Goal: Task Accomplishment & Management: Manage account settings

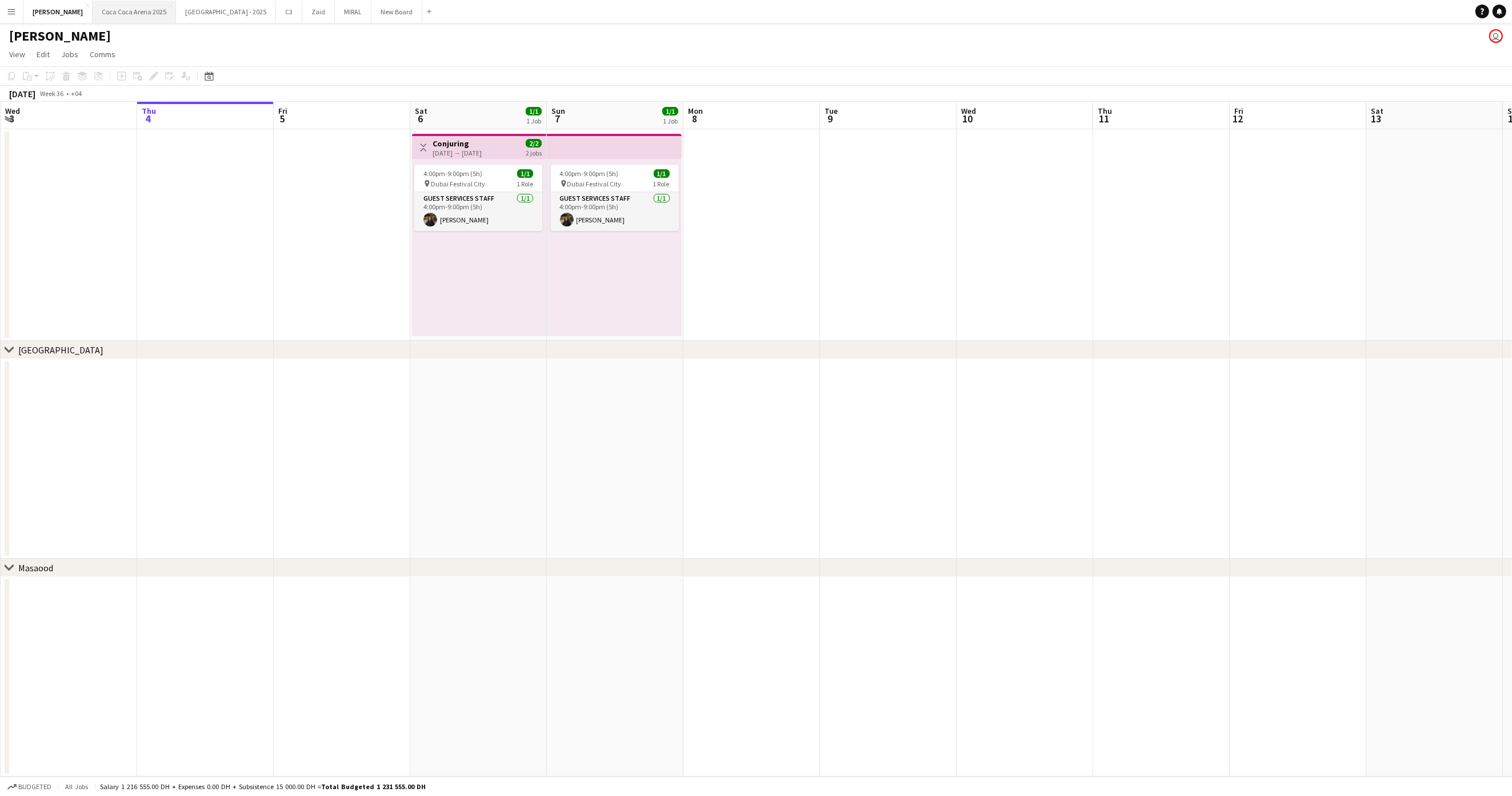
click at [108, 10] on button "[GEOGRAPHIC_DATA] 2025 Close" at bounding box center [134, 12] width 84 height 23
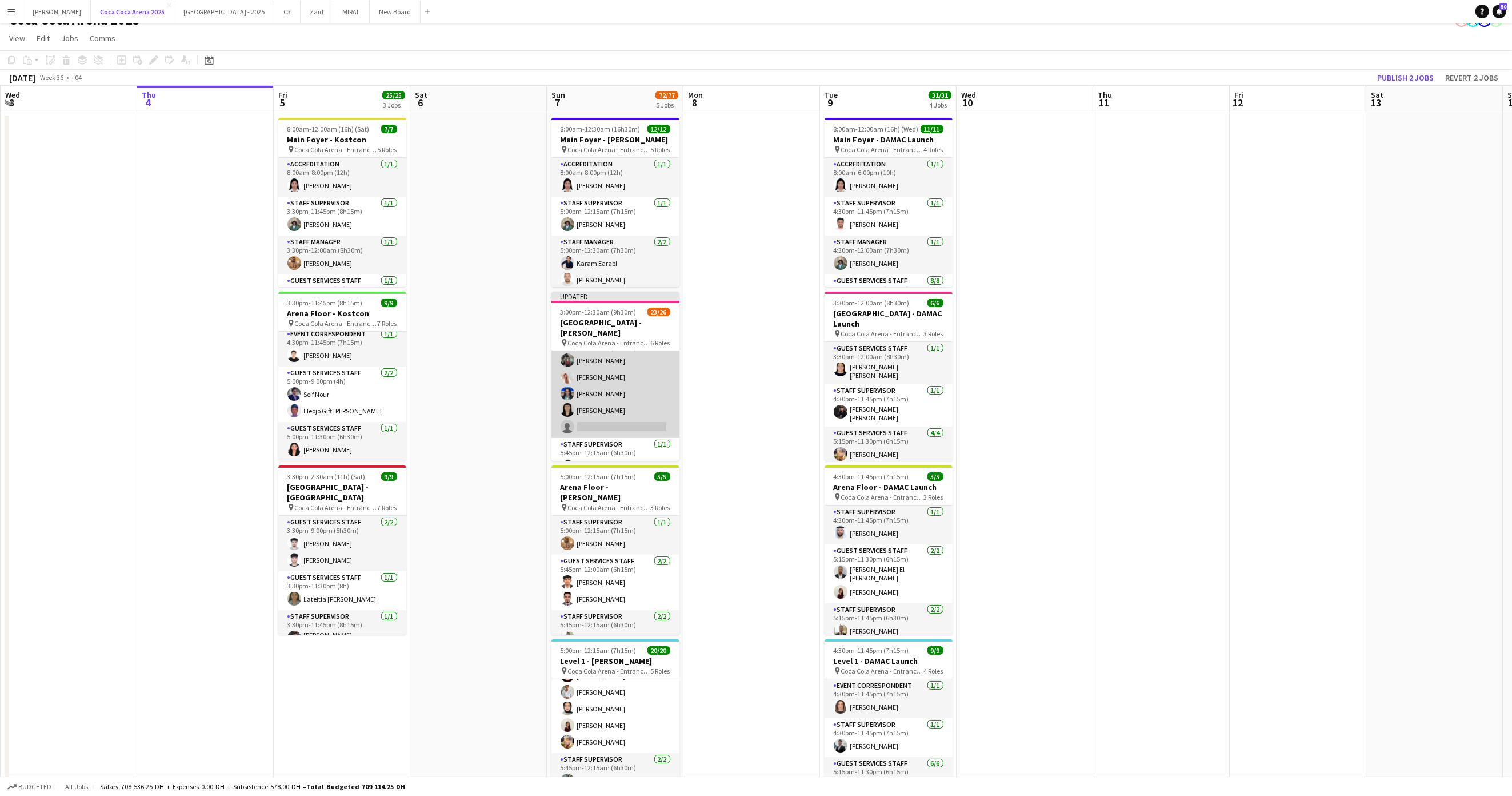
scroll to position [18, 0]
click at [619, 394] on app-card-role "Guest Services Staff 57A [DATE] 5:45pm-12:15am (6h30m) [PERSON_NAME] [PERSON_NA…" at bounding box center [615, 383] width 128 height 105
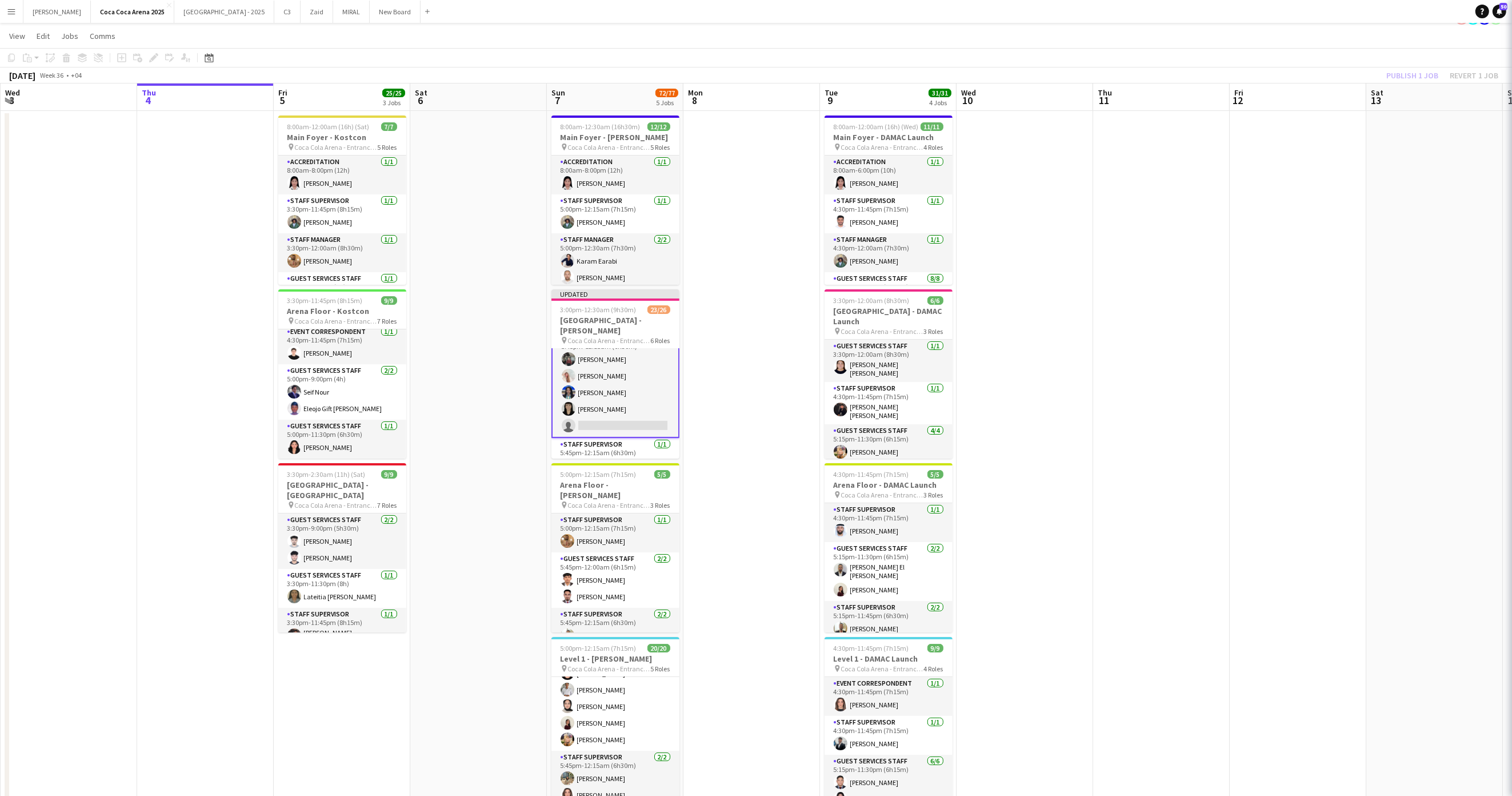
scroll to position [450, 0]
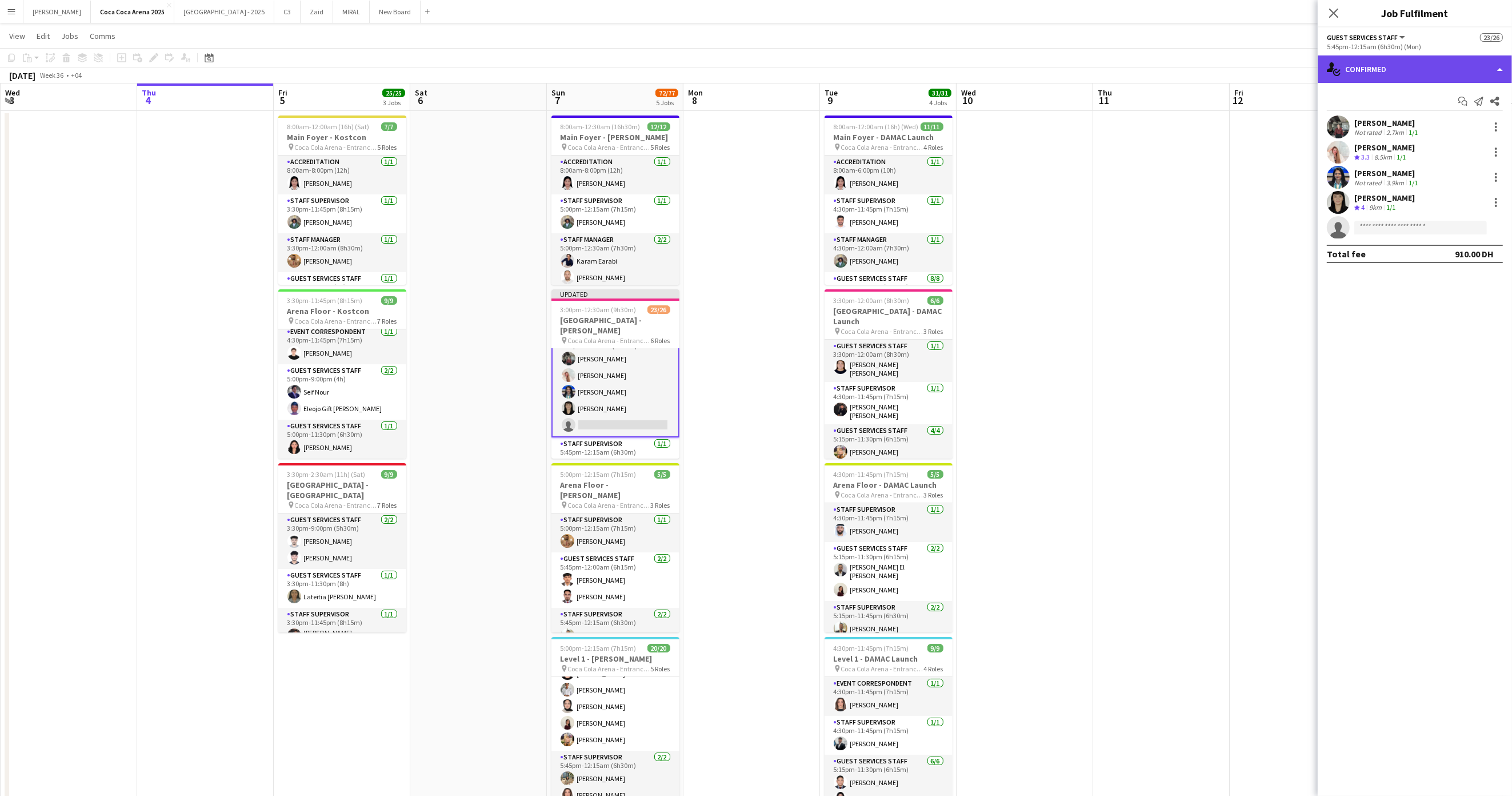
click at [1365, 68] on div "single-neutral-actions-check-2 Confirmed" at bounding box center [1415, 69] width 194 height 28
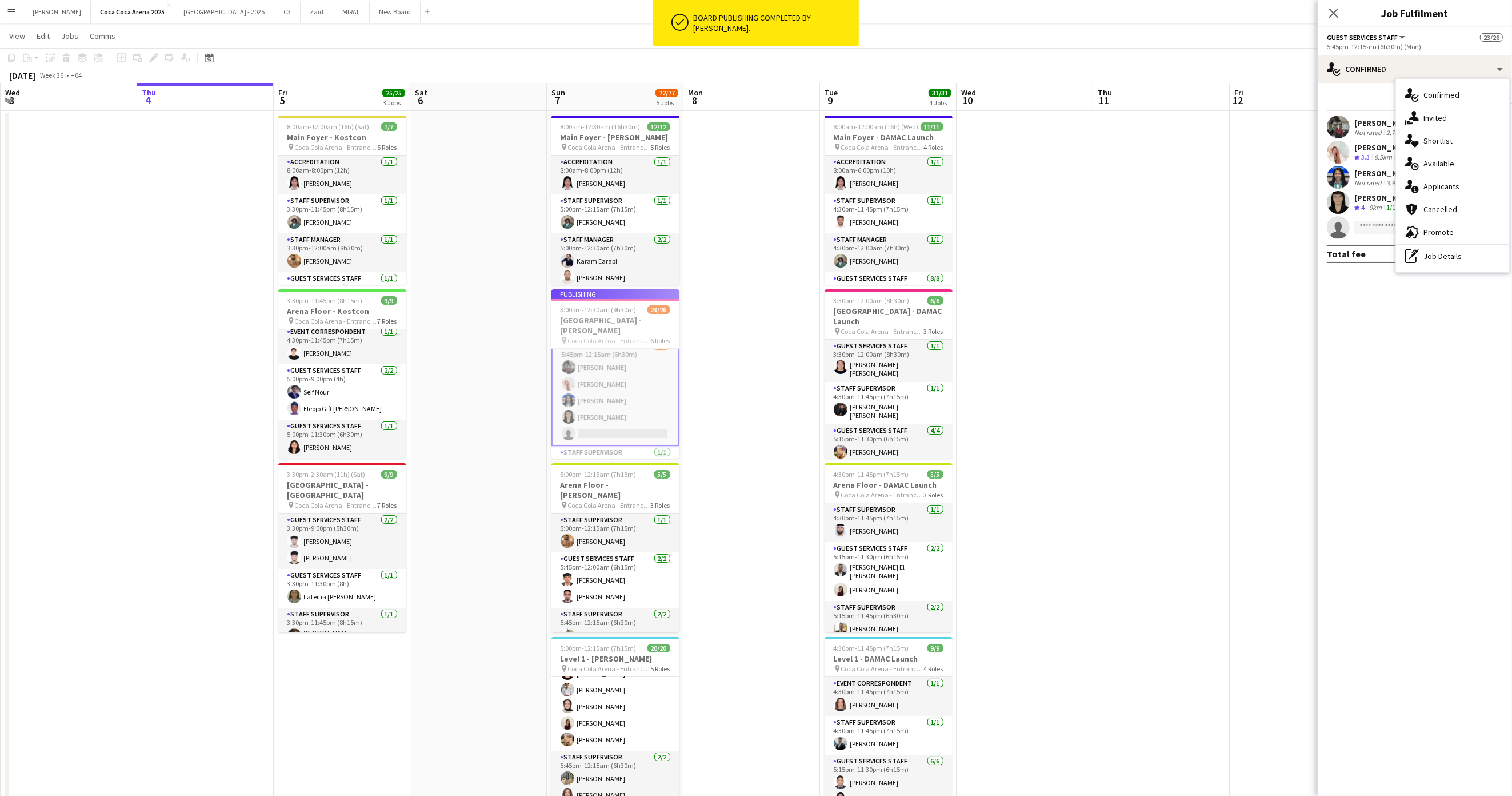
click at [1266, 198] on app-date-cell at bounding box center [1298, 557] width 137 height 892
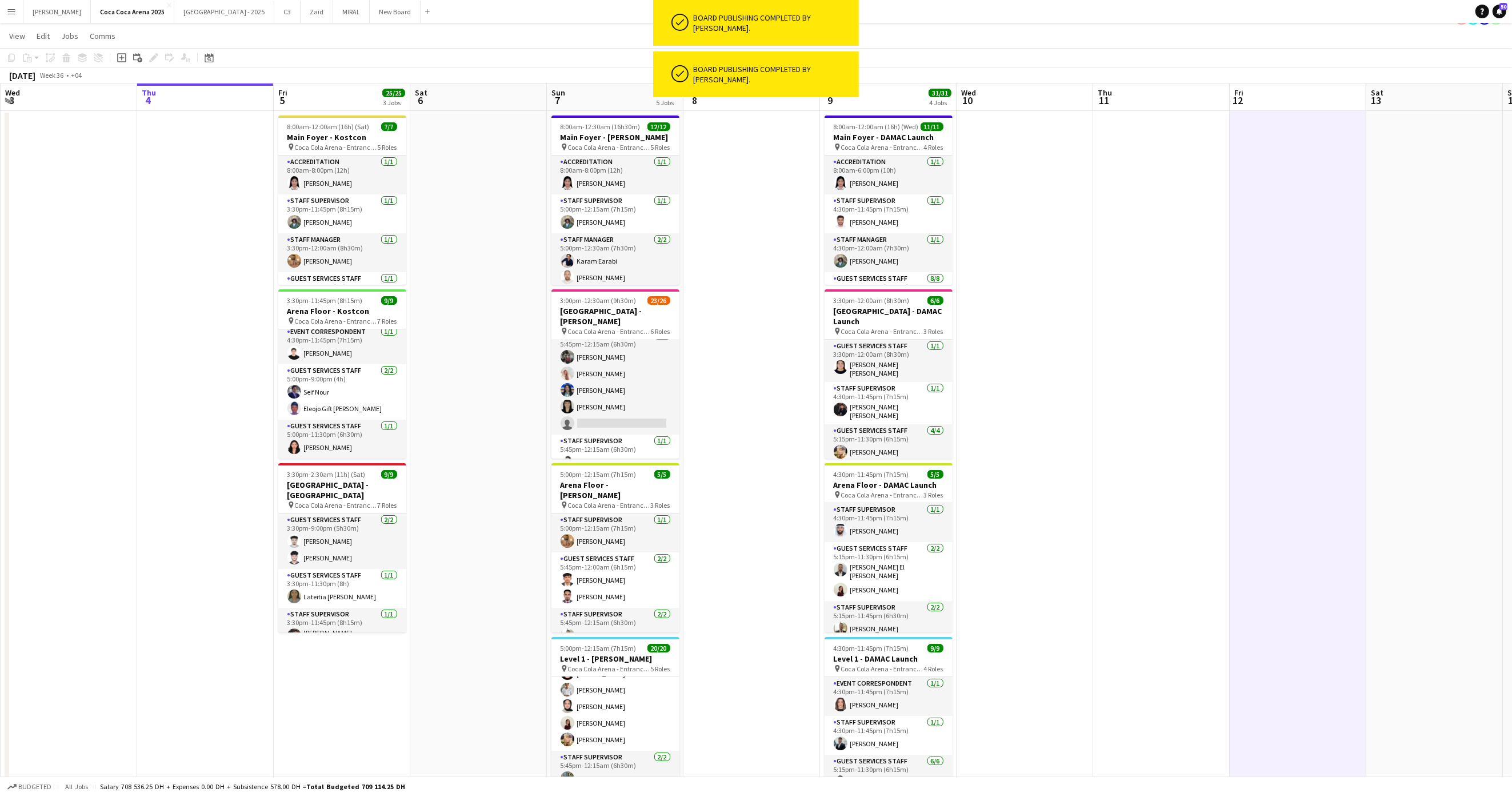
scroll to position [440, 0]
click at [594, 315] on h3 "[GEOGRAPHIC_DATA] - [PERSON_NAME]" at bounding box center [615, 316] width 128 height 21
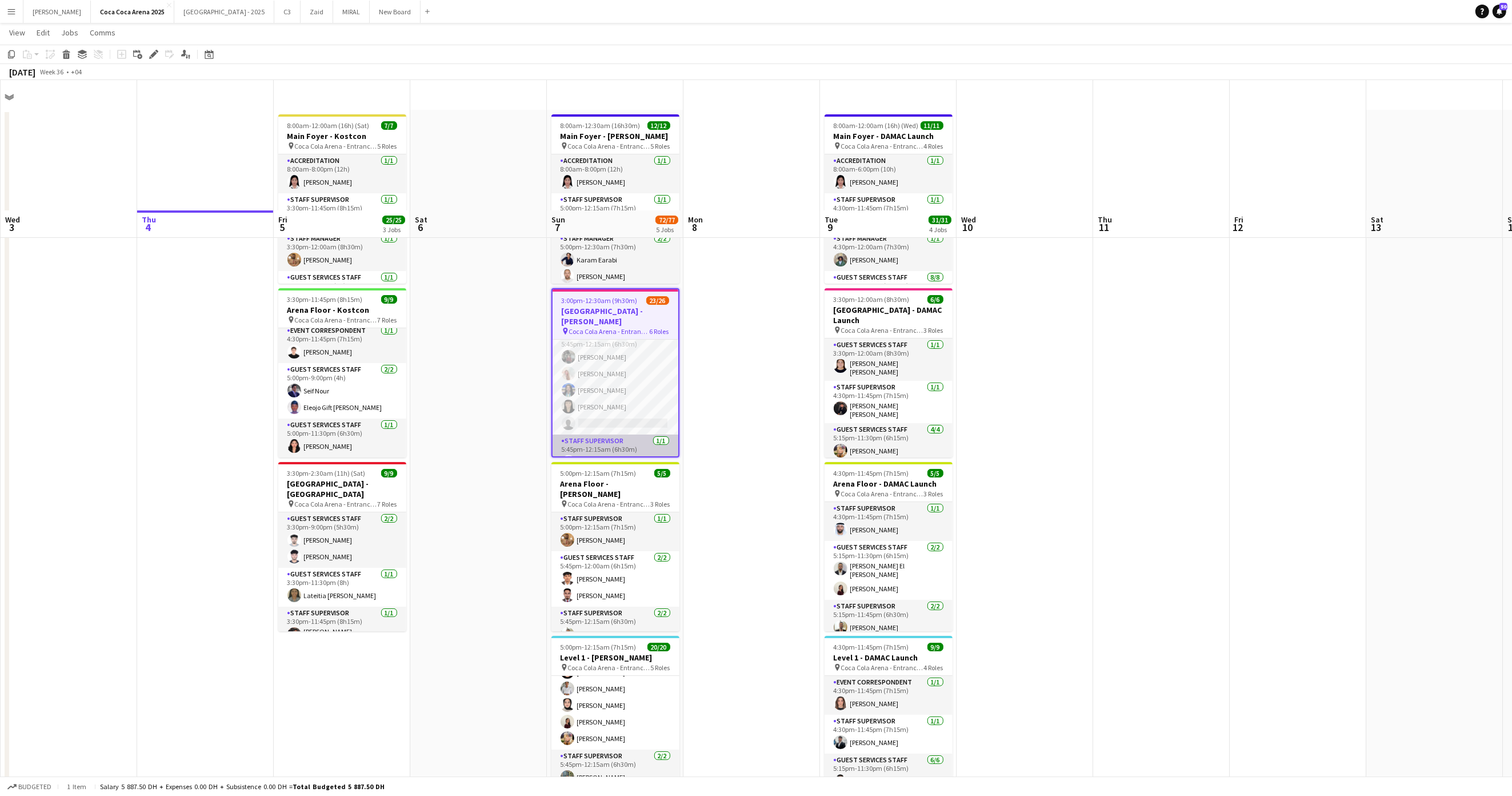
scroll to position [296, 0]
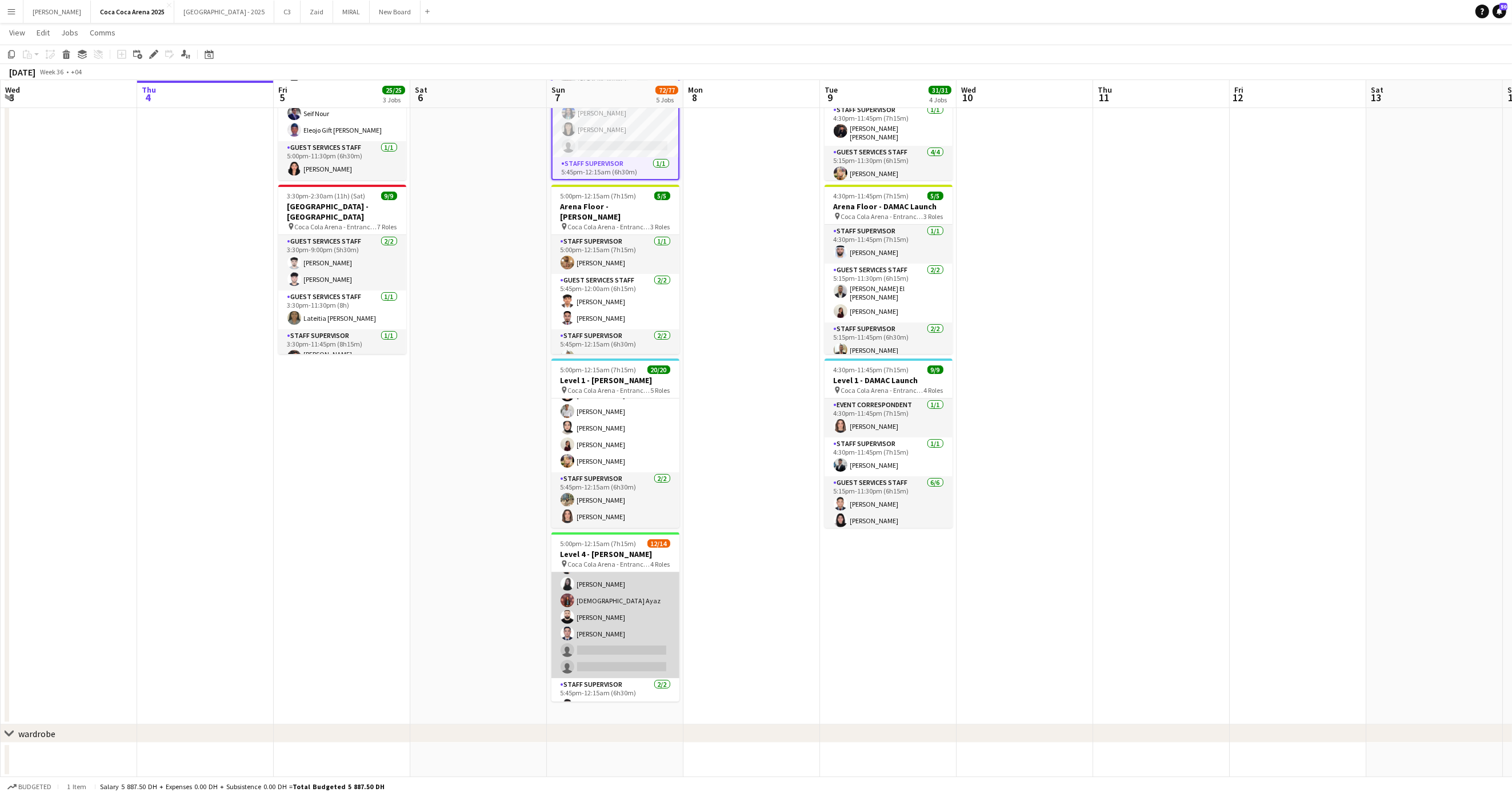
click at [621, 624] on app-card-role "Guest Services Staff 76A [DATE] 5:45pm-12:00am (6h15m) [PERSON_NAME] [PERSON_NA…" at bounding box center [615, 584] width 128 height 188
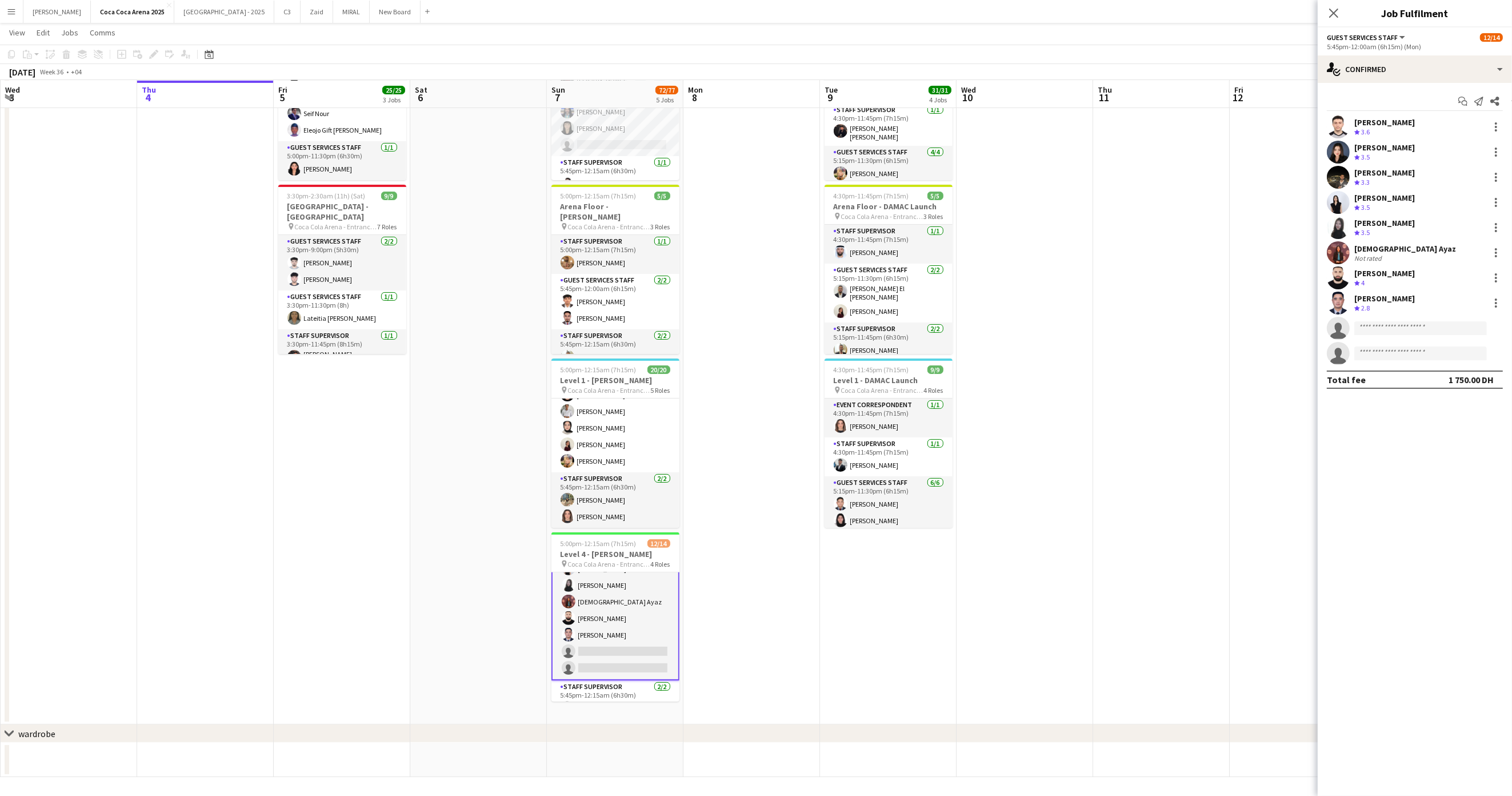
scroll to position [440, 0]
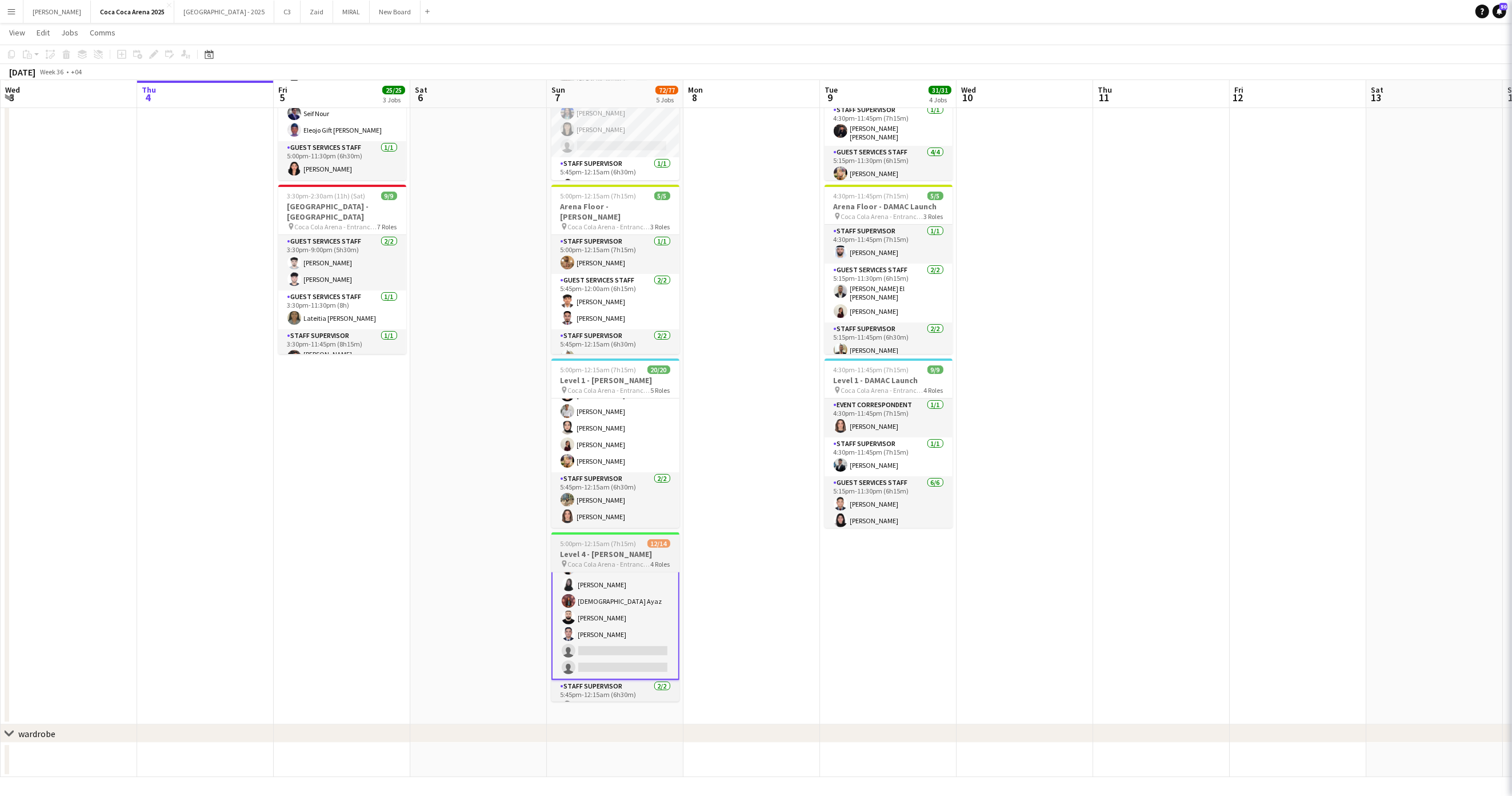
click at [614, 549] on h3 "Level 4 - [PERSON_NAME]" at bounding box center [615, 554] width 128 height 10
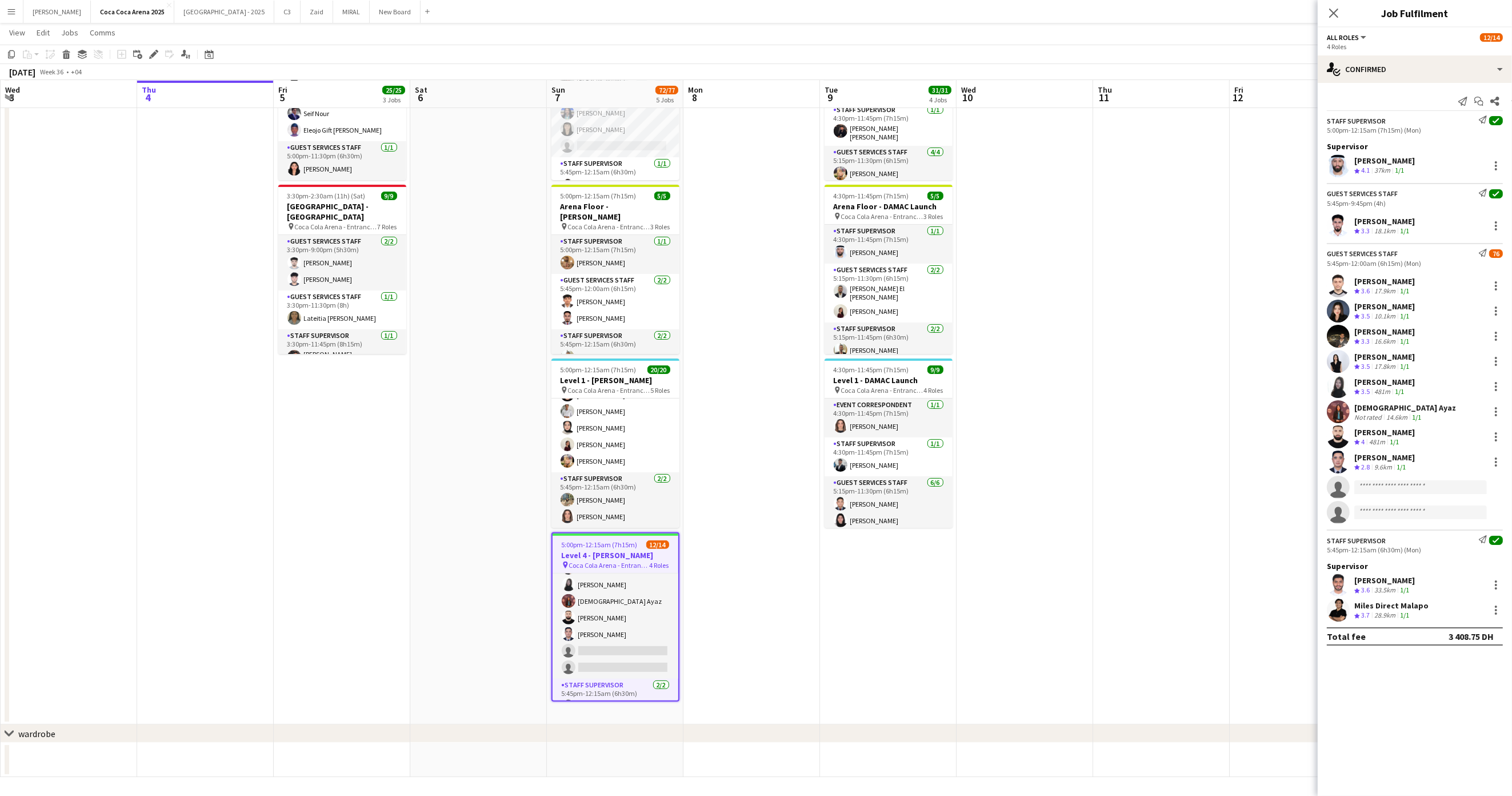
scroll to position [160, 0]
click at [596, 631] on app-card-role "Guest Services Staff 76A [DATE] 5:45pm-12:00am (6h15m) [PERSON_NAME] [PERSON_NA…" at bounding box center [615, 585] width 126 height 188
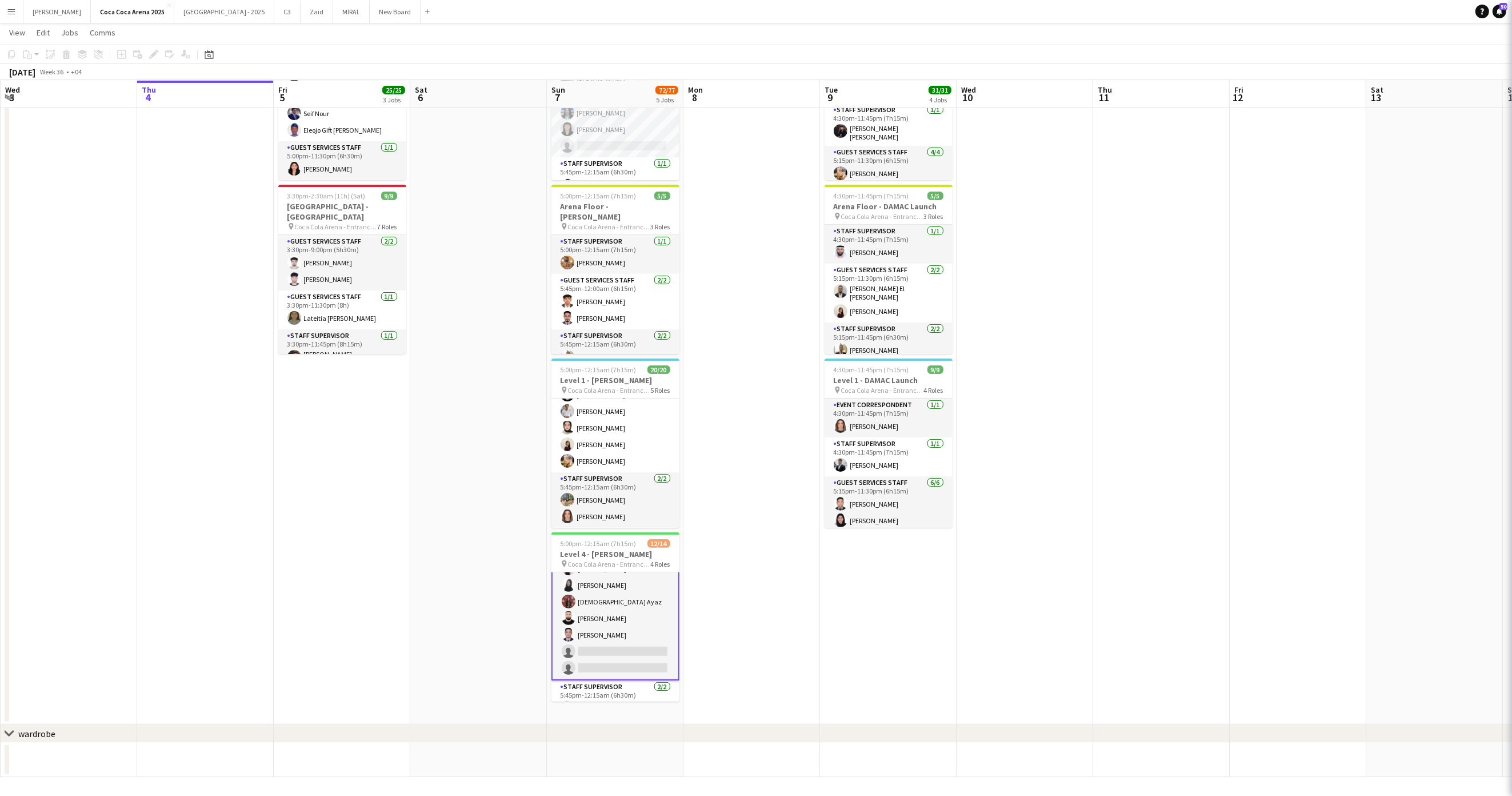
scroll to position [161, 0]
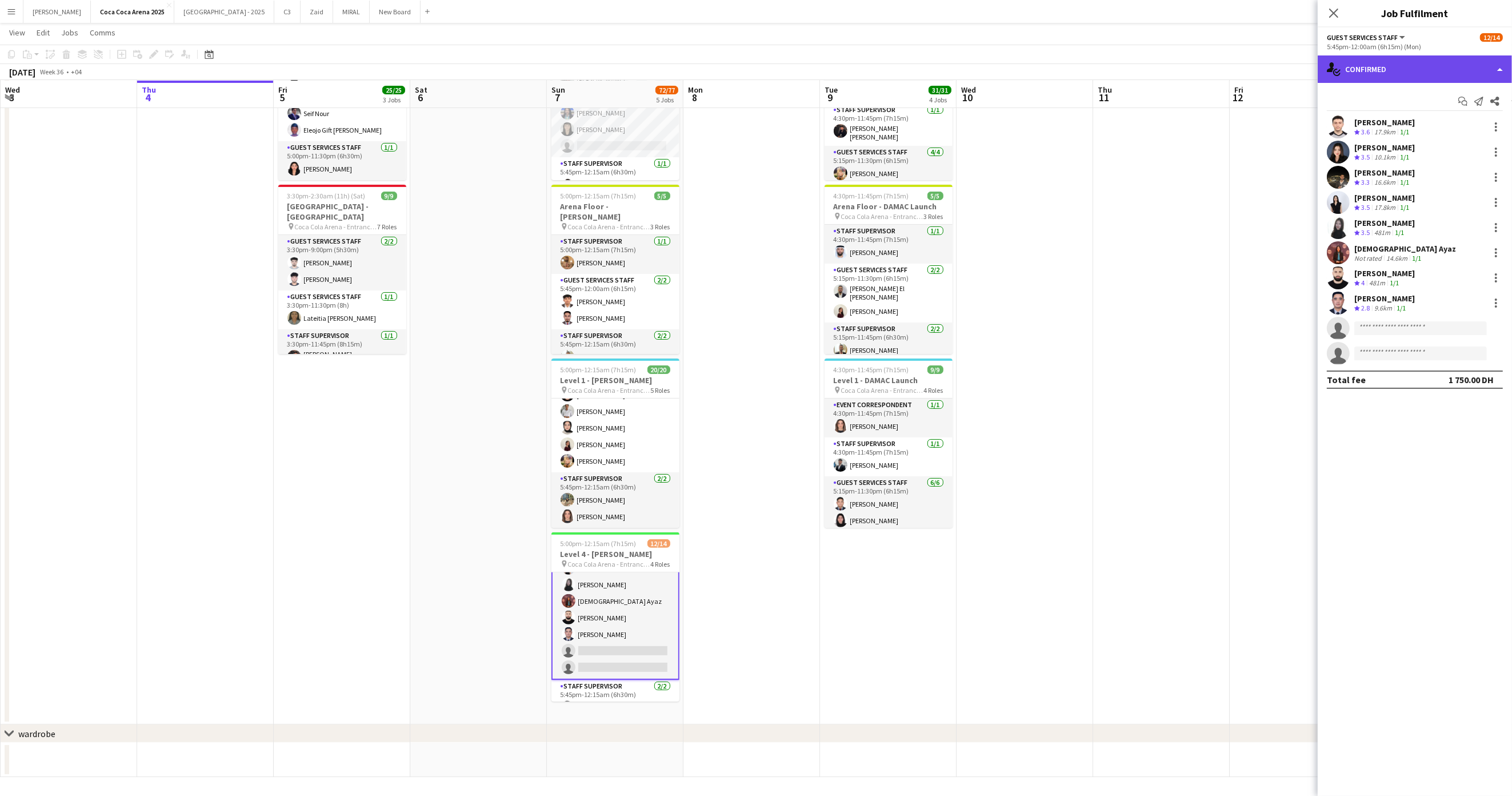
click at [1394, 71] on div "single-neutral-actions-check-2 Confirmed" at bounding box center [1415, 69] width 194 height 28
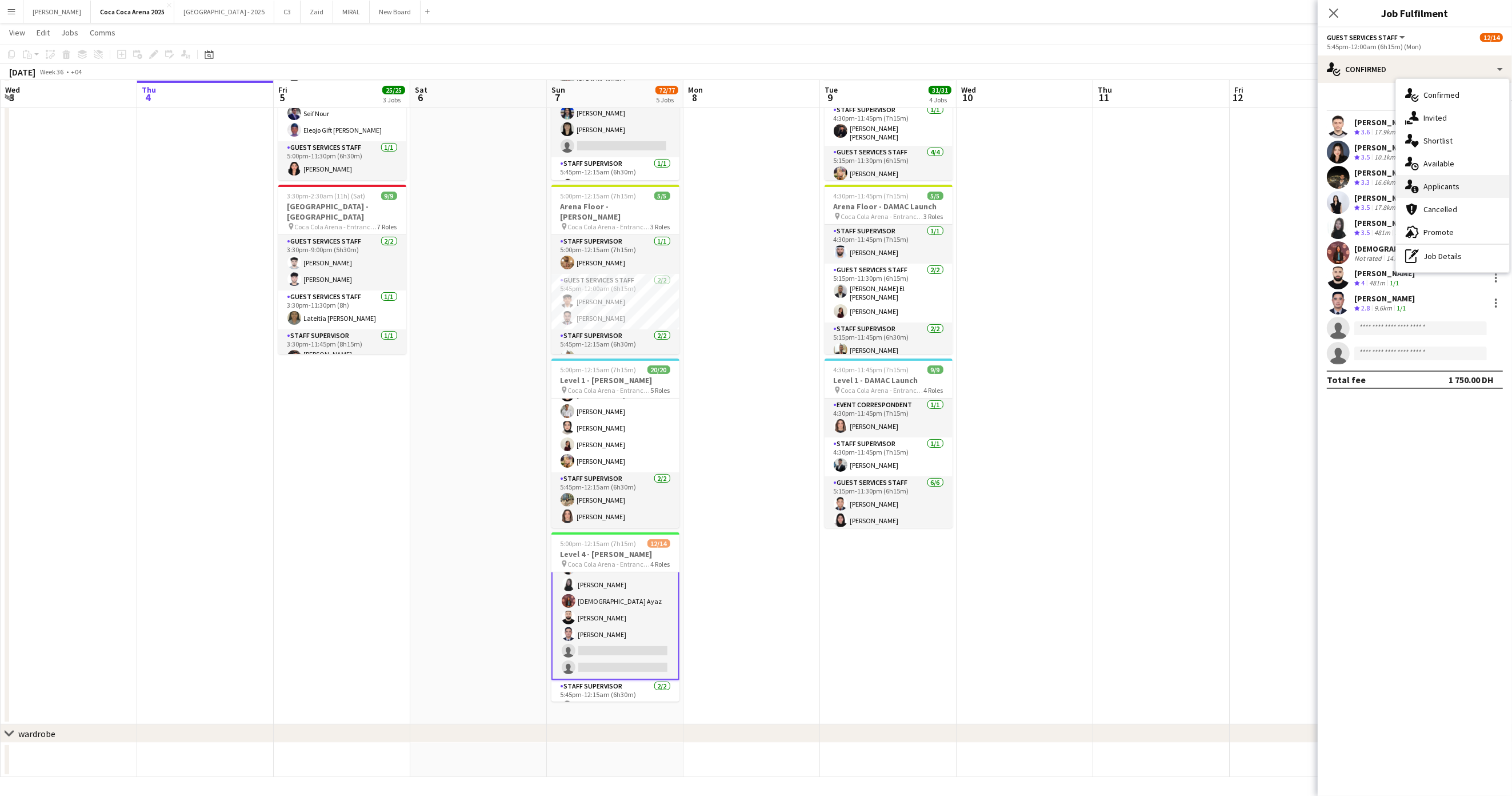
click at [1428, 183] on span "Applicants" at bounding box center [1442, 186] width 36 height 10
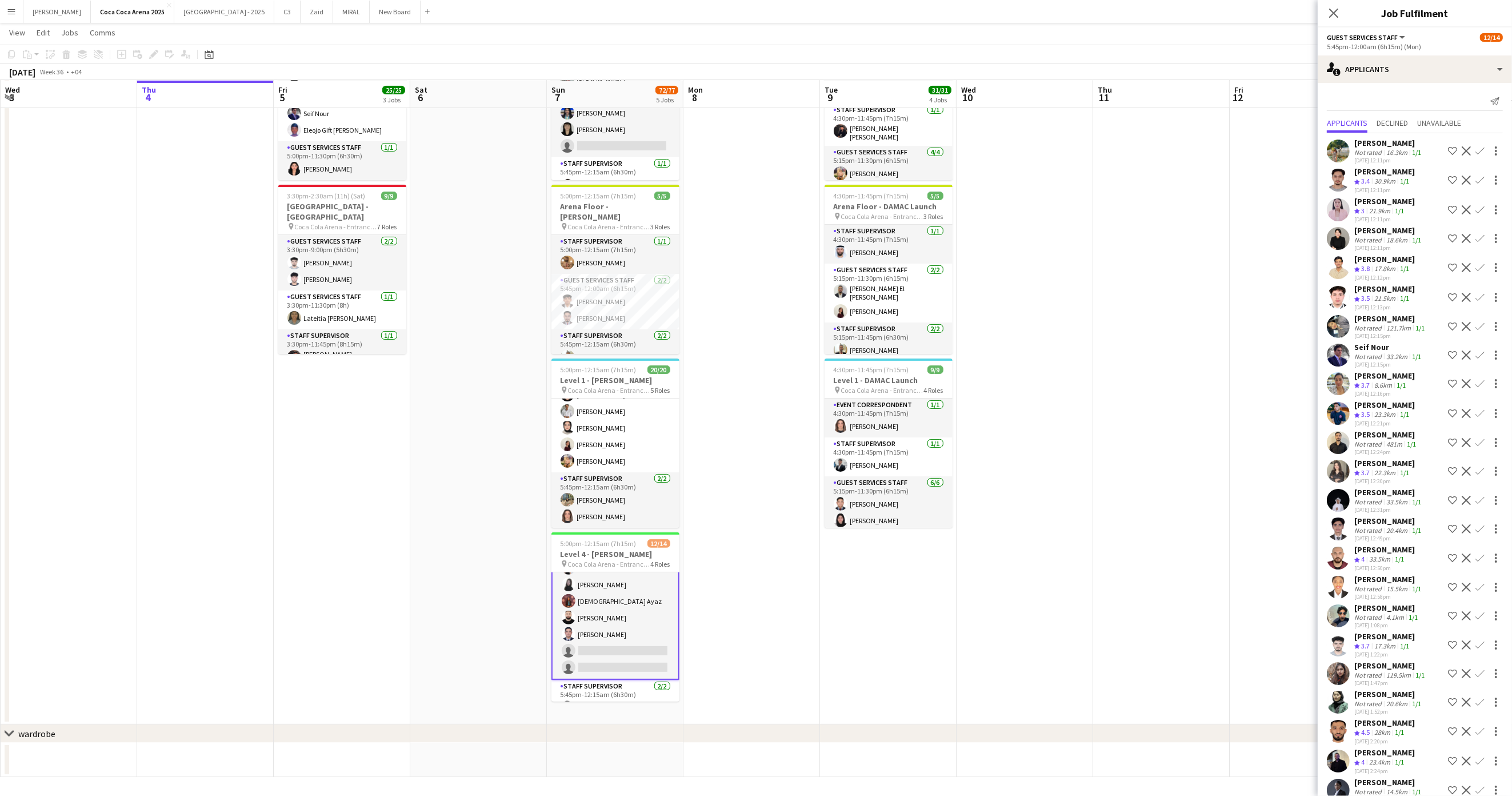
click at [1480, 179] on app-icon "Confirm" at bounding box center [1480, 180] width 9 height 9
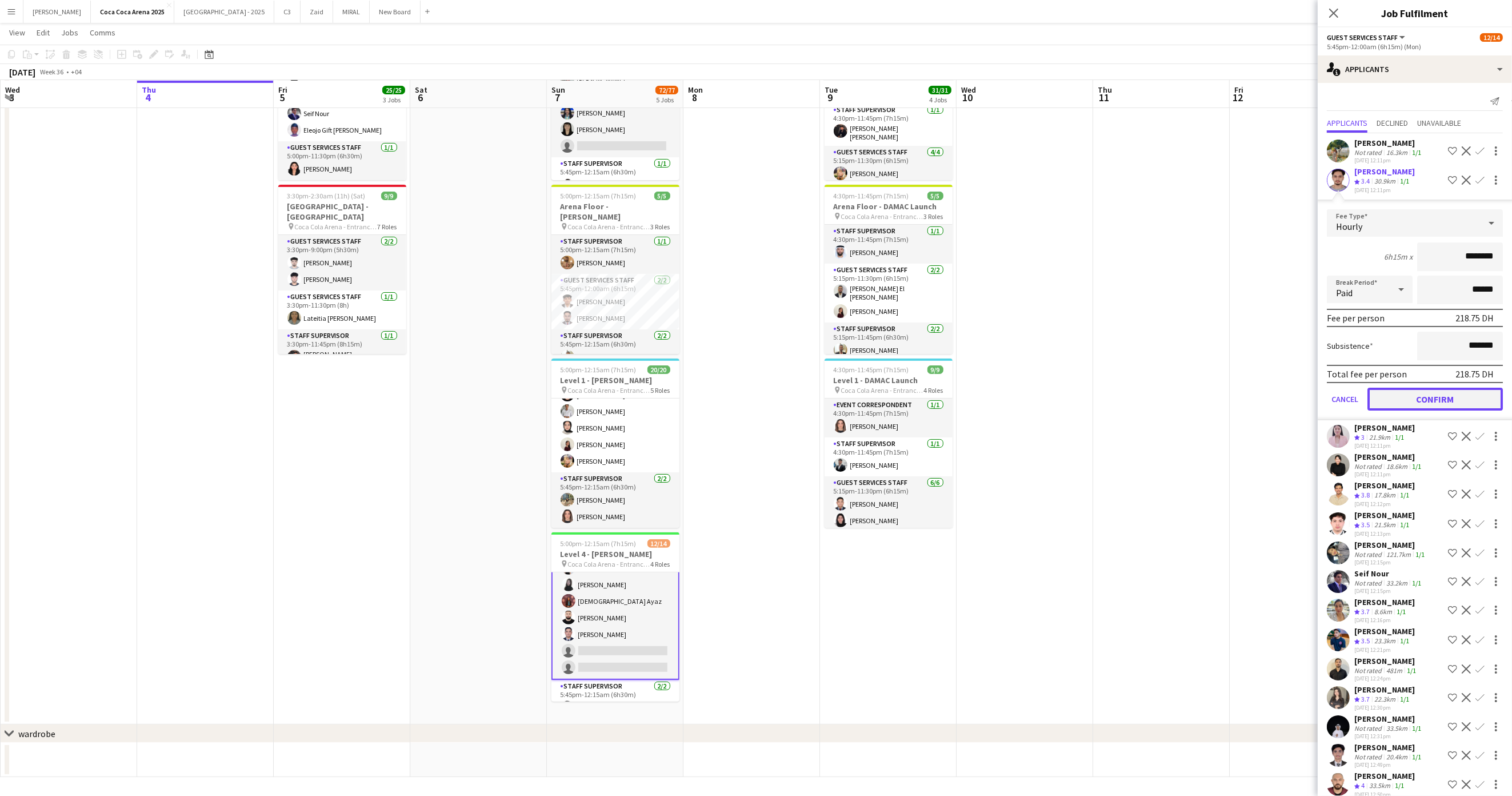
click at [1436, 388] on button "Confirm" at bounding box center [1435, 399] width 136 height 23
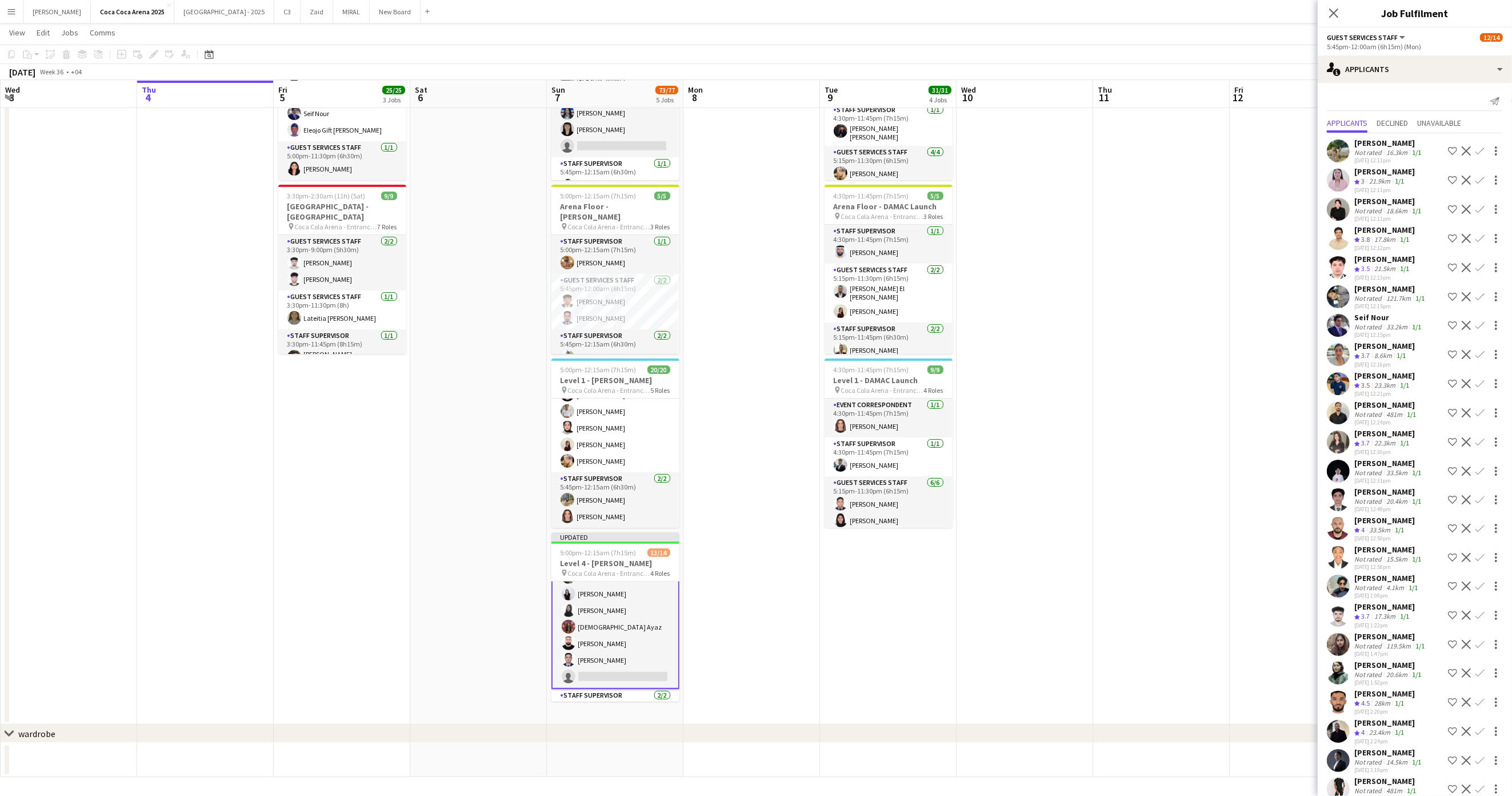
click at [1384, 418] on div "[DATE] 12:24pm" at bounding box center [1386, 422] width 64 height 8
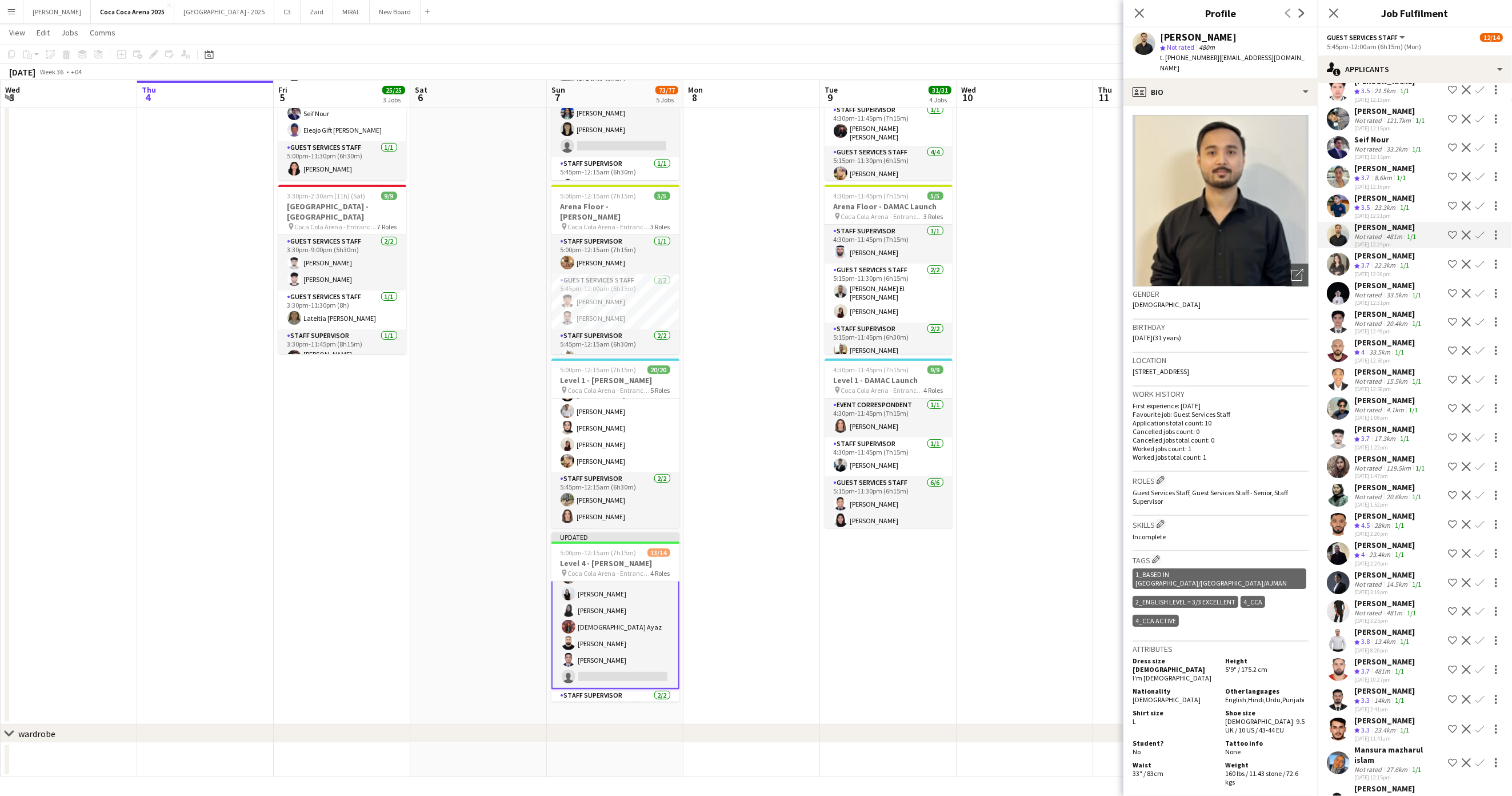
scroll to position [204, 0]
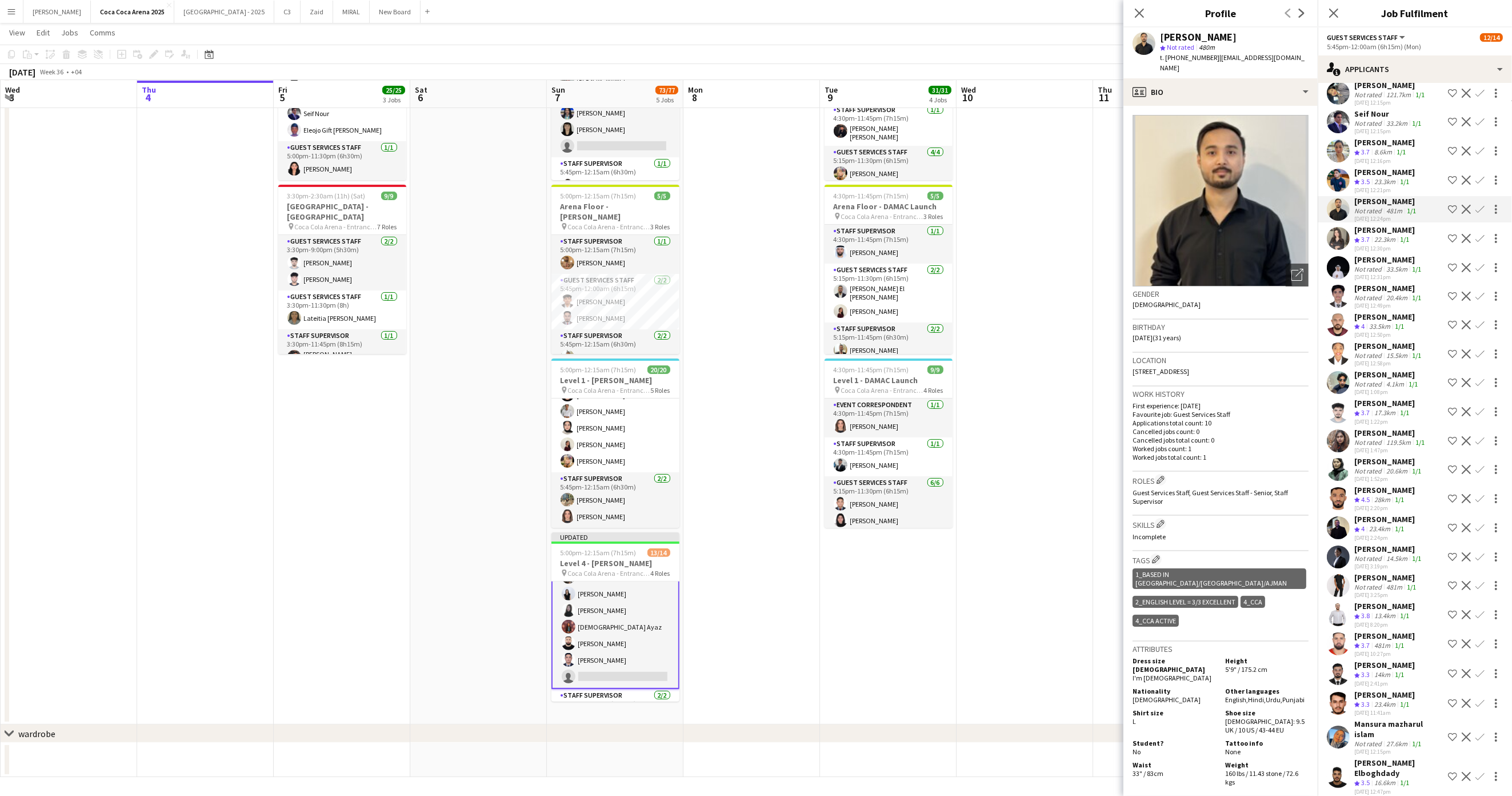
click at [1479, 610] on app-icon "Confirm" at bounding box center [1480, 615] width 9 height 9
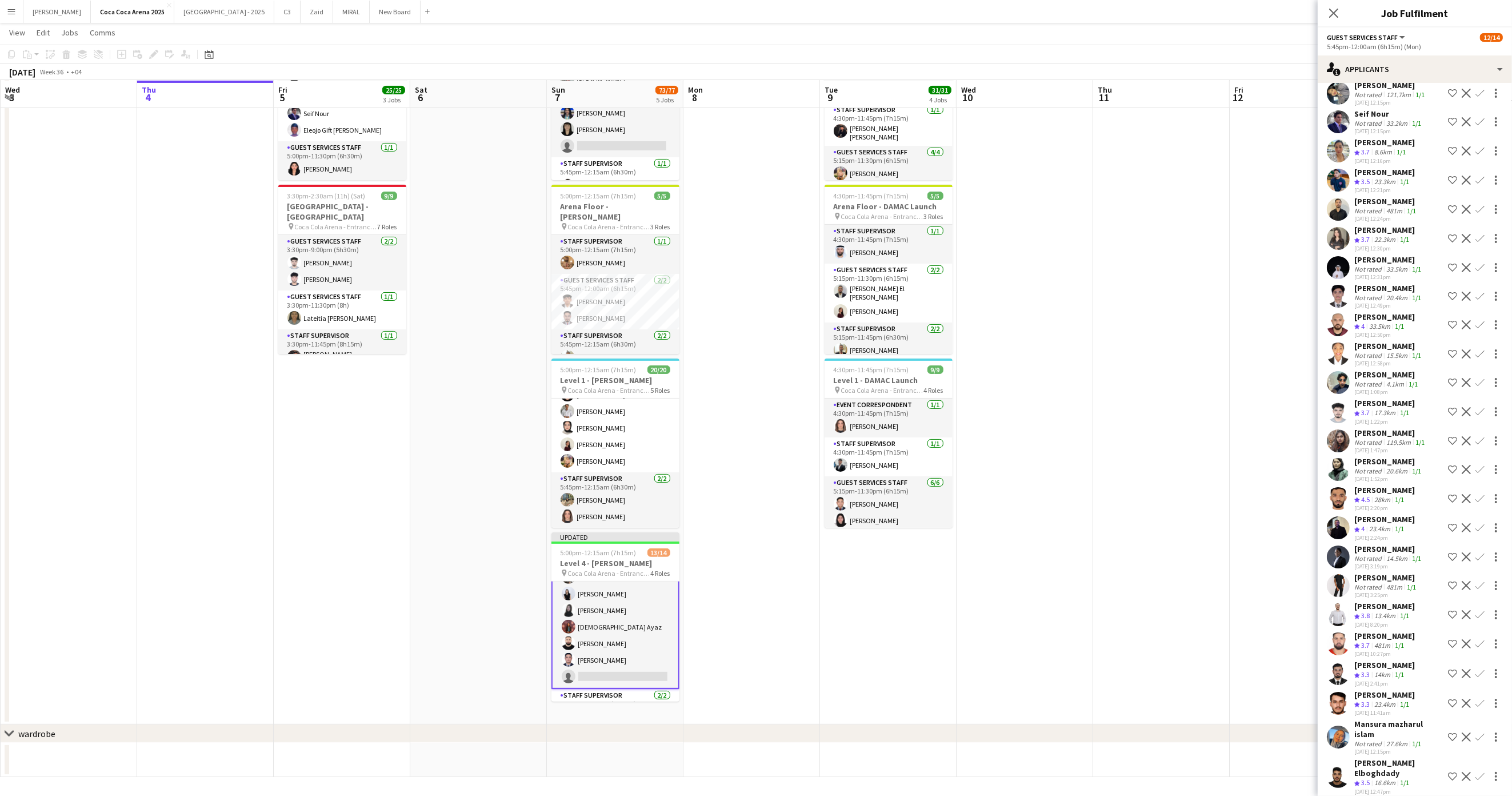
click at [1365, 660] on div "[PERSON_NAME]" at bounding box center [1384, 665] width 61 height 10
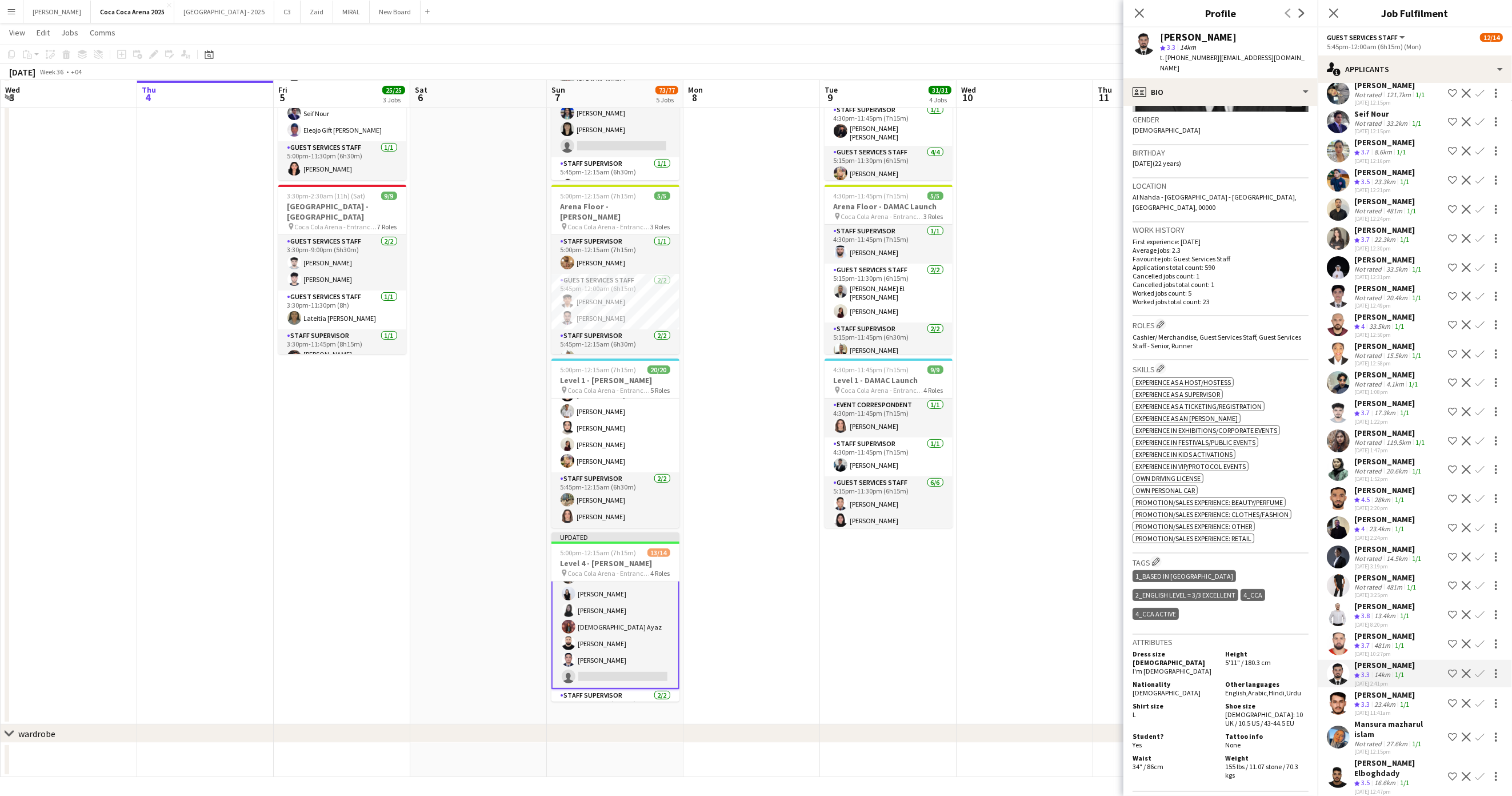
scroll to position [176, 0]
click at [1480, 611] on app-icon "Confirm" at bounding box center [1480, 615] width 9 height 9
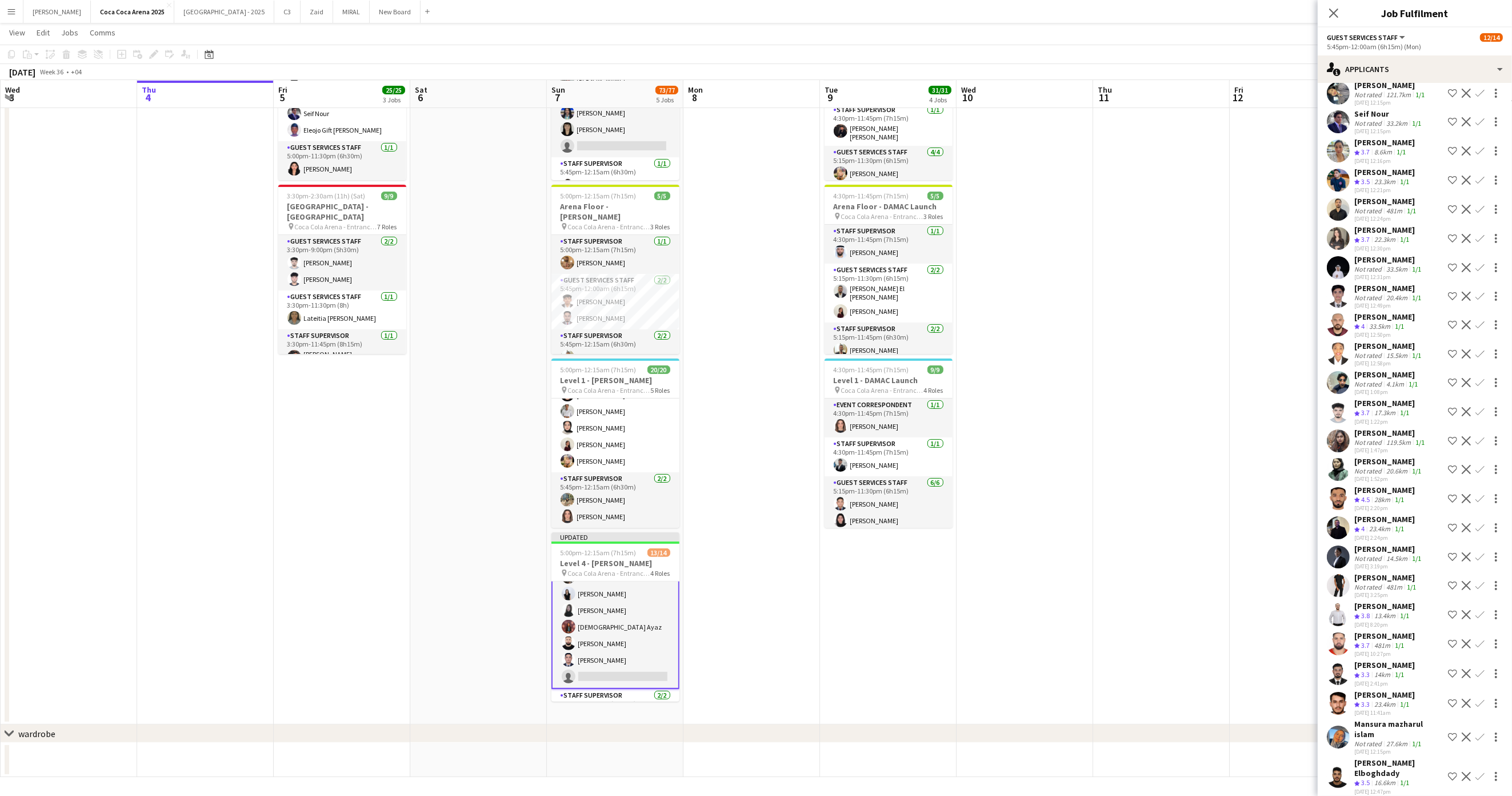
click at [1480, 611] on app-icon "Confirm" at bounding box center [1480, 615] width 9 height 9
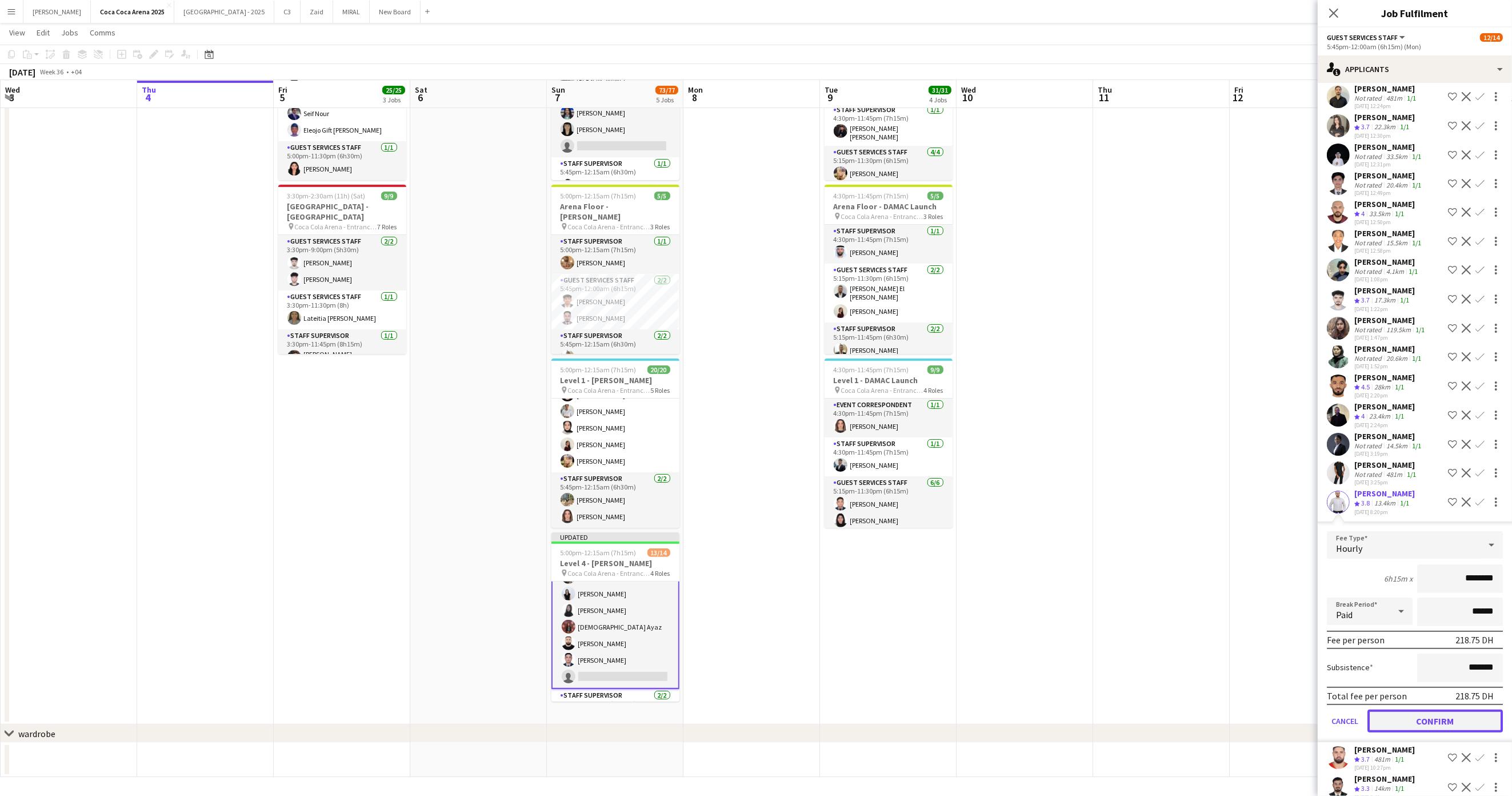
click at [1412, 711] on button "Confirm" at bounding box center [1435, 721] width 136 height 23
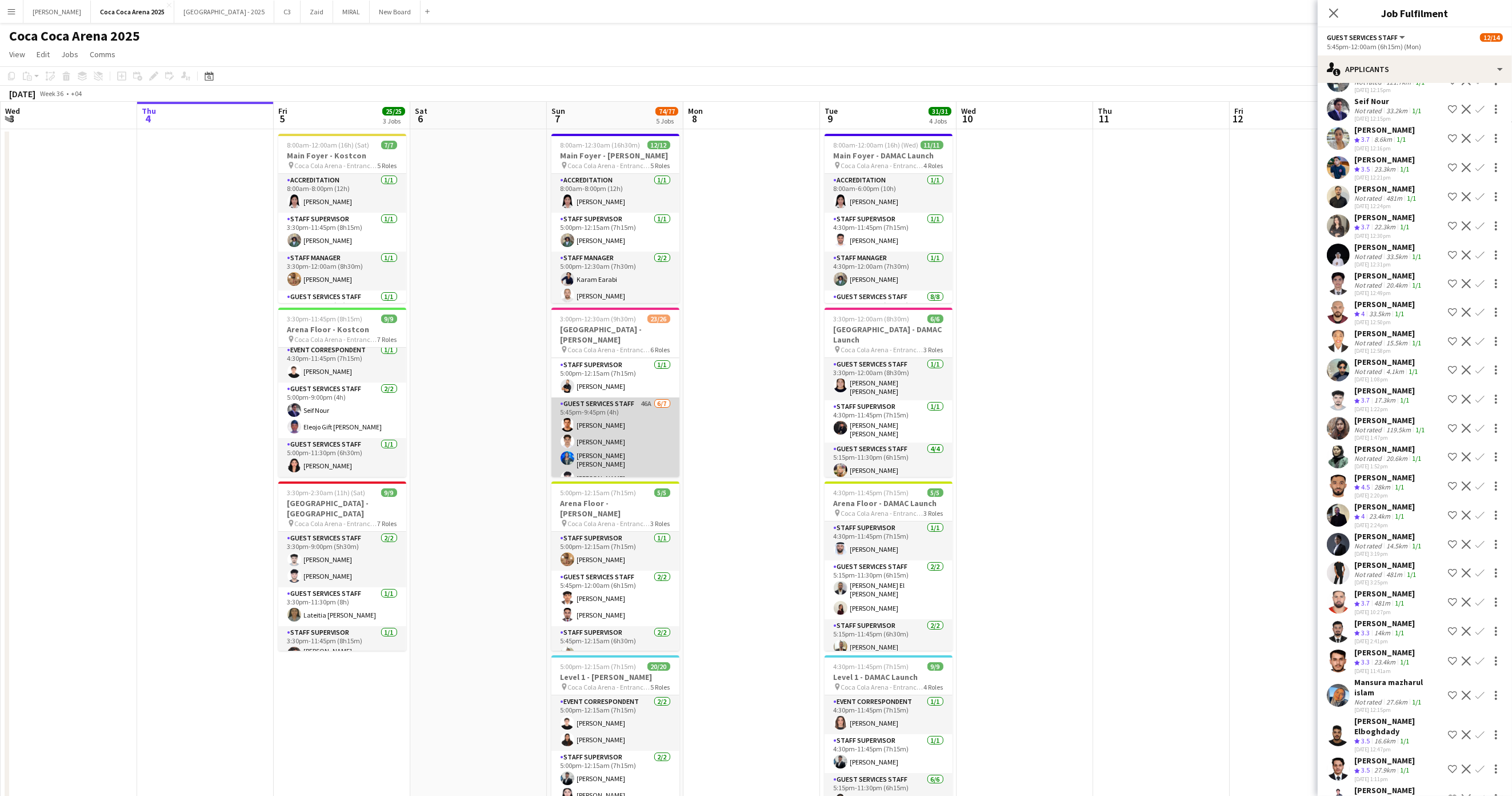
scroll to position [113, 0]
click at [619, 421] on app-card-role "Guest Services Staff 46A [DATE] 5:45pm-9:45pm (4h) [PERSON_NAME] [PERSON_NAME] …" at bounding box center [615, 396] width 128 height 142
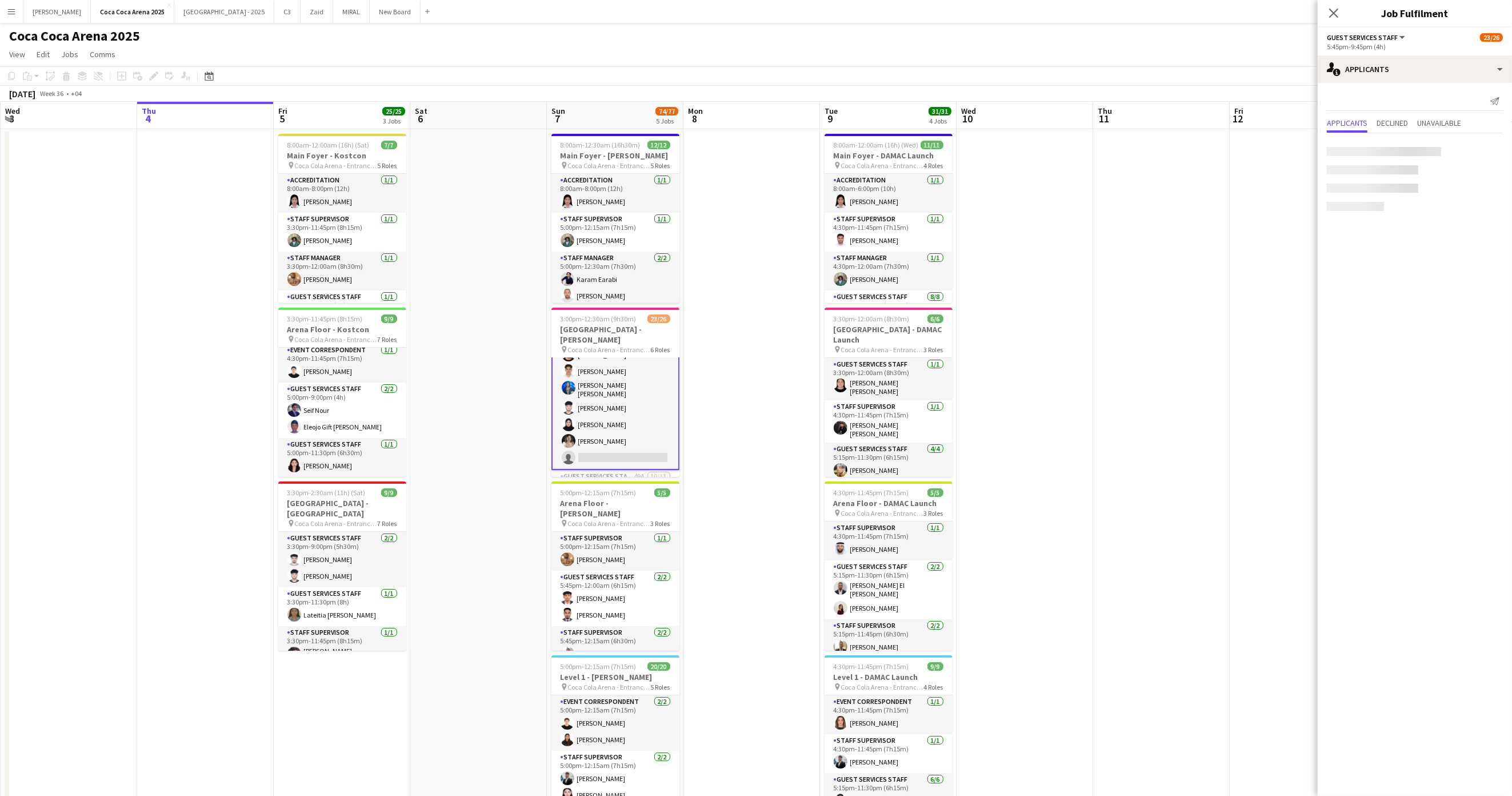
scroll to position [160, 0]
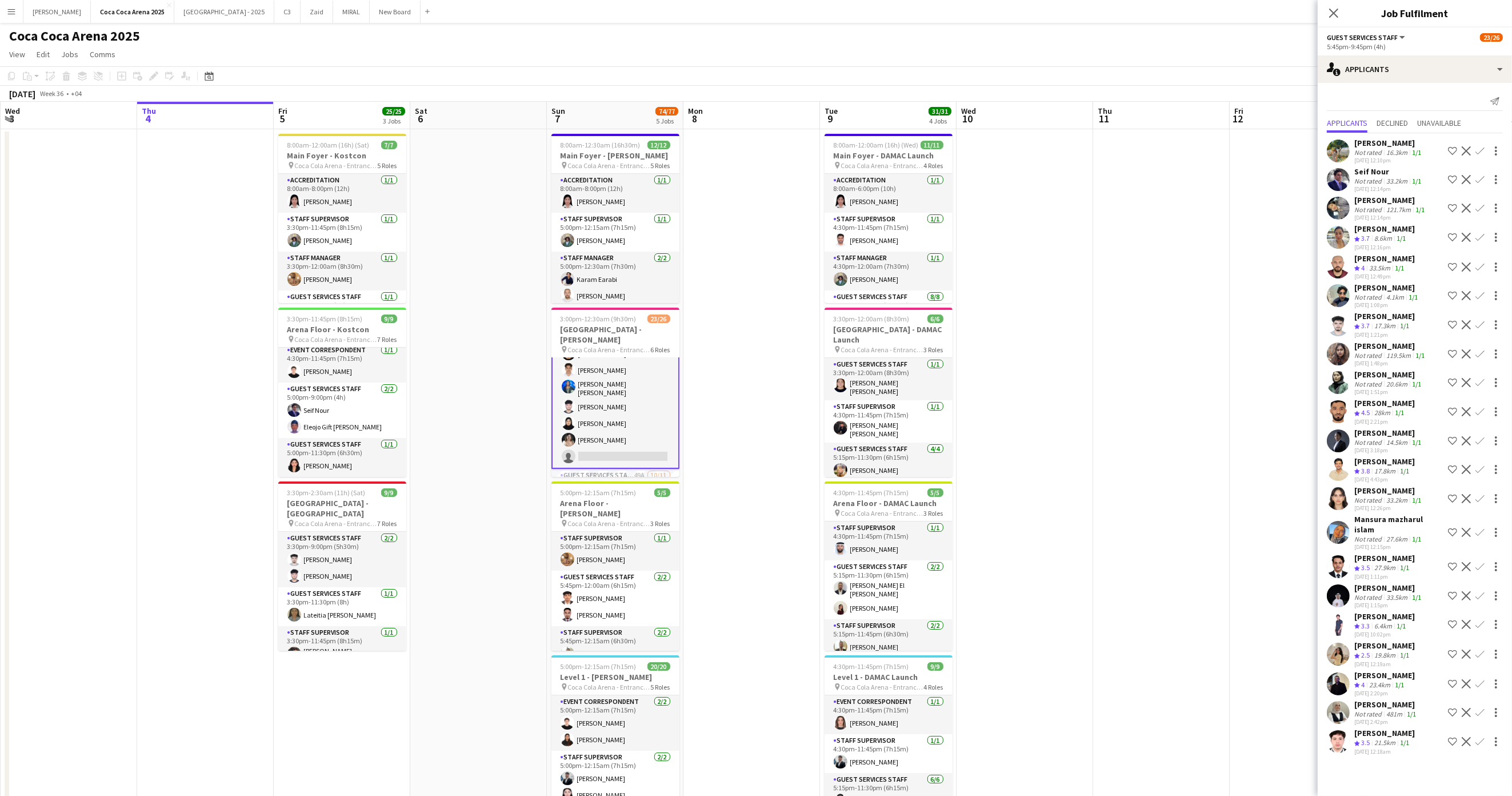
click at [612, 367] on app-card-role "Guest Services Staff 46A [DATE] 5:45pm-9:45pm (4h) [PERSON_NAME] [PERSON_NAME] …" at bounding box center [615, 396] width 128 height 144
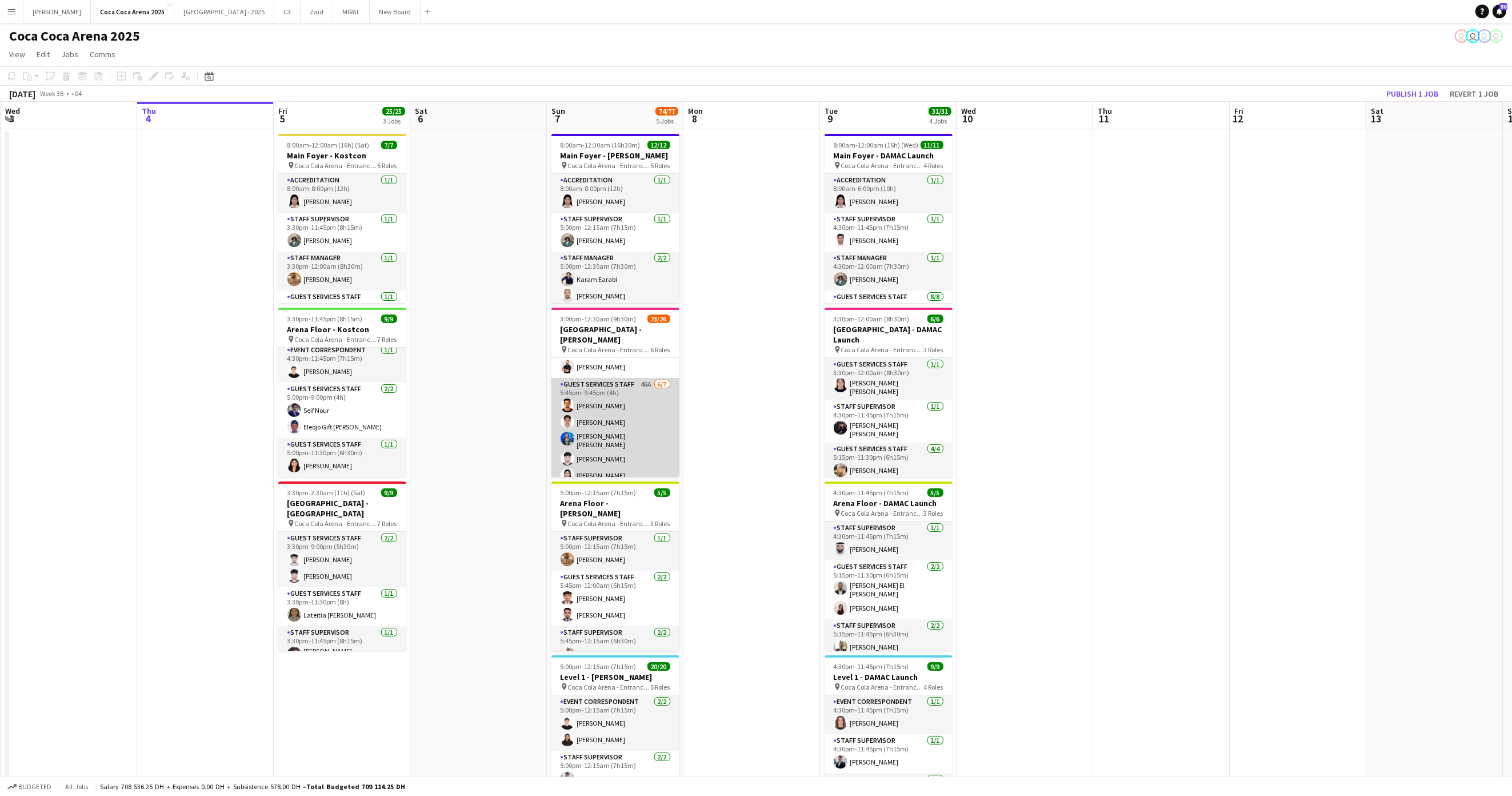
scroll to position [61, 0]
click at [604, 394] on app-card-role "Guest Services Staff 46A [DATE] 5:45pm-9:45pm (4h) [PERSON_NAME] [PERSON_NAME] …" at bounding box center [615, 449] width 128 height 142
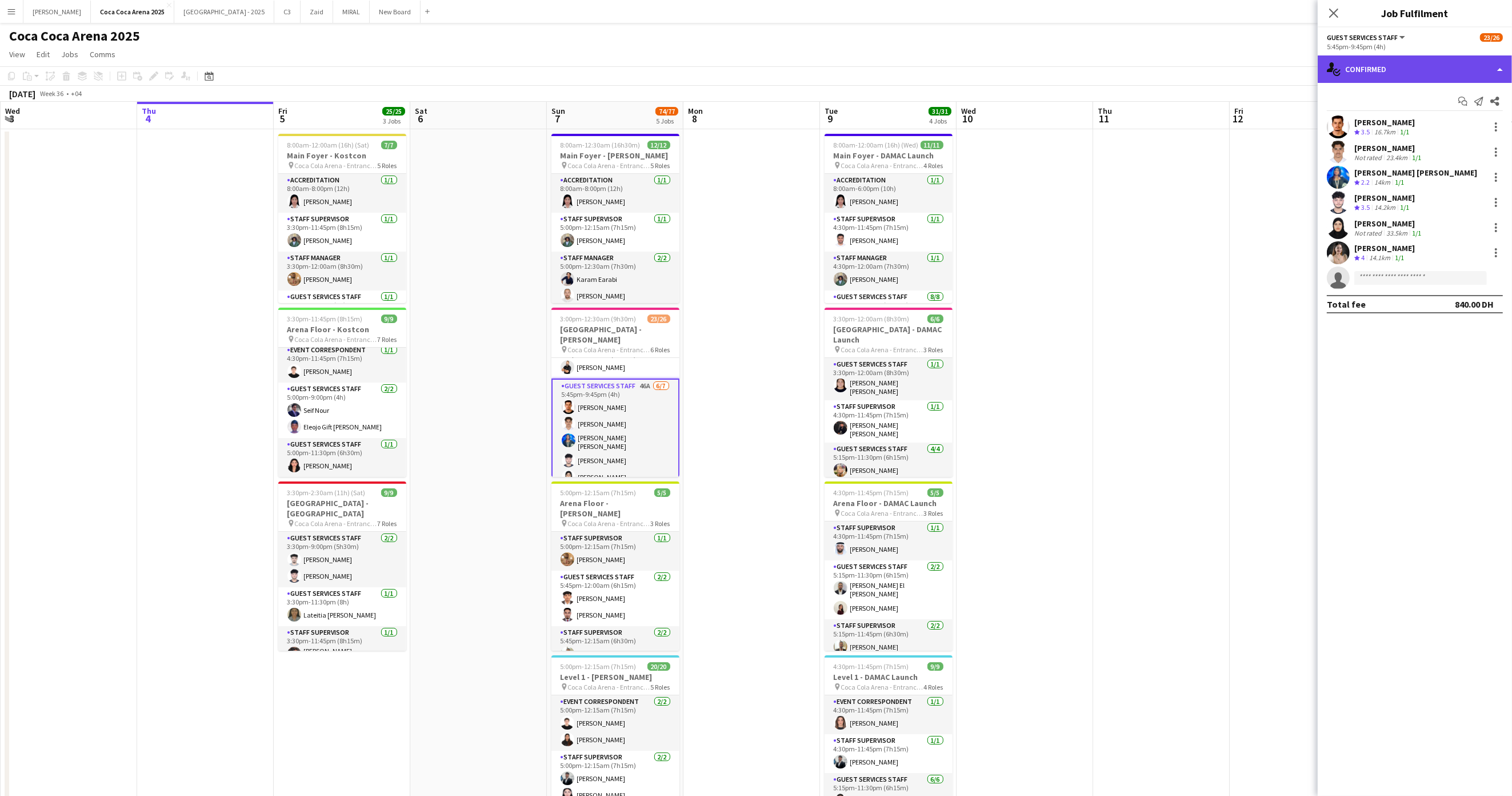
click at [1416, 74] on div "single-neutral-actions-check-2 Confirmed" at bounding box center [1415, 69] width 194 height 28
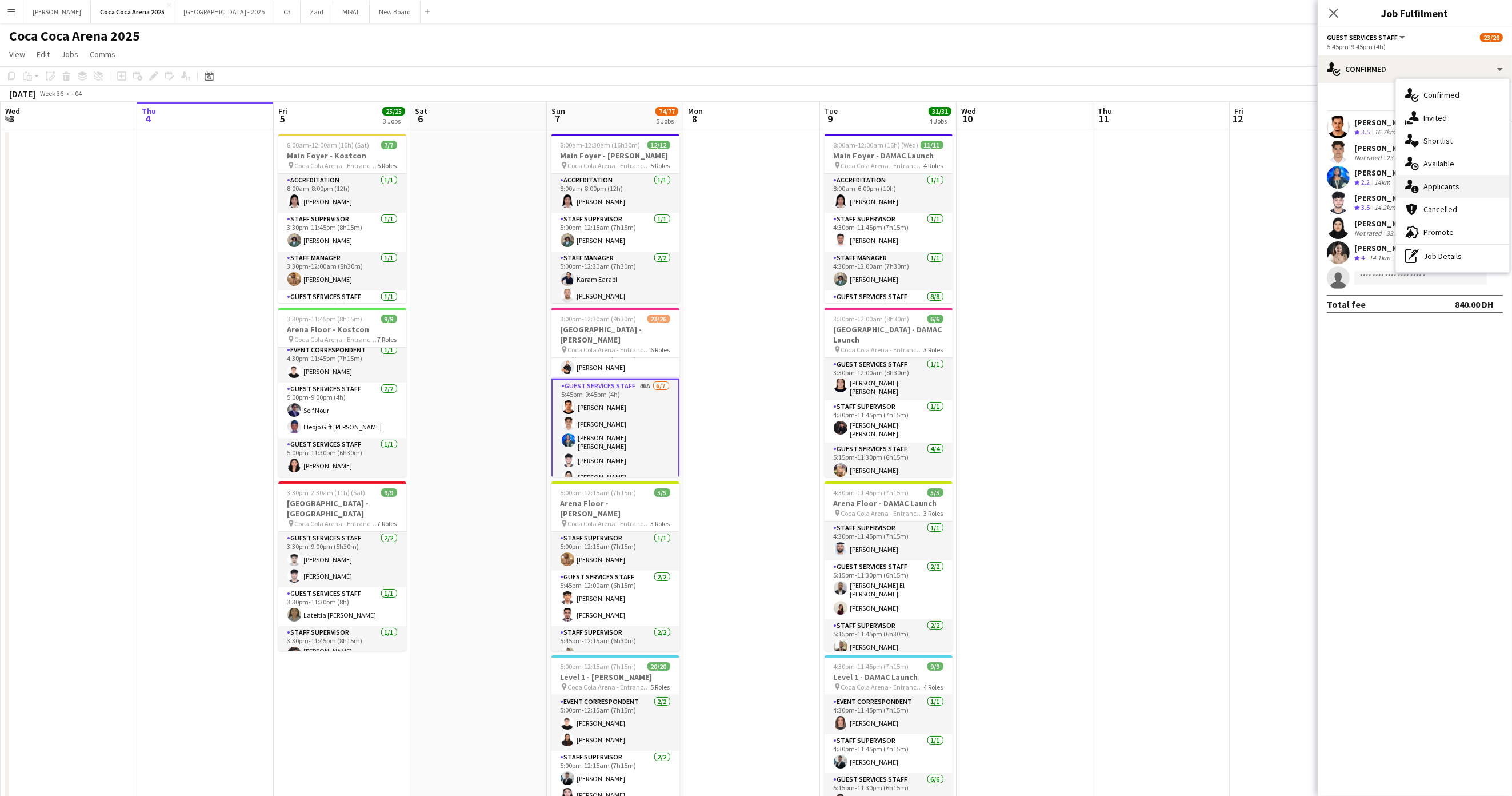
click at [1446, 188] on span "Applicants" at bounding box center [1442, 186] width 36 height 10
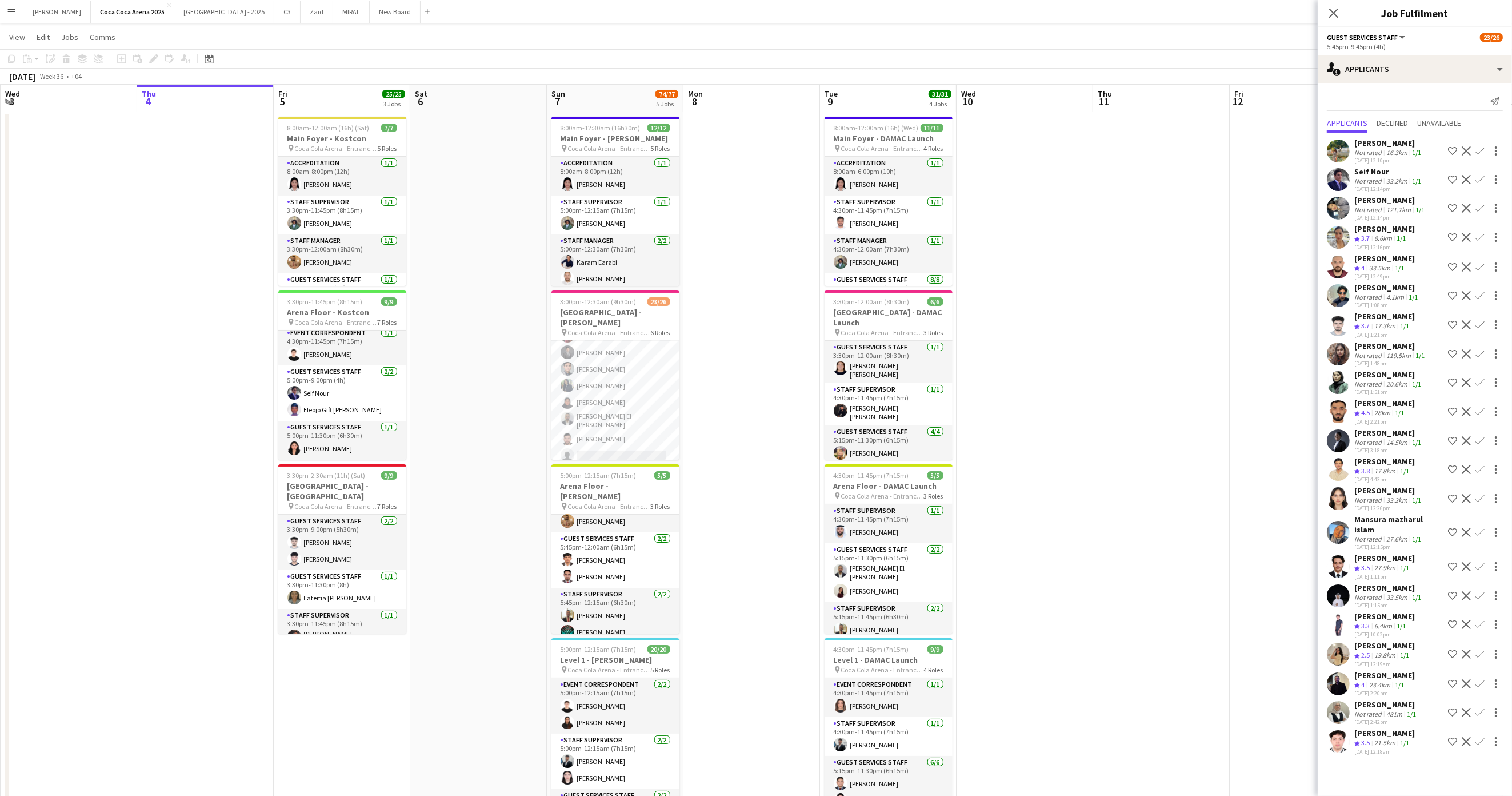
scroll to position [315, 0]
click at [621, 379] on app-card-role "Guest Services Staff 49A [DATE] 5:45pm-12:00am (6h15m) [PERSON_NAME] [PERSON_NA…" at bounding box center [615, 355] width 128 height 208
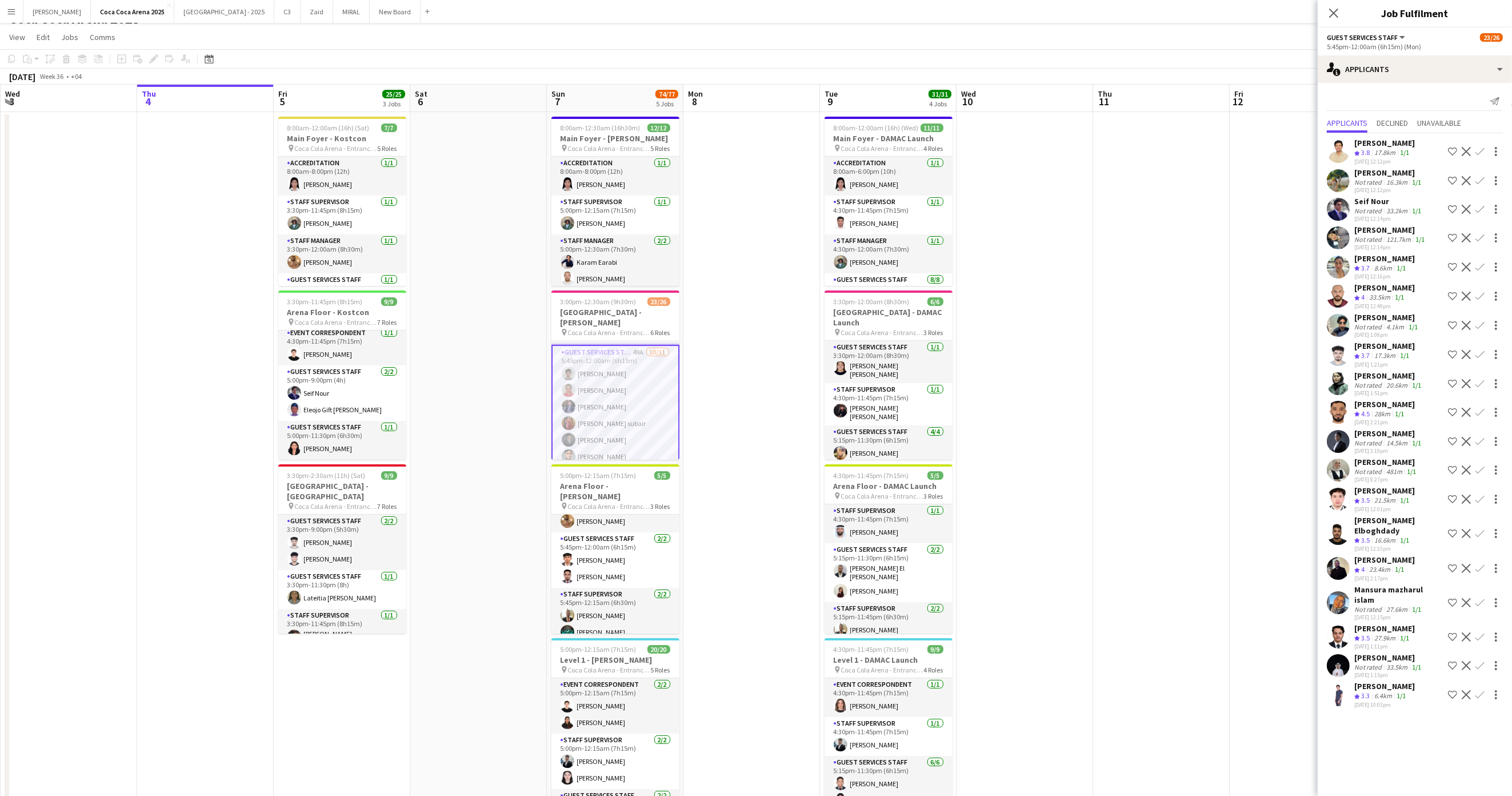
scroll to position [210, 0]
click at [618, 438] on app-card-role "Guest Services Staff 49A [DATE] 5:45pm-12:00am (6h15m) [PERSON_NAME] [PERSON_NA…" at bounding box center [615, 367] width 128 height 210
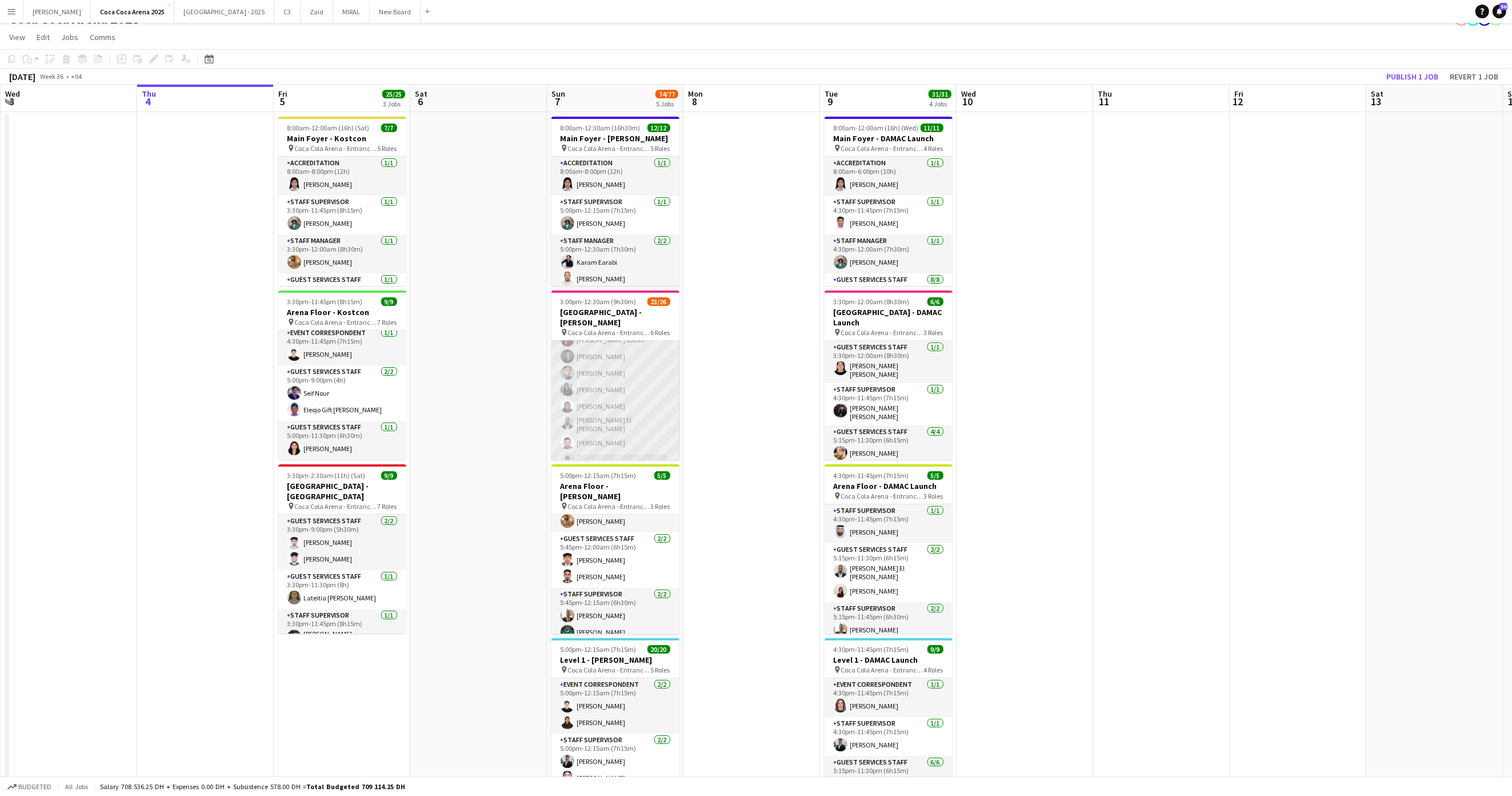
click at [622, 438] on app-card-role "Guest Services Staff 49A [DATE] 5:45pm-12:00am (6h15m) [PERSON_NAME] [PERSON_NA…" at bounding box center [615, 366] width 128 height 208
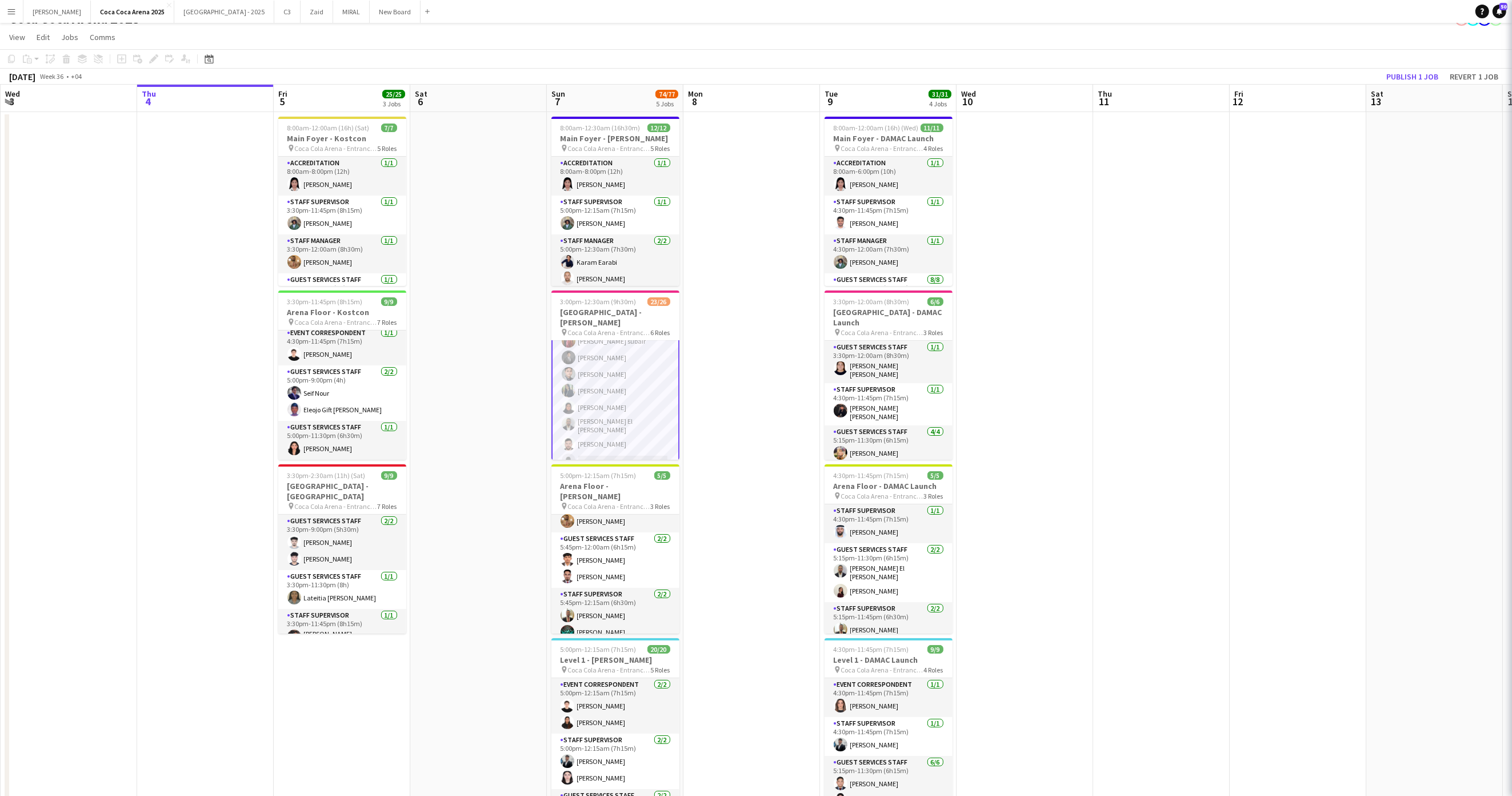
scroll to position [302, 0]
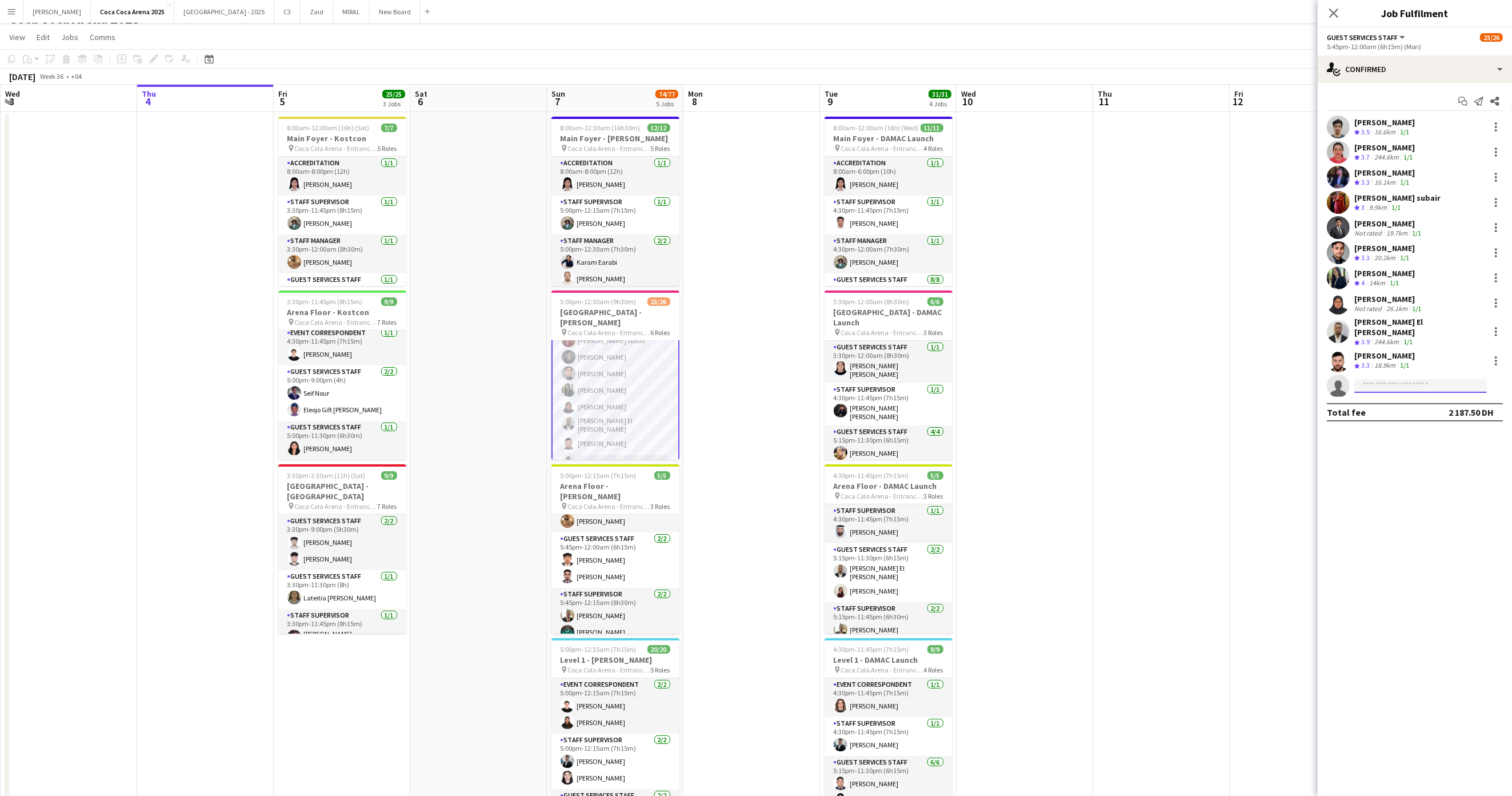
click at [1408, 383] on input at bounding box center [1421, 386] width 133 height 14
type input "****"
click at [1409, 398] on span "[PERSON_NAME] Active" at bounding box center [1421, 395] width 114 height 10
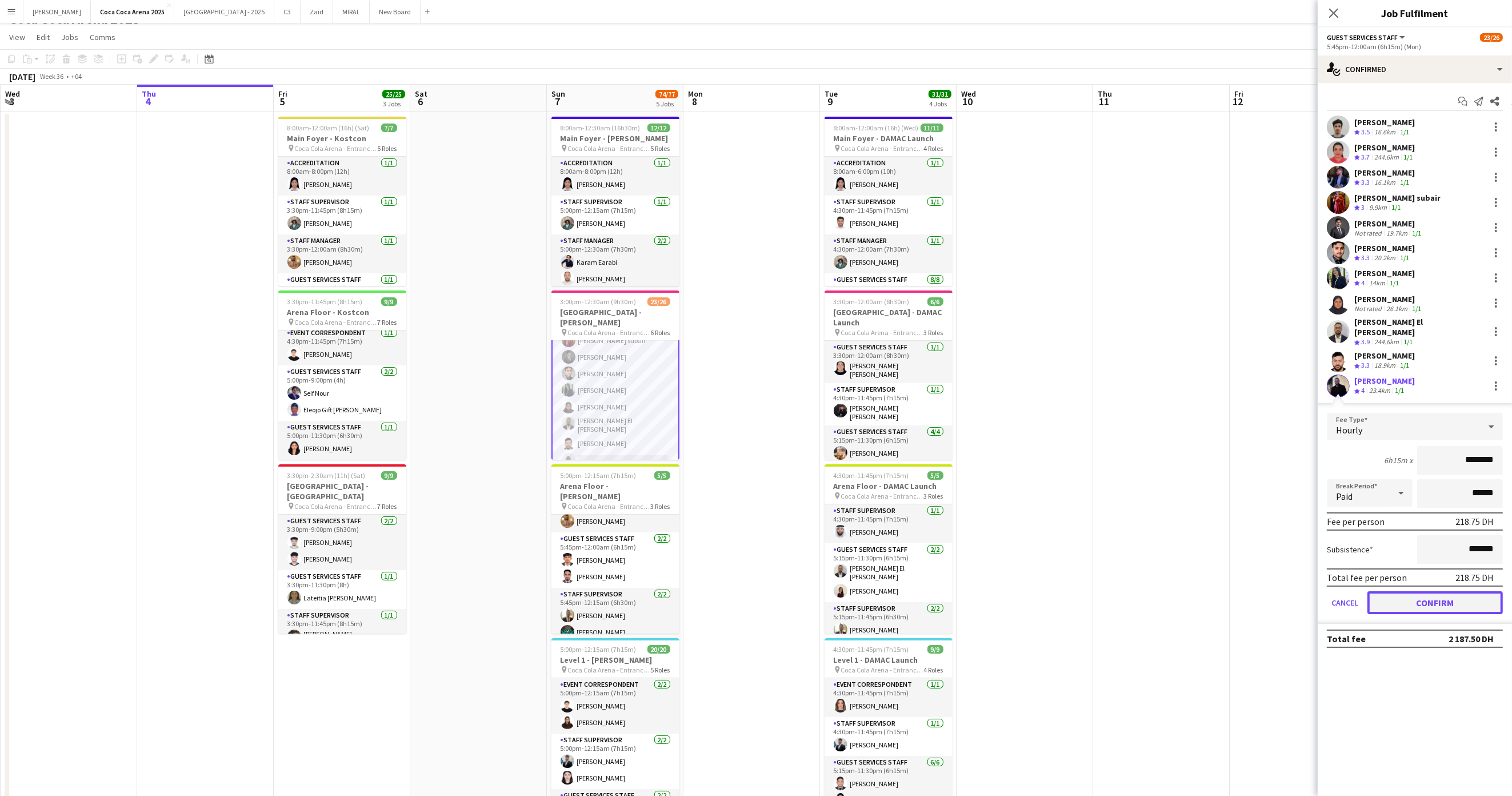
click at [1405, 591] on button "Confirm" at bounding box center [1435, 602] width 136 height 23
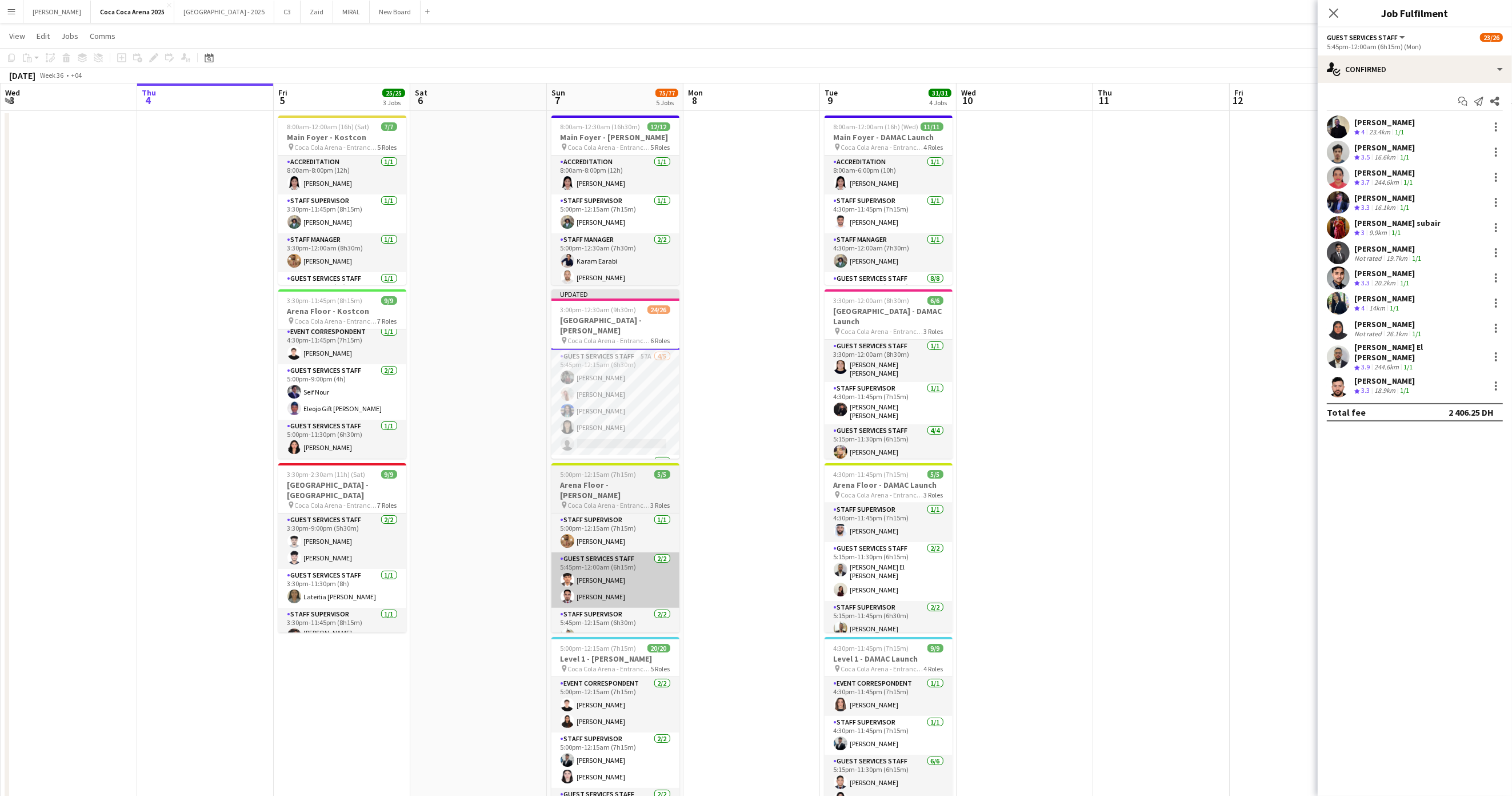
scroll to position [430, 0]
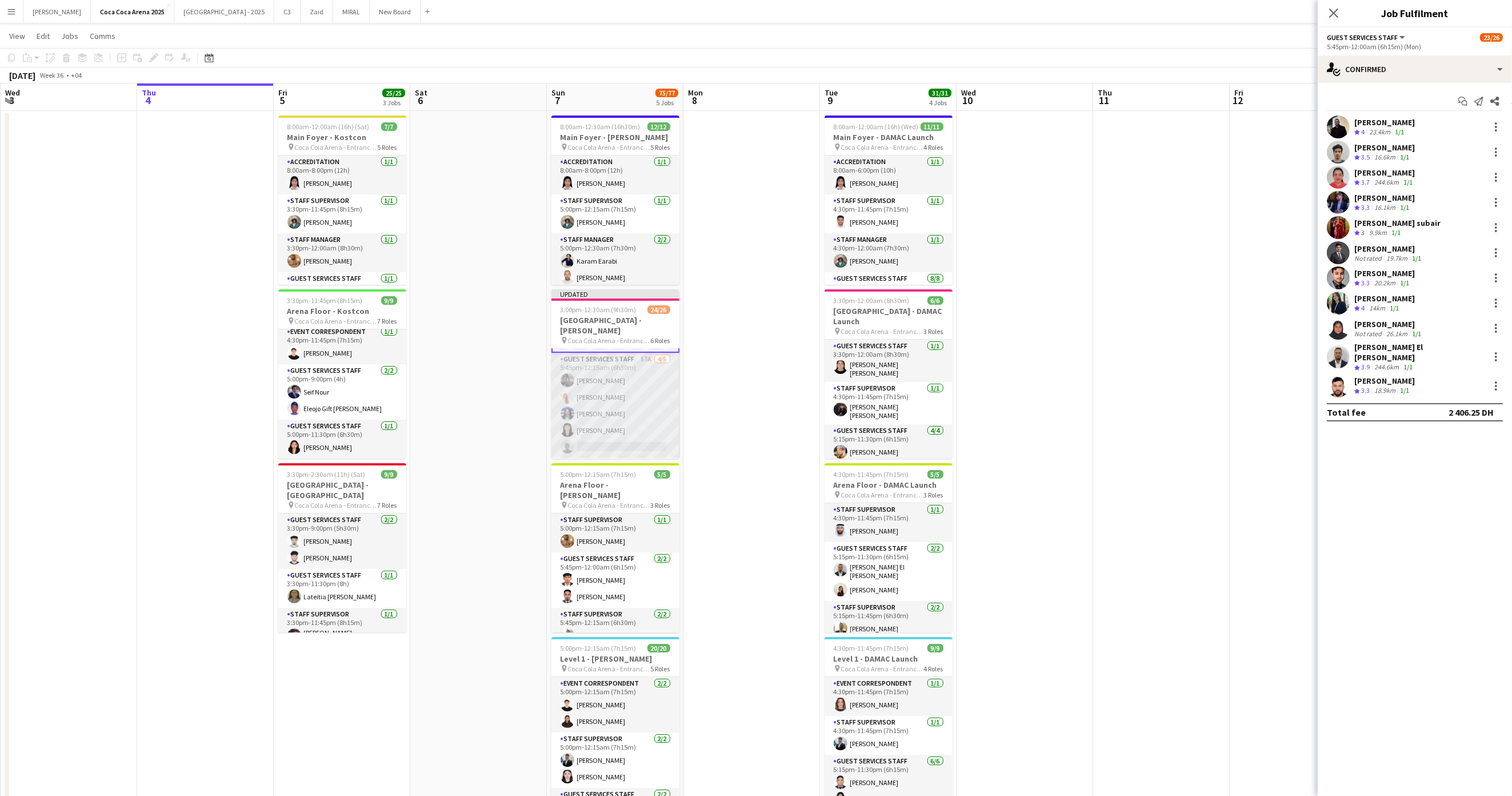
click at [631, 411] on app-card-role "Guest Services Staff 57A [DATE] 5:45pm-12:15am (6h30m) [PERSON_NAME] [PERSON_NA…" at bounding box center [615, 405] width 128 height 105
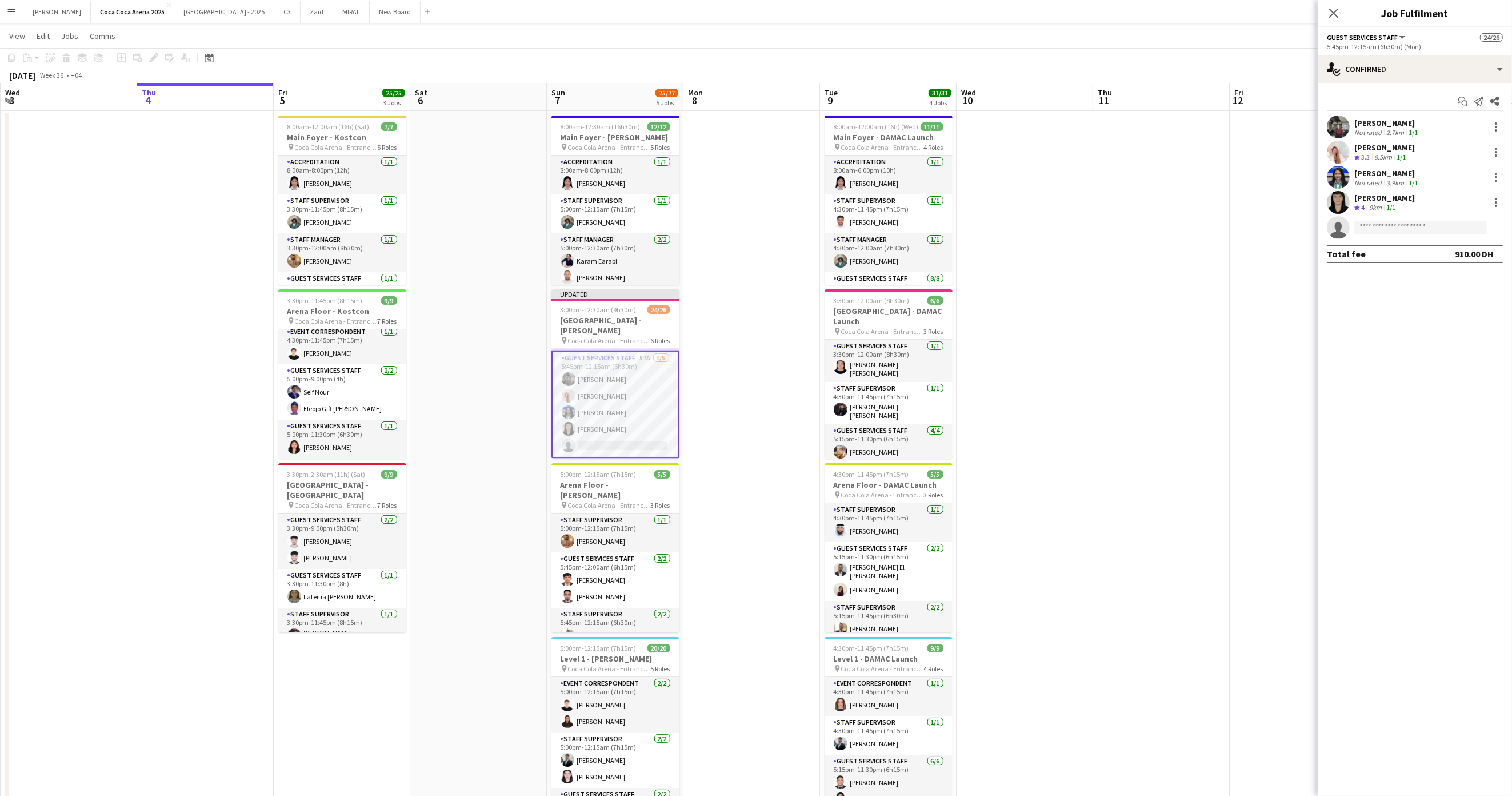
scroll to position [429, 0]
click at [1392, 60] on div "single-neutral-actions-check-2 Confirmed" at bounding box center [1415, 69] width 194 height 28
click at [1434, 188] on span "Applicants" at bounding box center [1442, 186] width 36 height 10
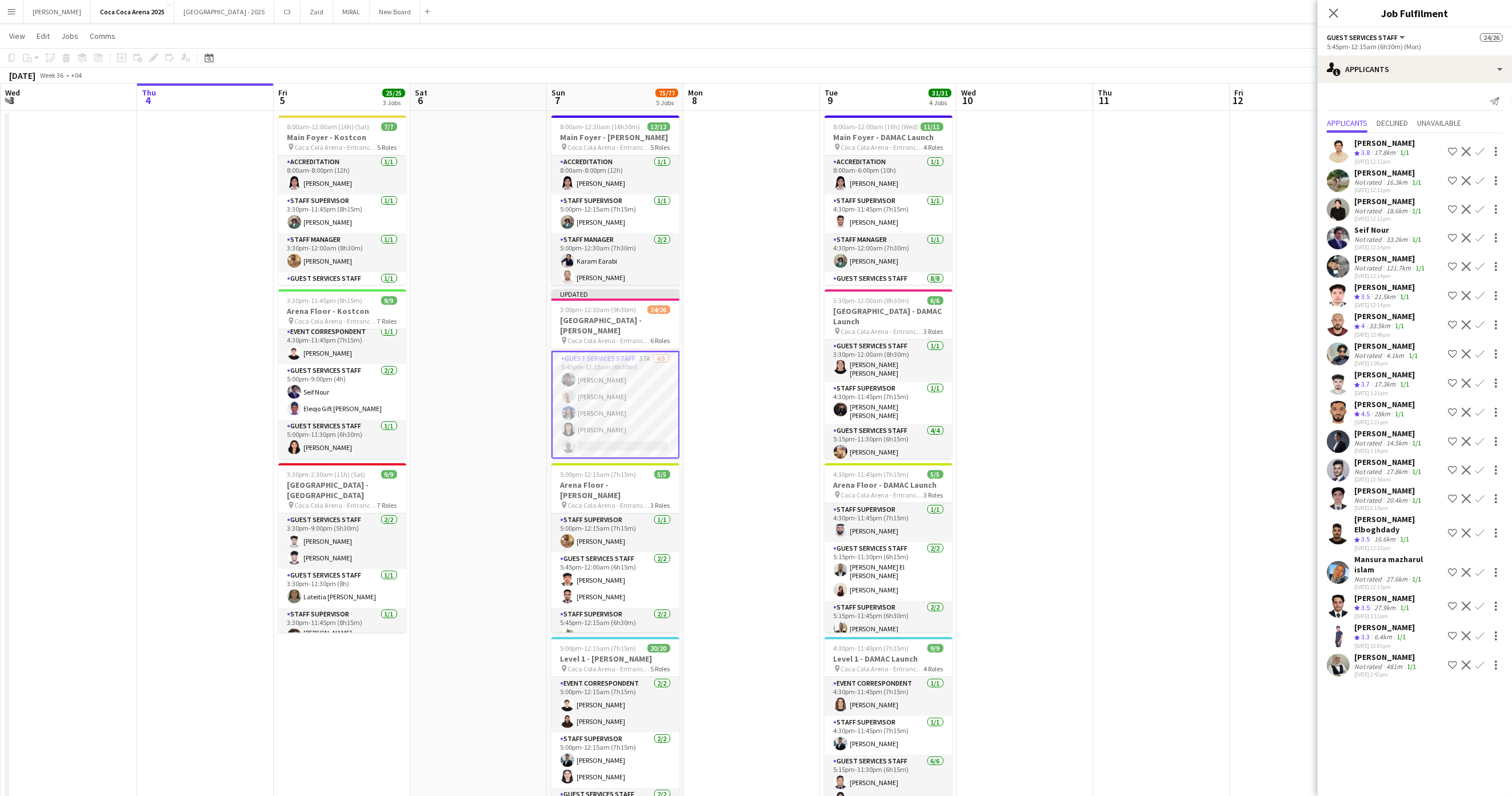
click at [1397, 259] on div "[PERSON_NAME]" at bounding box center [1391, 258] width 73 height 10
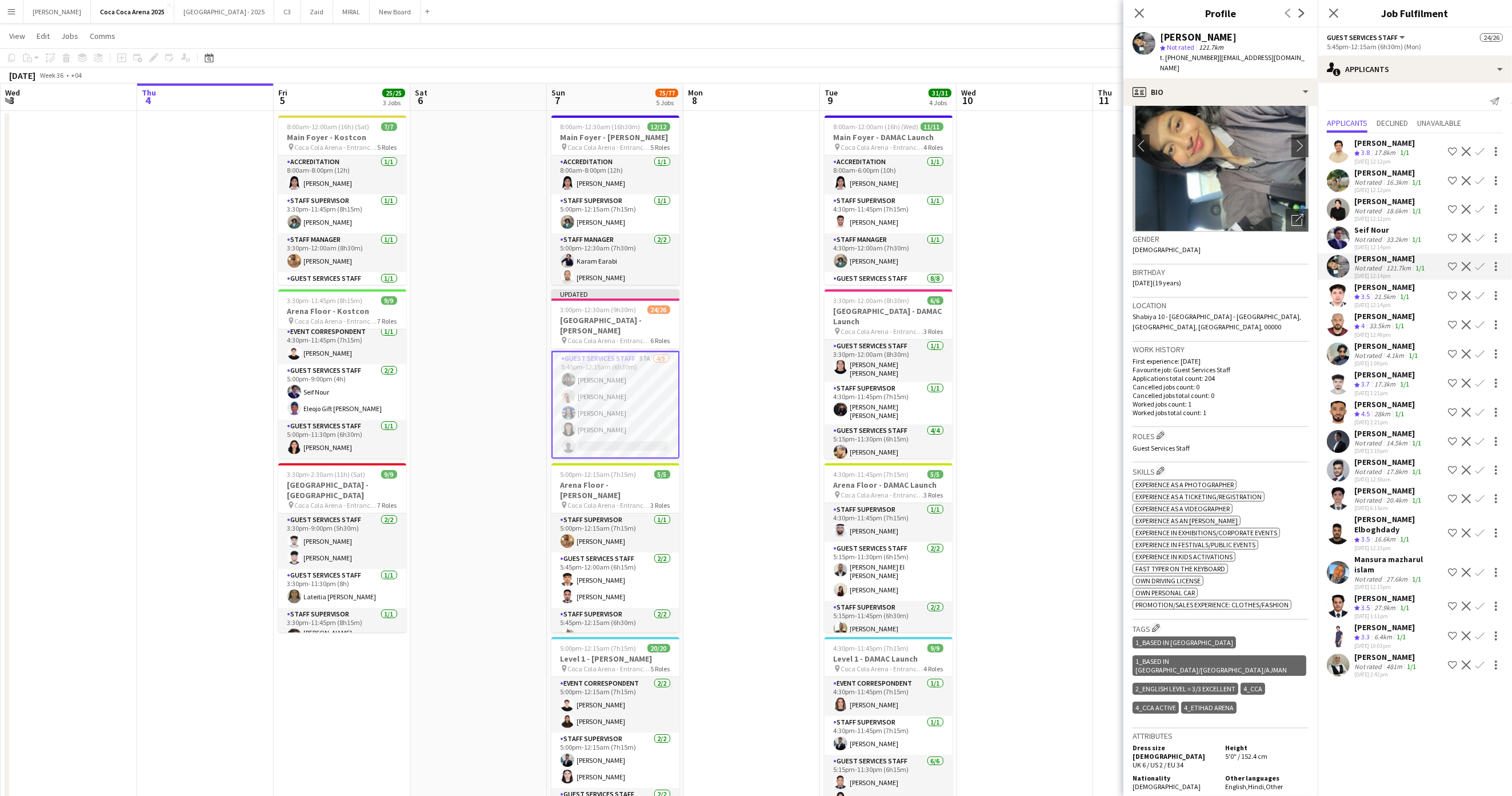
scroll to position [58, 0]
click at [1383, 213] on div "Not rated" at bounding box center [1369, 211] width 30 height 9
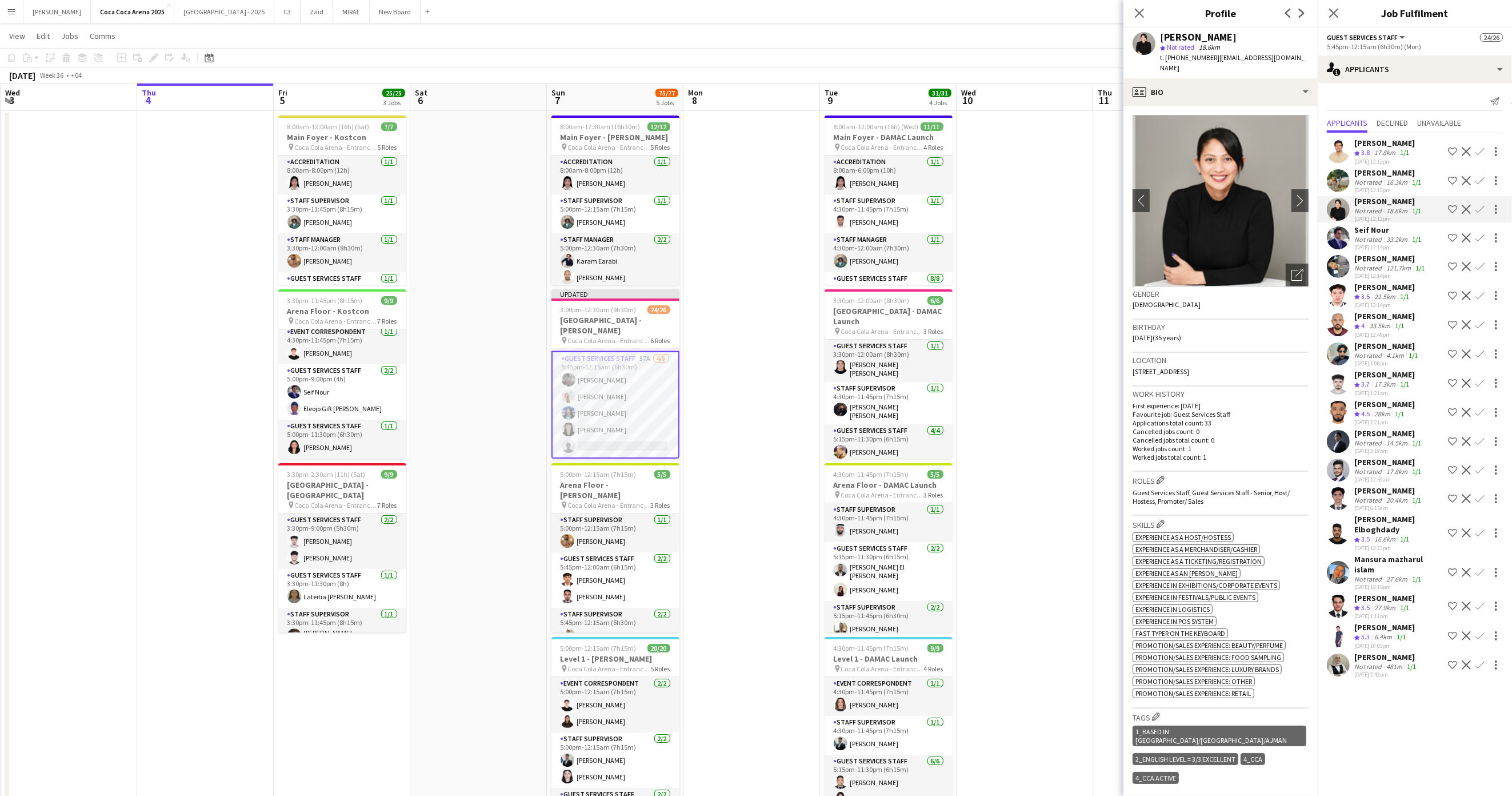
click at [1384, 178] on div "16.3km" at bounding box center [1397, 182] width 26 height 9
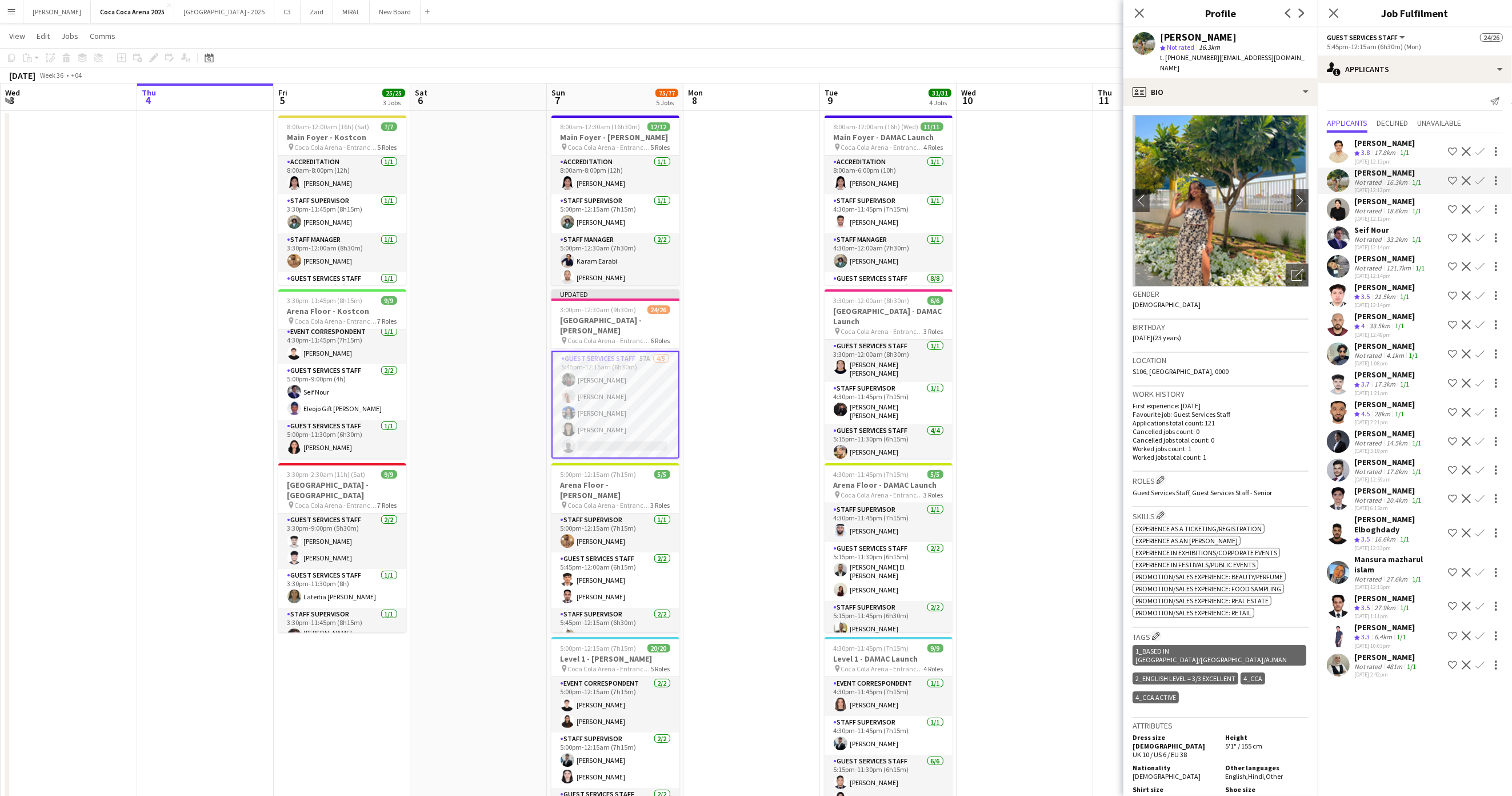
click at [1381, 147] on div "[PERSON_NAME]" at bounding box center [1384, 143] width 61 height 10
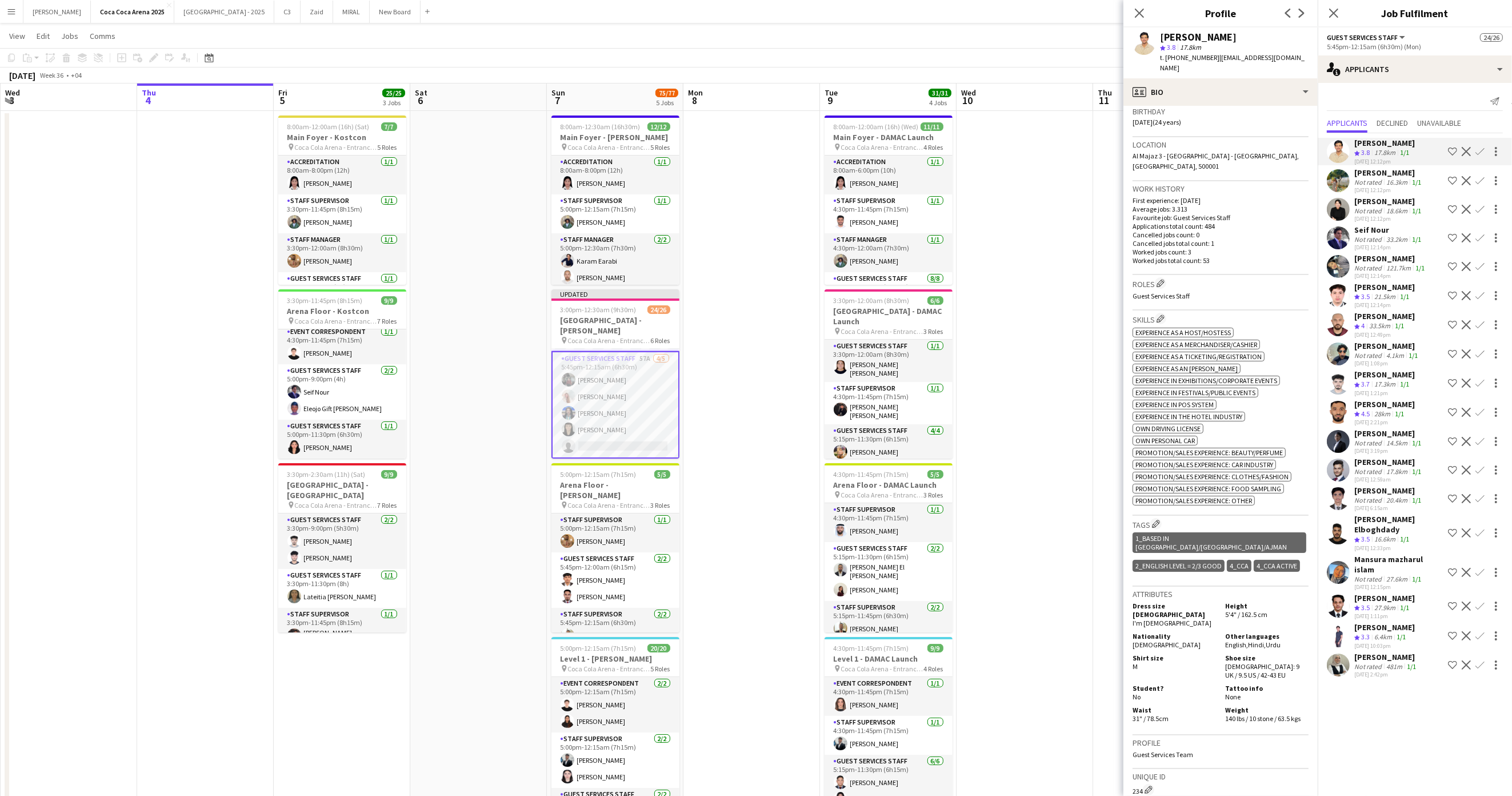
scroll to position [218, 0]
click at [1377, 496] on div "Not rated" at bounding box center [1369, 500] width 30 height 9
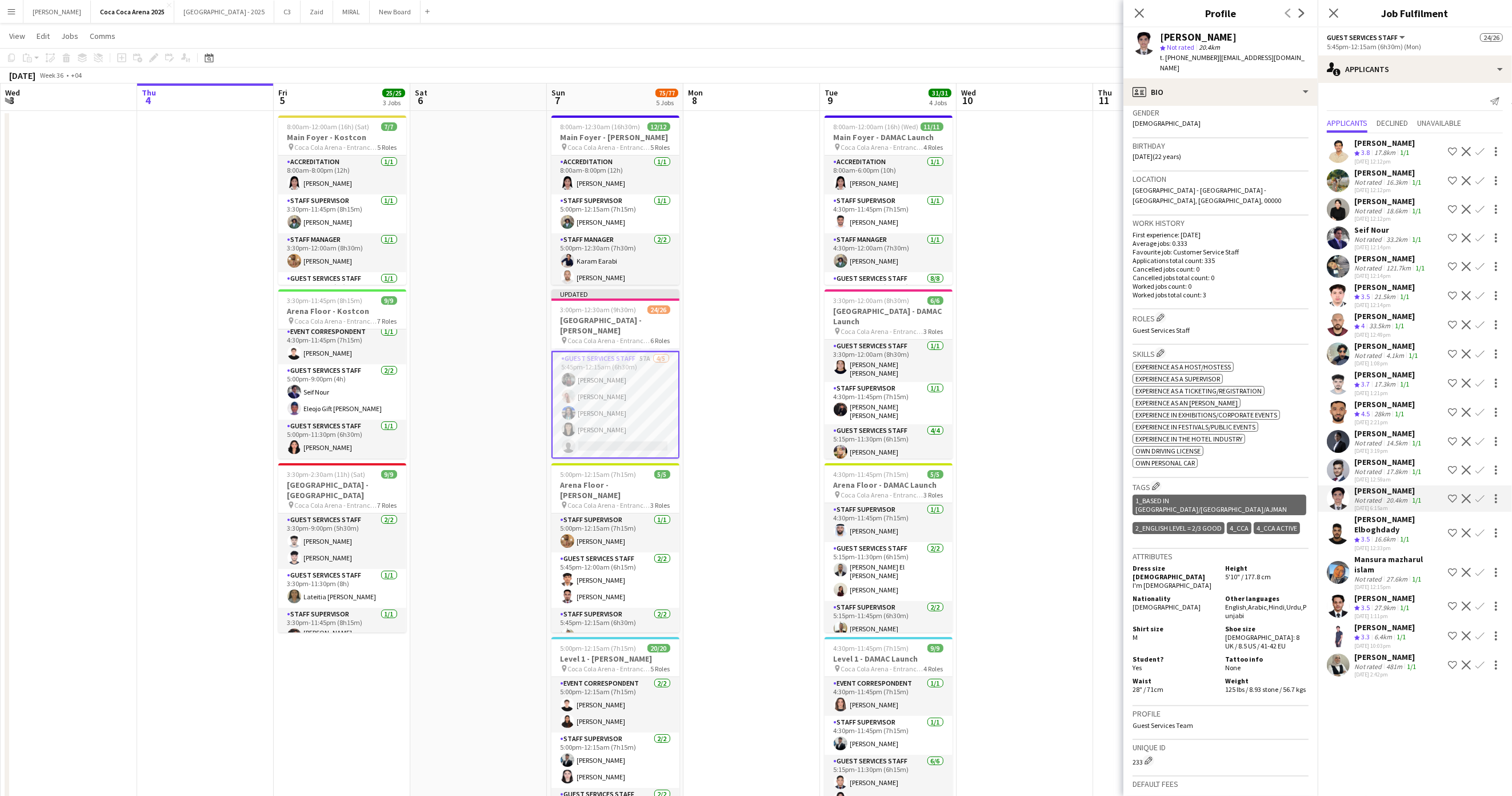
scroll to position [184, 0]
click at [1368, 535] on span "3.5" at bounding box center [1366, 539] width 9 height 9
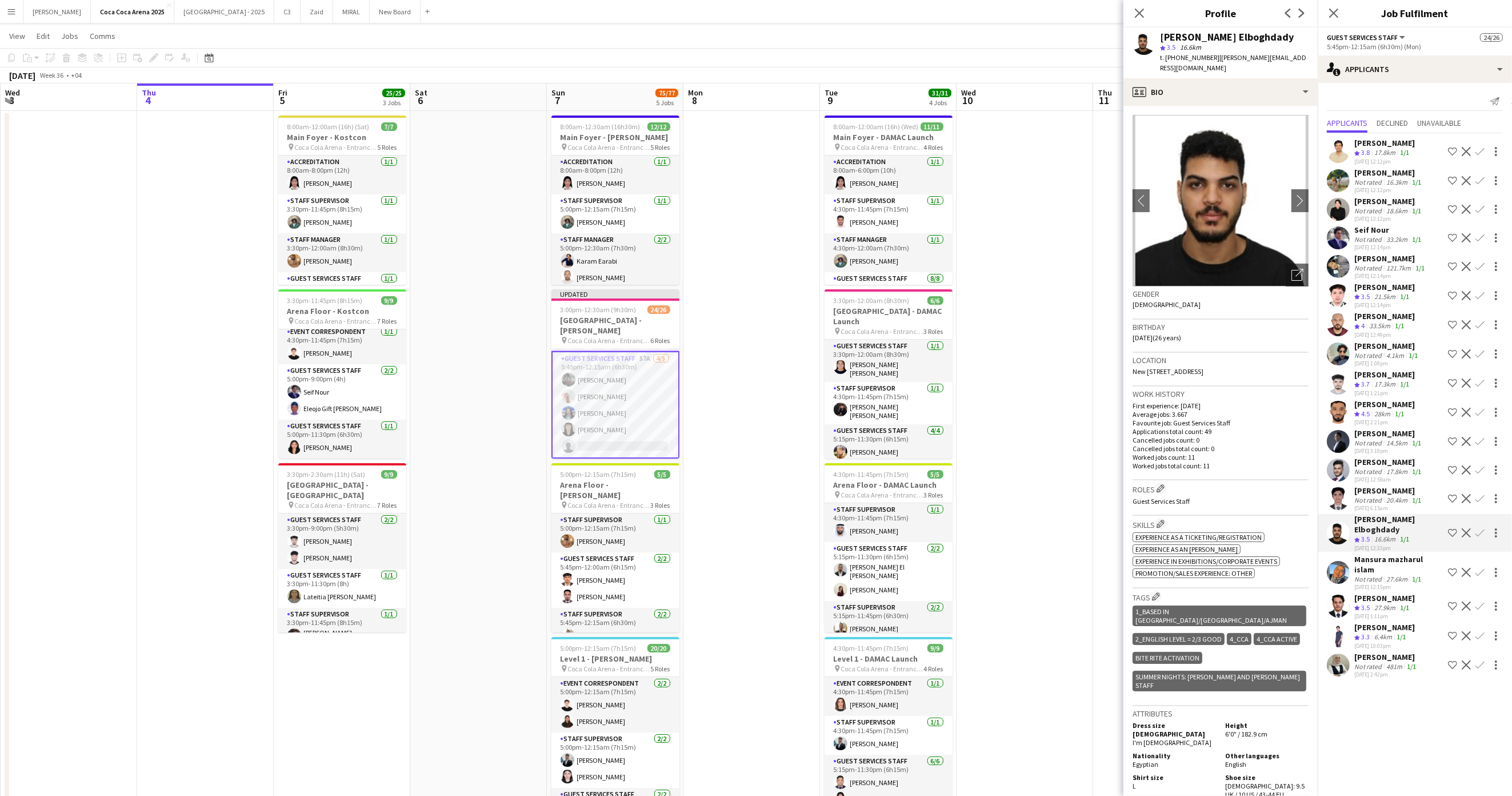
click at [1372, 575] on div "Not rated" at bounding box center [1369, 579] width 30 height 9
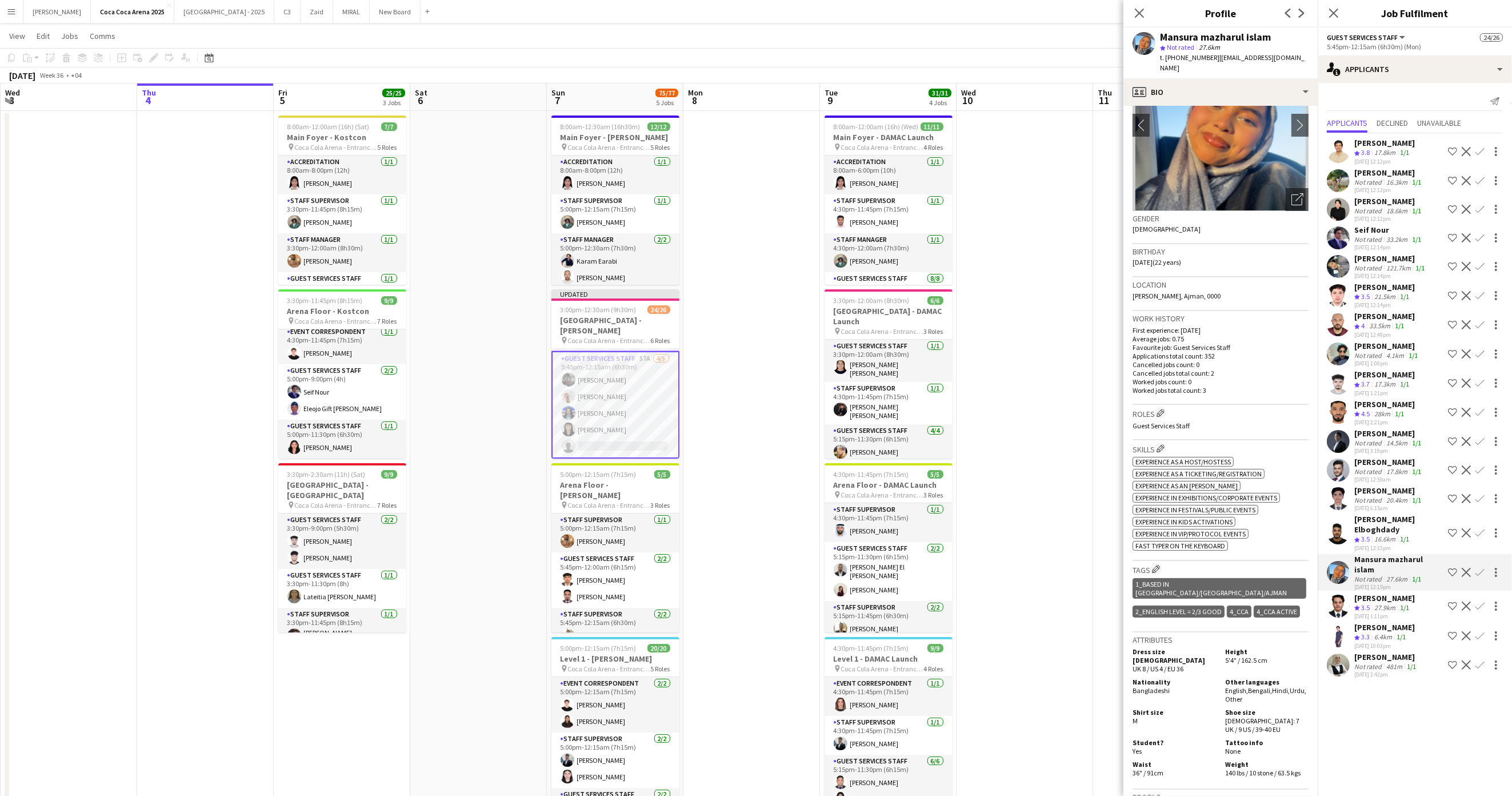
scroll to position [98, 0]
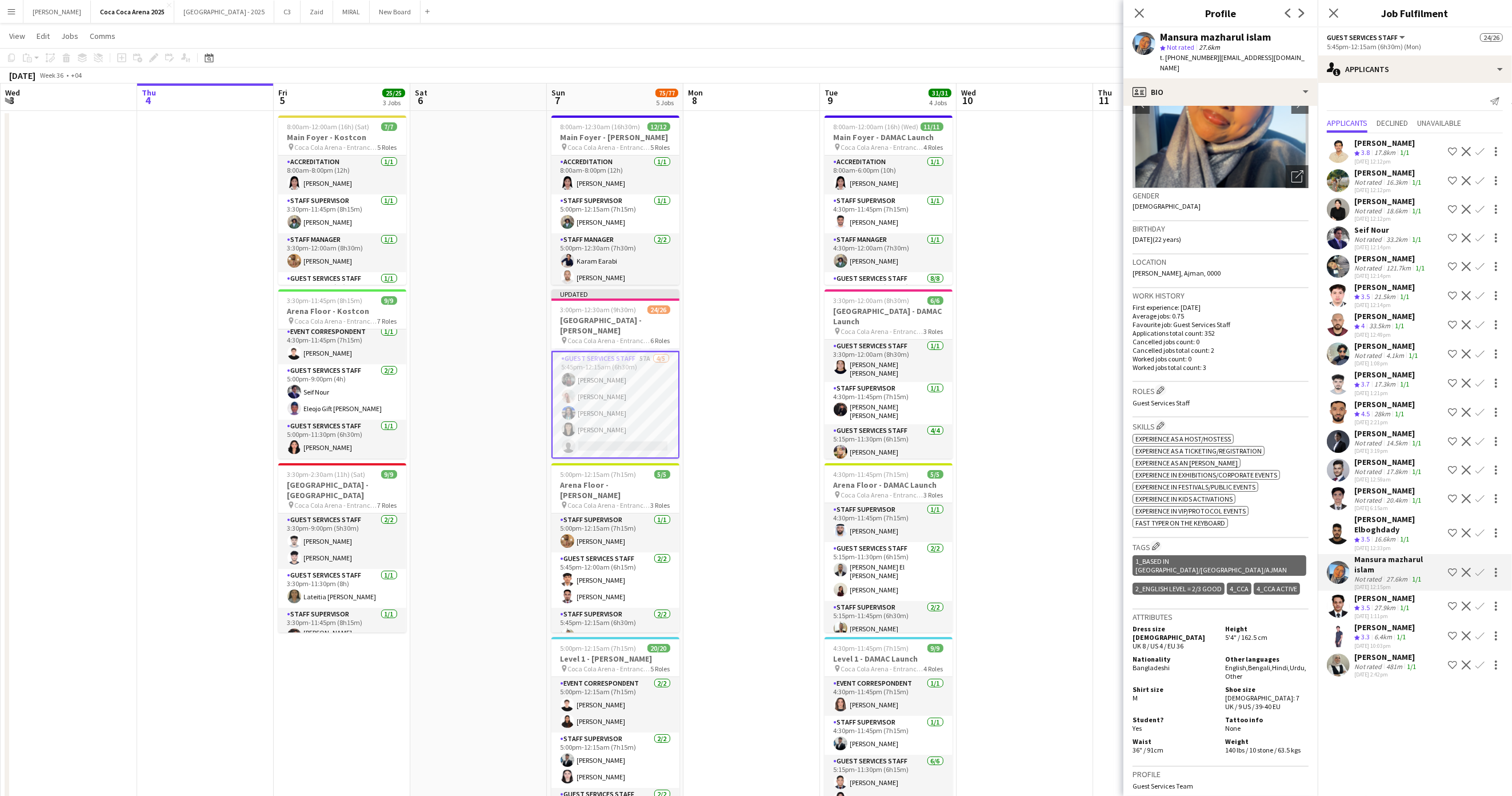
click at [1389, 144] on div "[PERSON_NAME]" at bounding box center [1384, 143] width 61 height 10
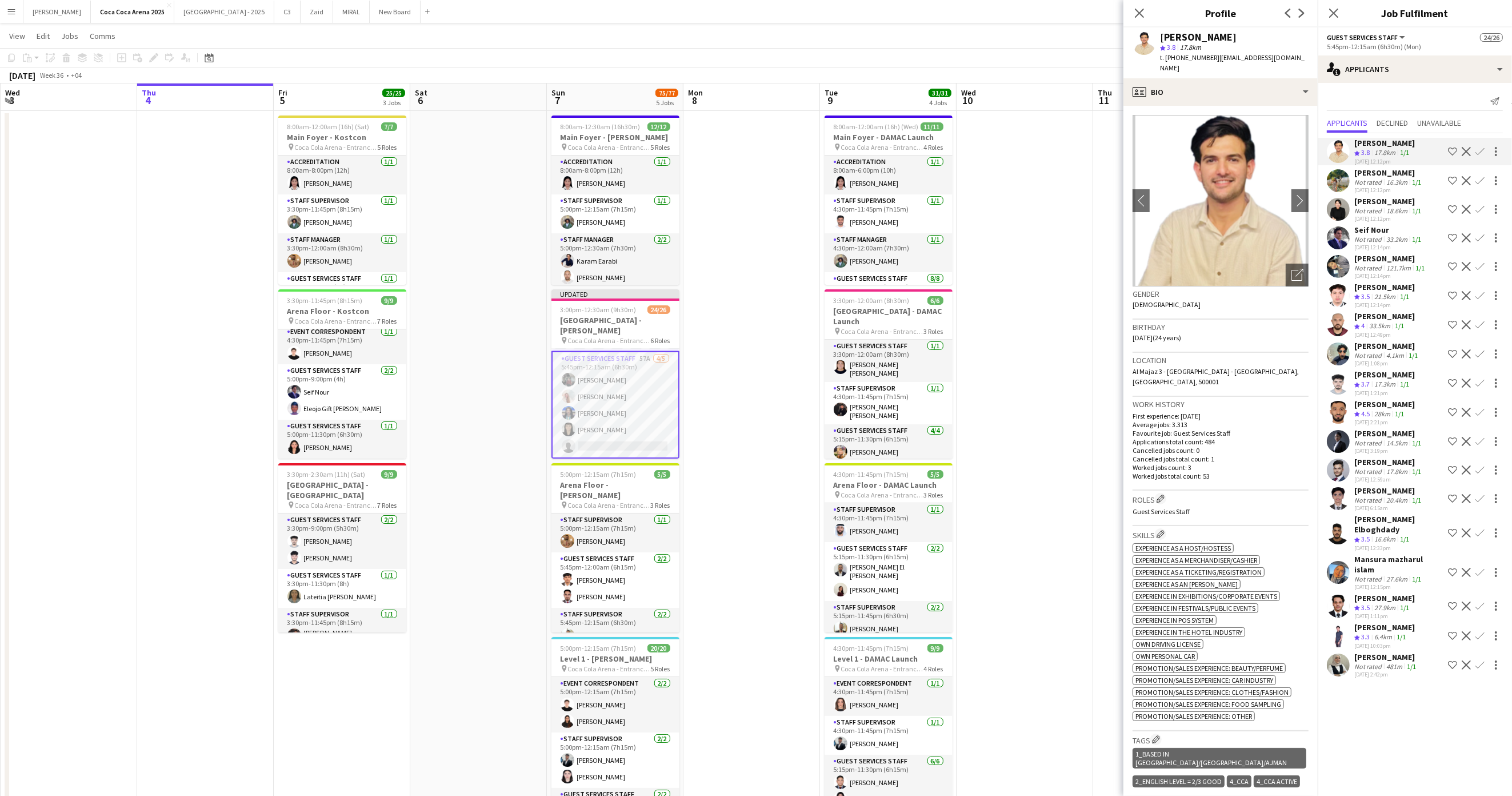
click at [1379, 188] on div "[DATE] 12:12pm" at bounding box center [1389, 190] width 69 height 8
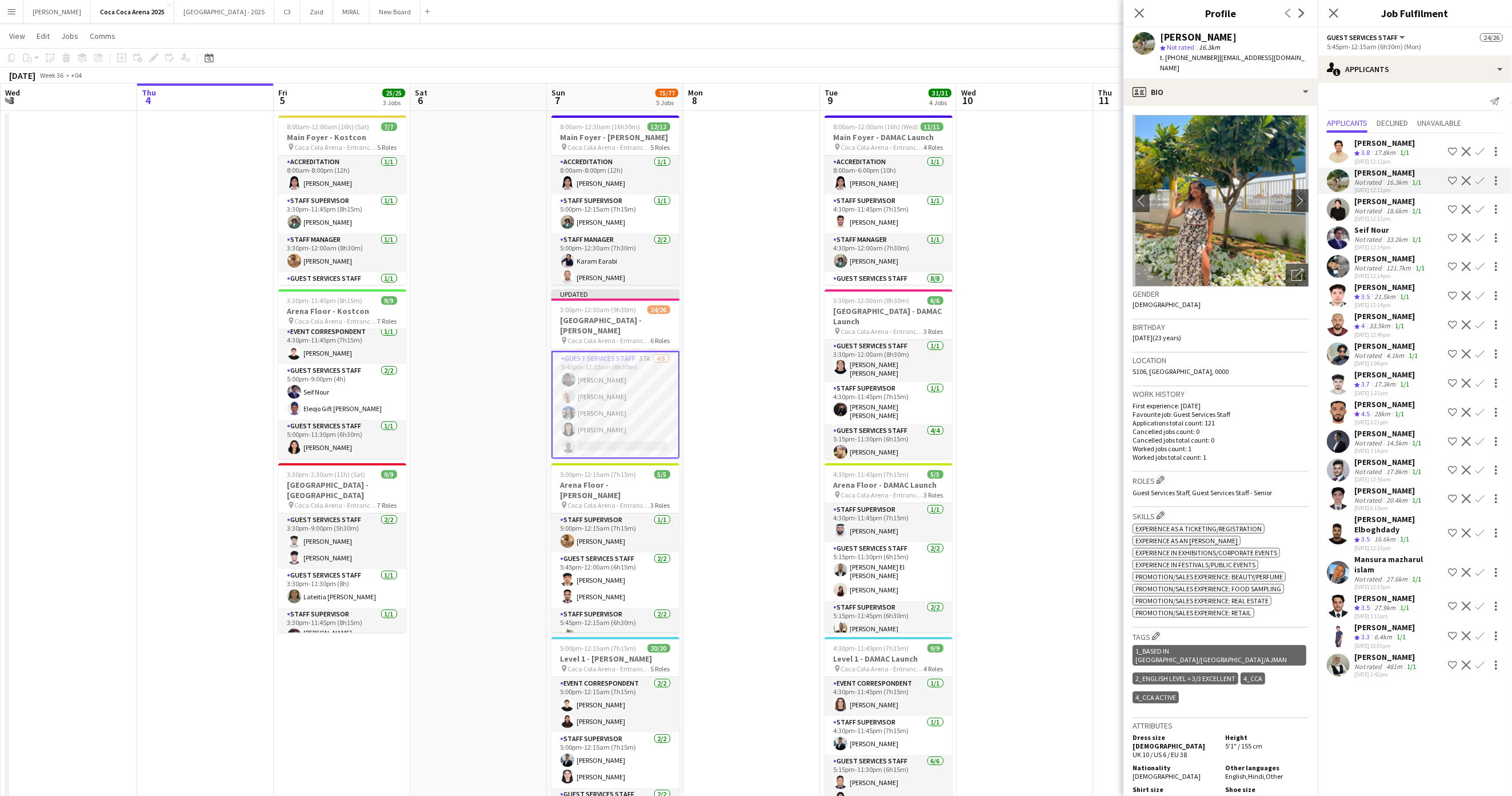
click at [1373, 213] on div "Not rated" at bounding box center [1369, 211] width 30 height 9
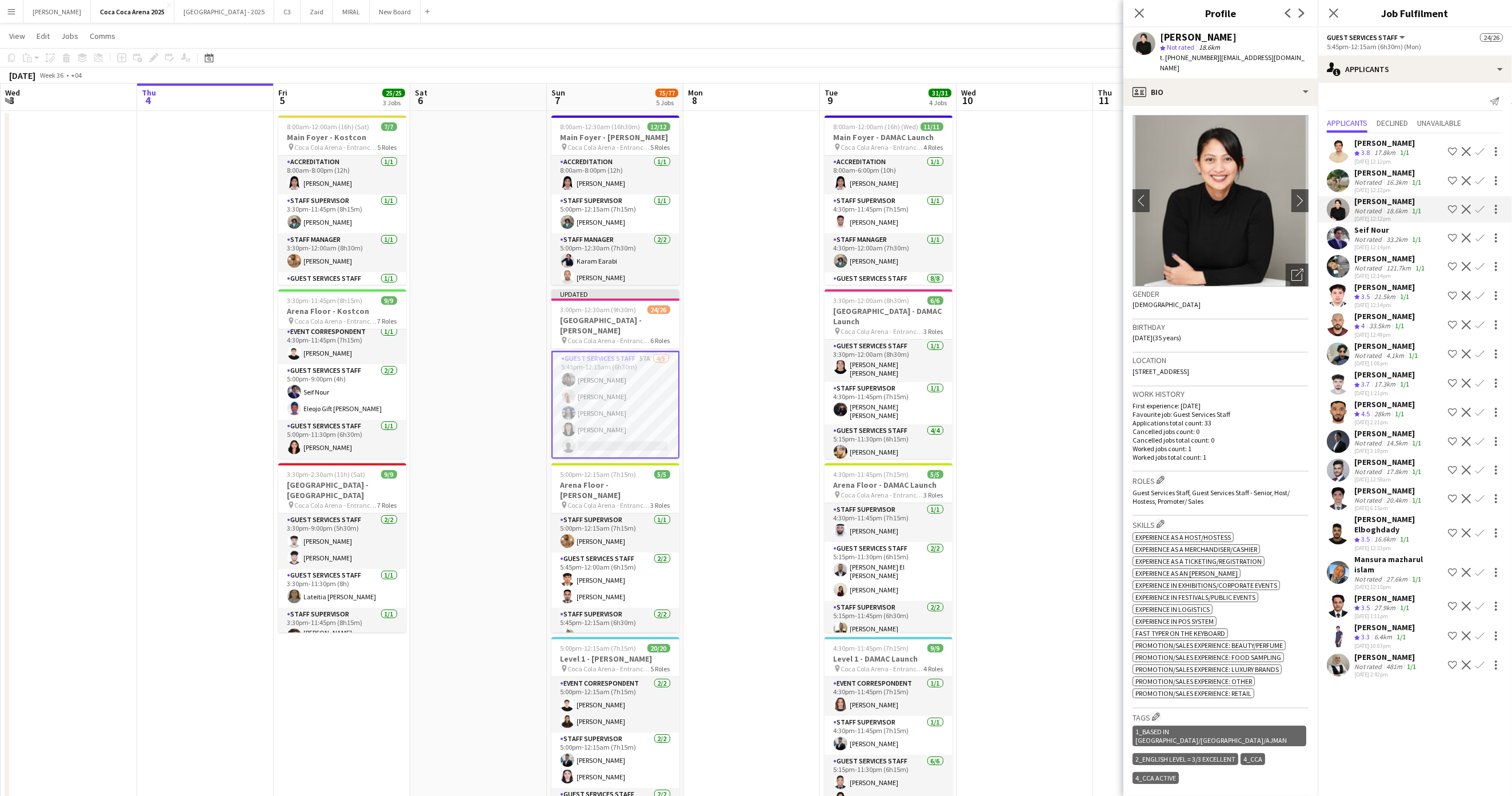
click at [1372, 236] on div "Not rated" at bounding box center [1369, 239] width 30 height 9
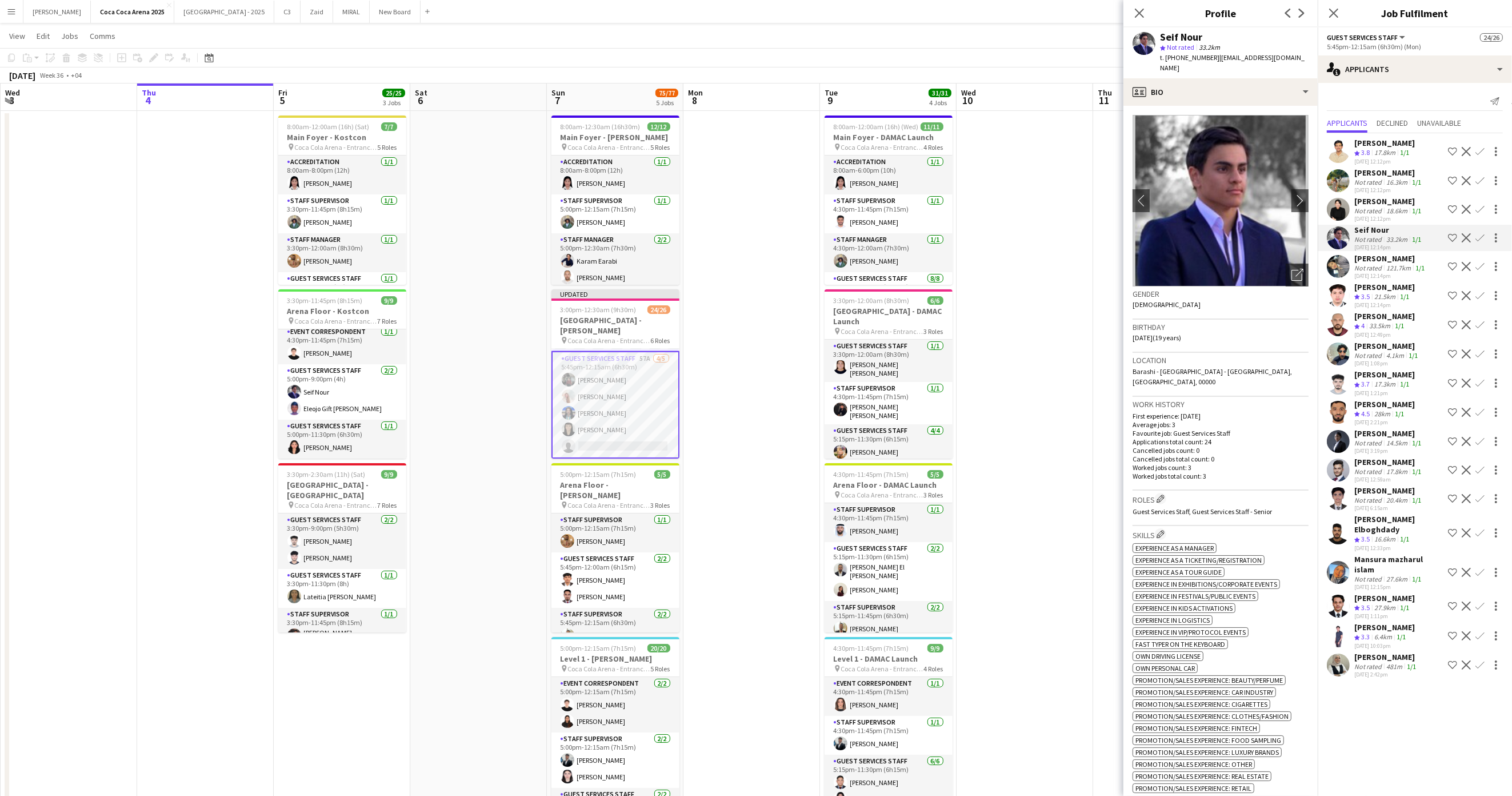
click at [1371, 261] on div "[PERSON_NAME]" at bounding box center [1391, 258] width 73 height 10
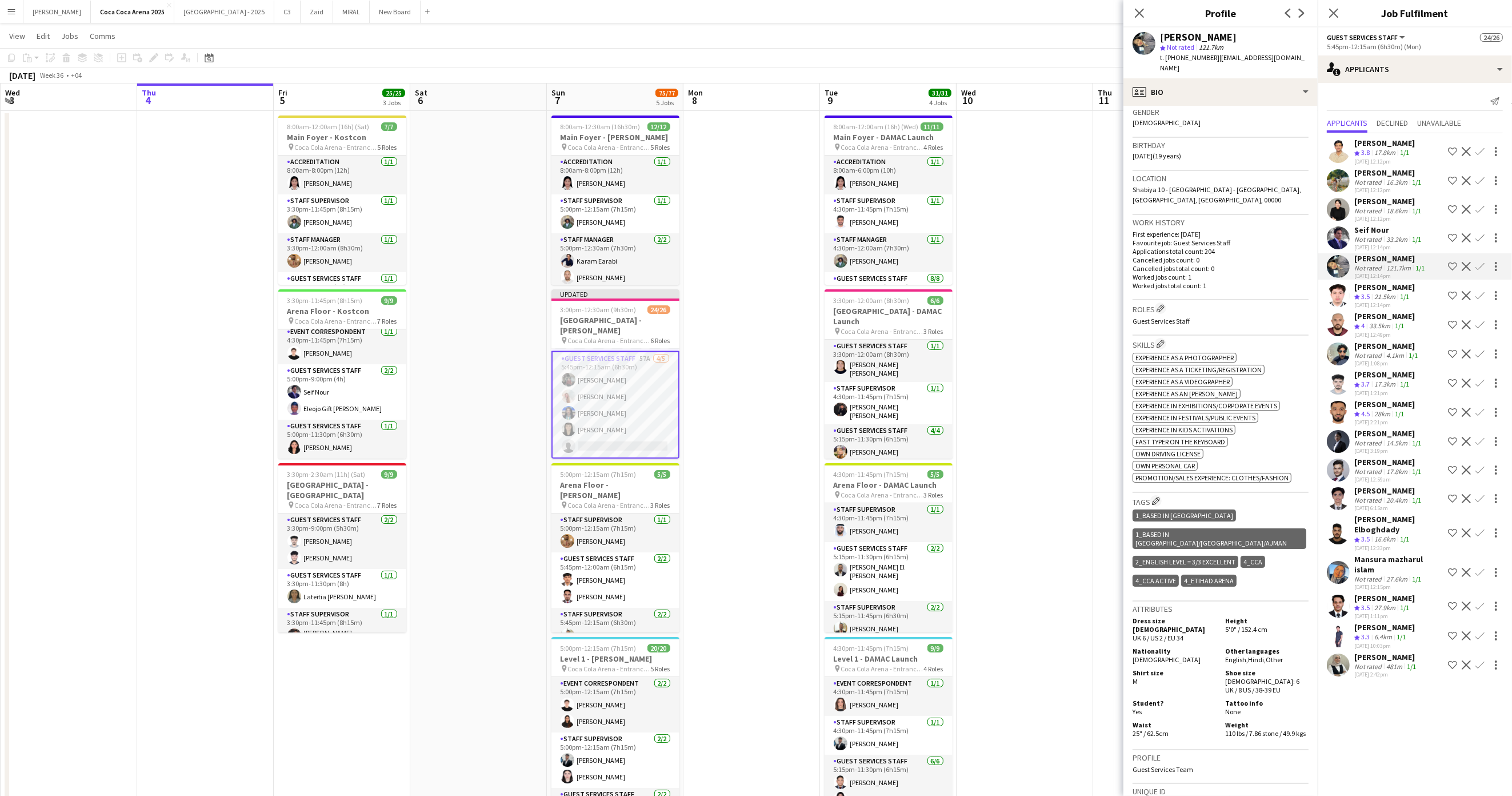
scroll to position [186, 0]
click at [1385, 301] on div "[DATE] 12:14pm" at bounding box center [1384, 305] width 61 height 8
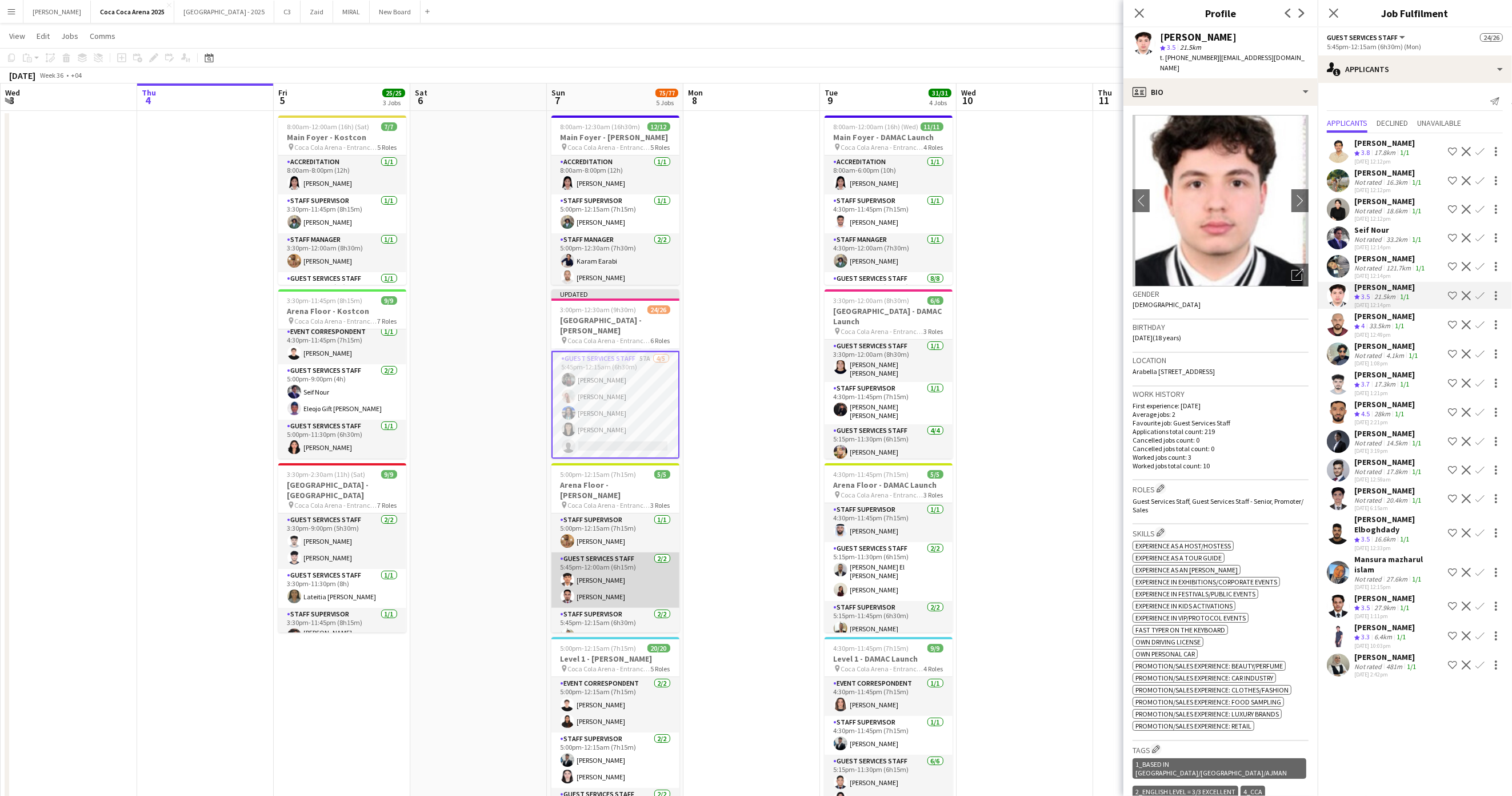
click at [600, 568] on app-card-role "Guest Services Staff [DATE] 5:45pm-12:00am (6h15m) [PERSON_NAME] [PERSON_NAME]" at bounding box center [615, 580] width 128 height 56
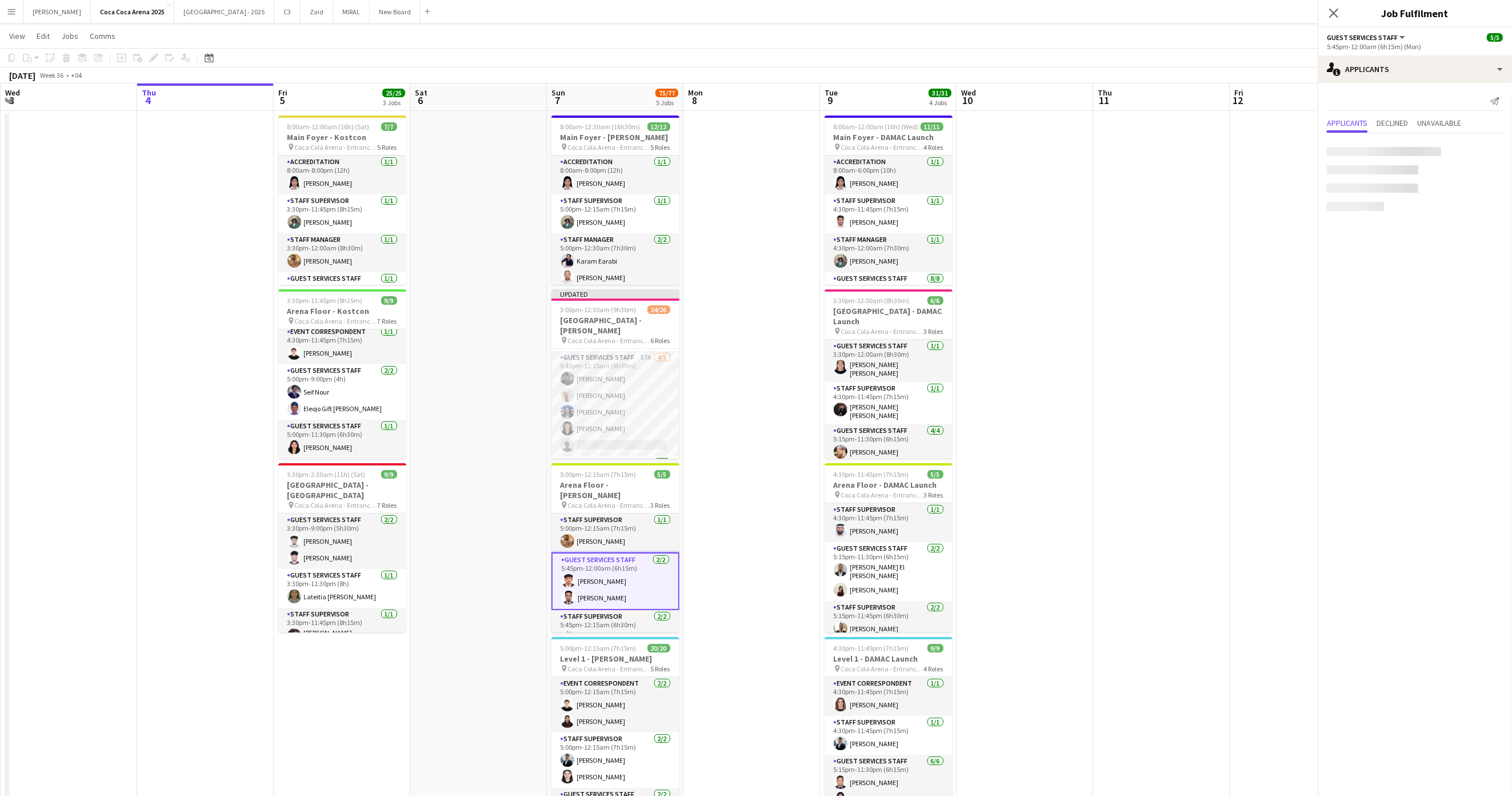
scroll to position [428, 0]
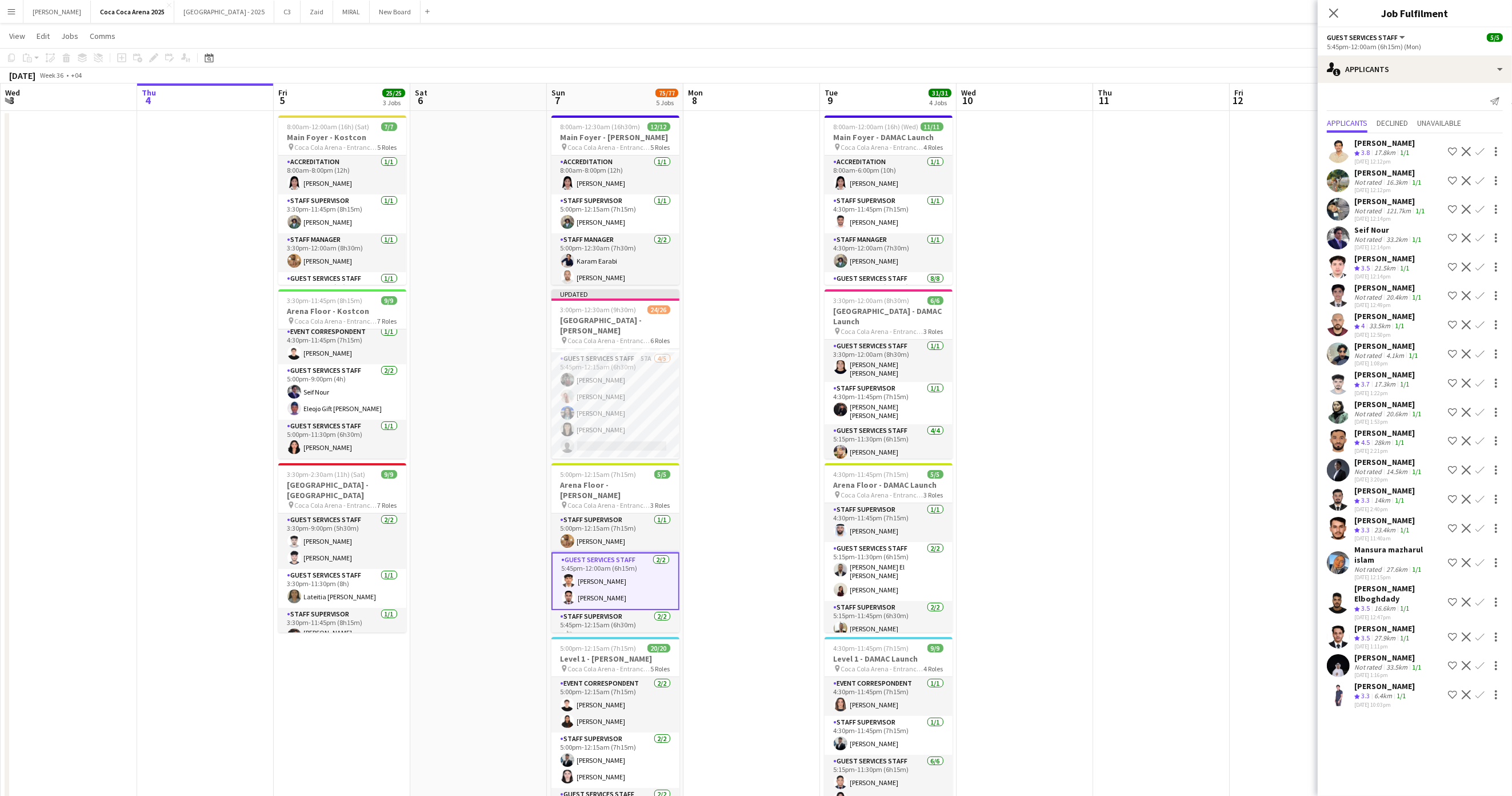
click at [1396, 410] on div "20.6km" at bounding box center [1397, 414] width 26 height 9
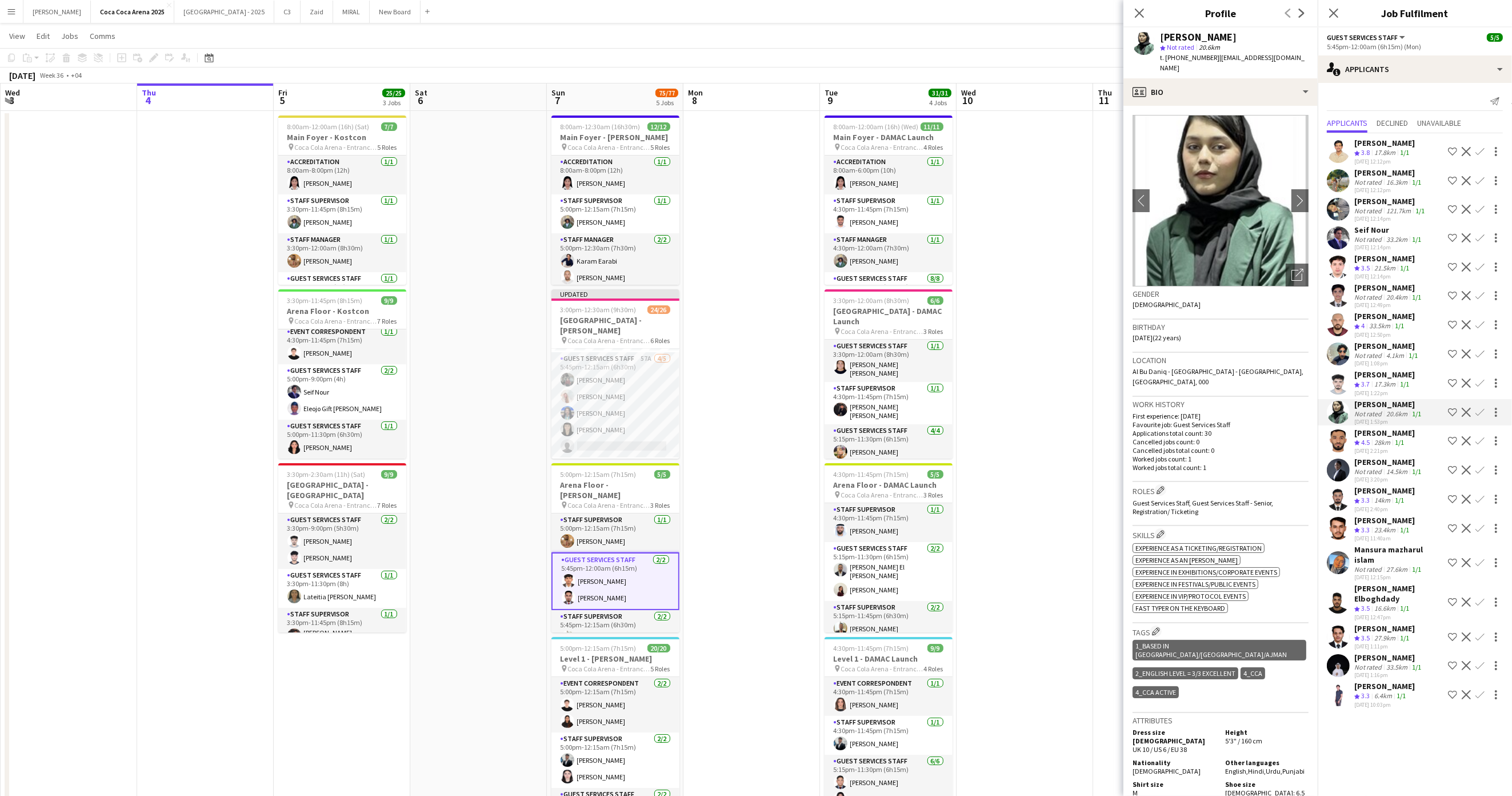
click at [1379, 652] on div "[PERSON_NAME]" at bounding box center [1389, 657] width 69 height 10
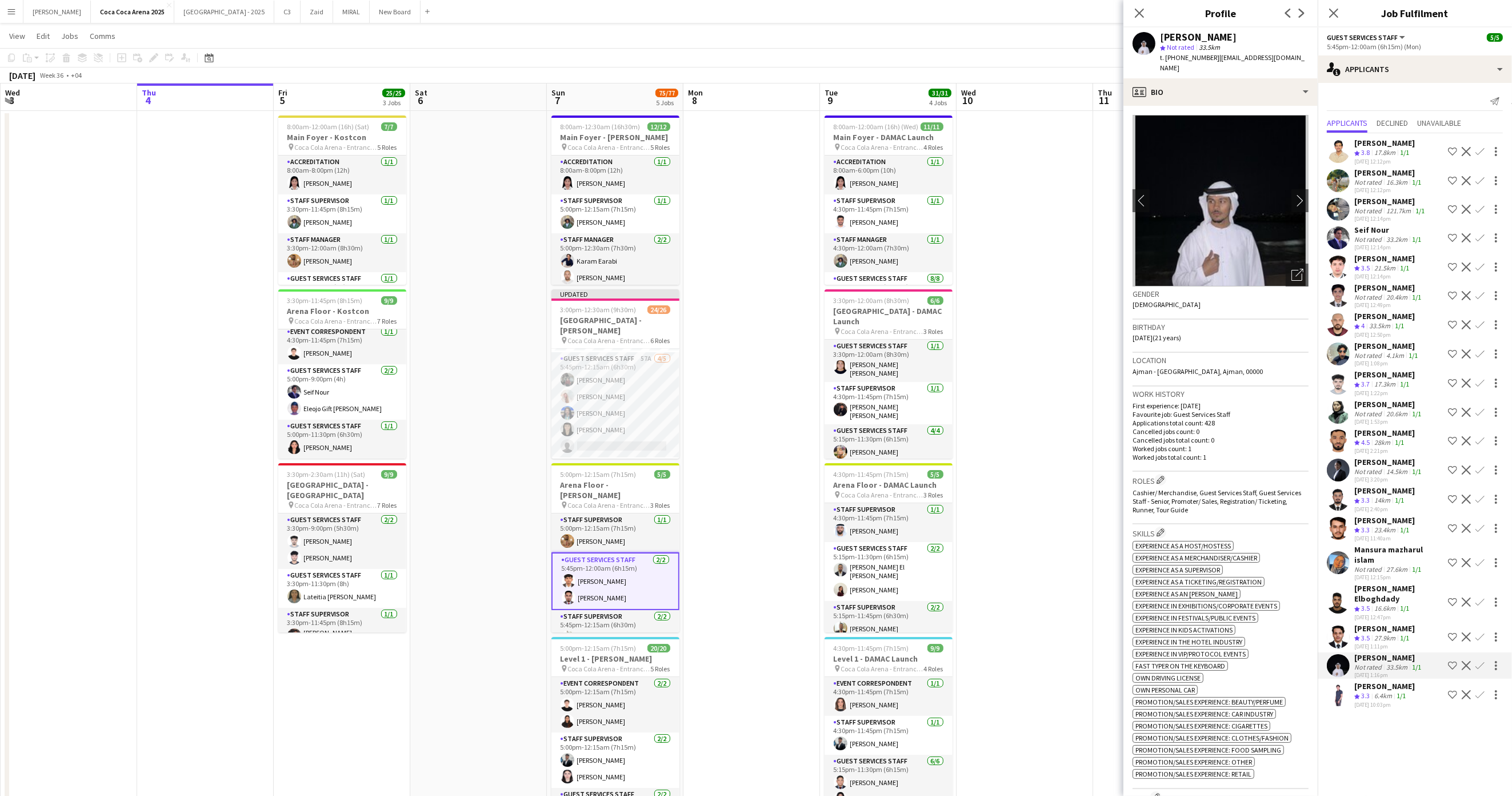
click at [1383, 296] on div "Not rated" at bounding box center [1369, 297] width 30 height 9
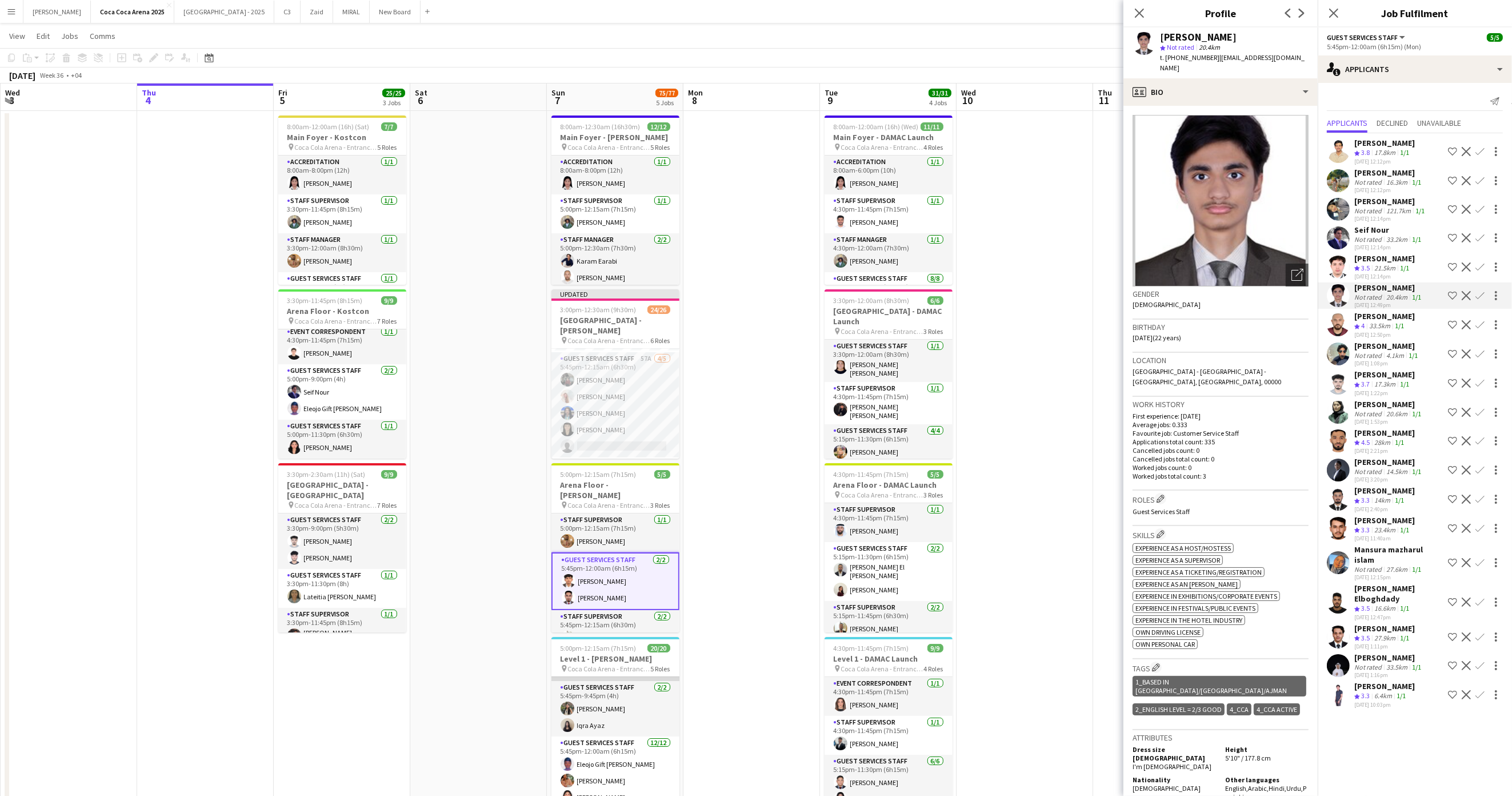
scroll to position [147, 0]
click at [597, 735] on app-card-role "Guest Services Staff [DATE] 5:45pm-12:00am (6h15m) Eleojo Gift [PERSON_NAME] [P…" at bounding box center [615, 807] width 128 height 221
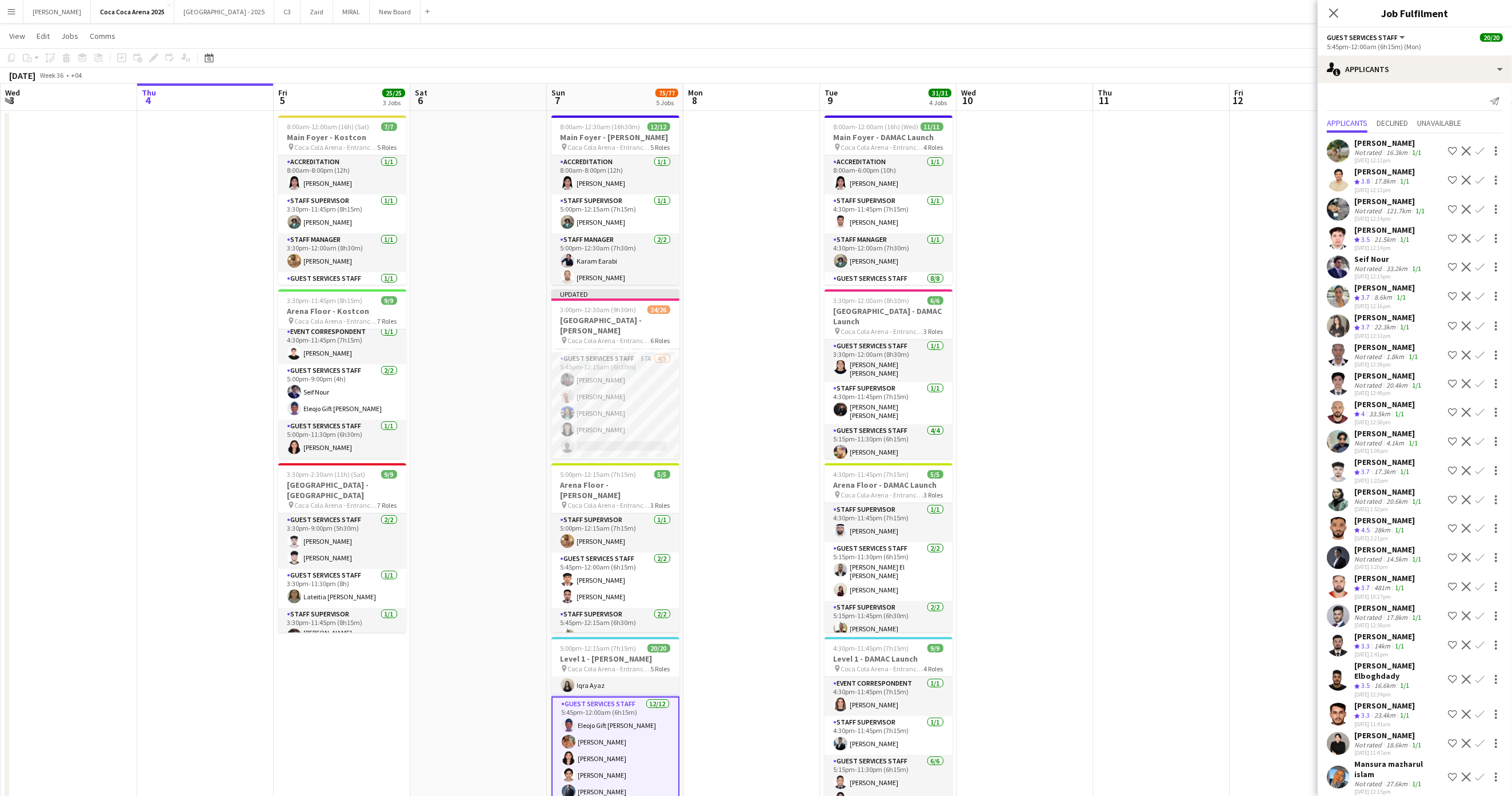
click at [1381, 309] on div "[PERSON_NAME] Not rated 16.3km 1/1 [DATE] 12:12pm Shortlist crew Decline Confir…" at bounding box center [1415, 523] width 194 height 780
click at [1376, 328] on div "22.3km" at bounding box center [1384, 328] width 26 height 10
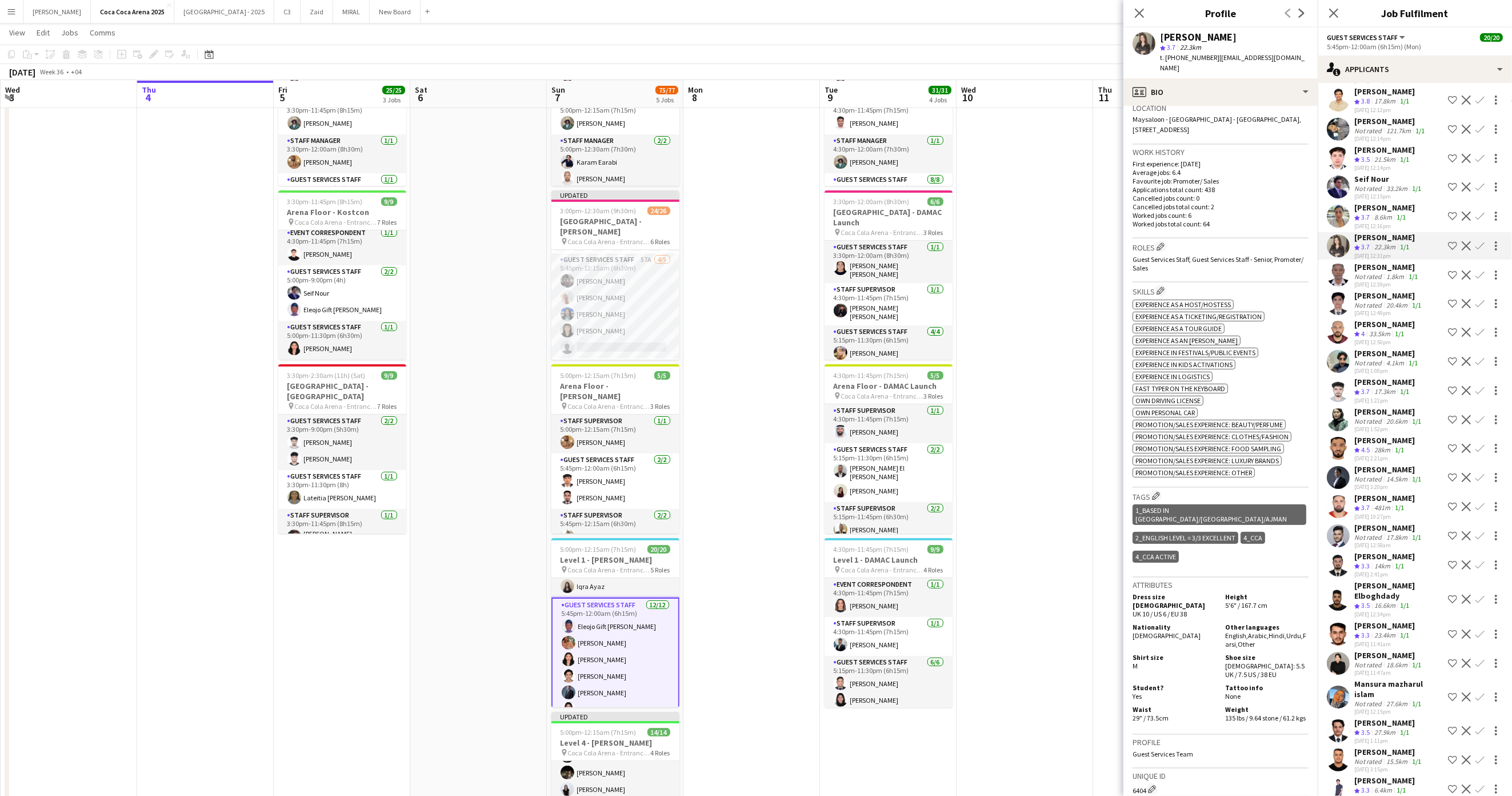
scroll to position [101, 0]
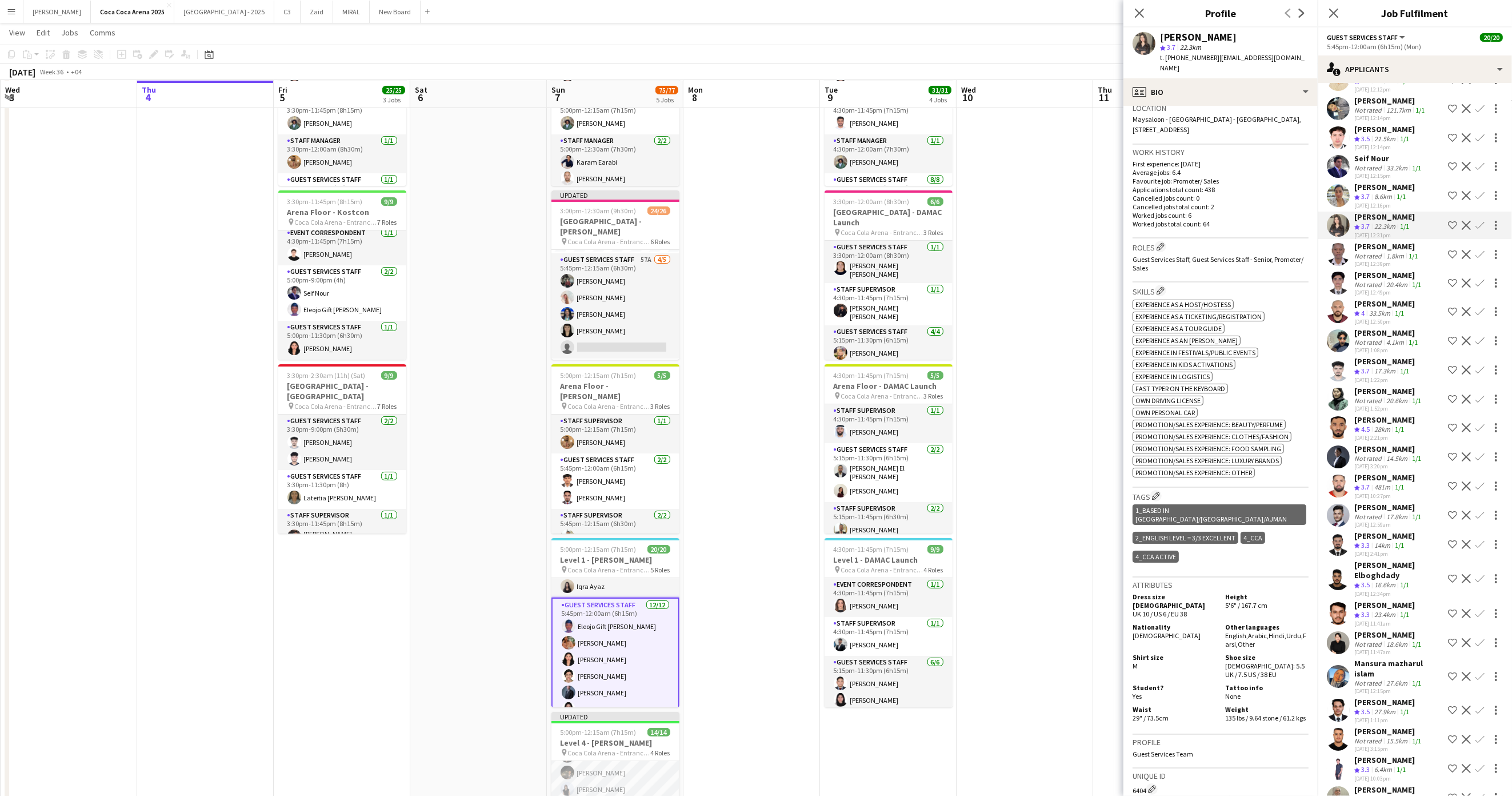
click at [1375, 726] on div "[PERSON_NAME]" at bounding box center [1389, 731] width 69 height 10
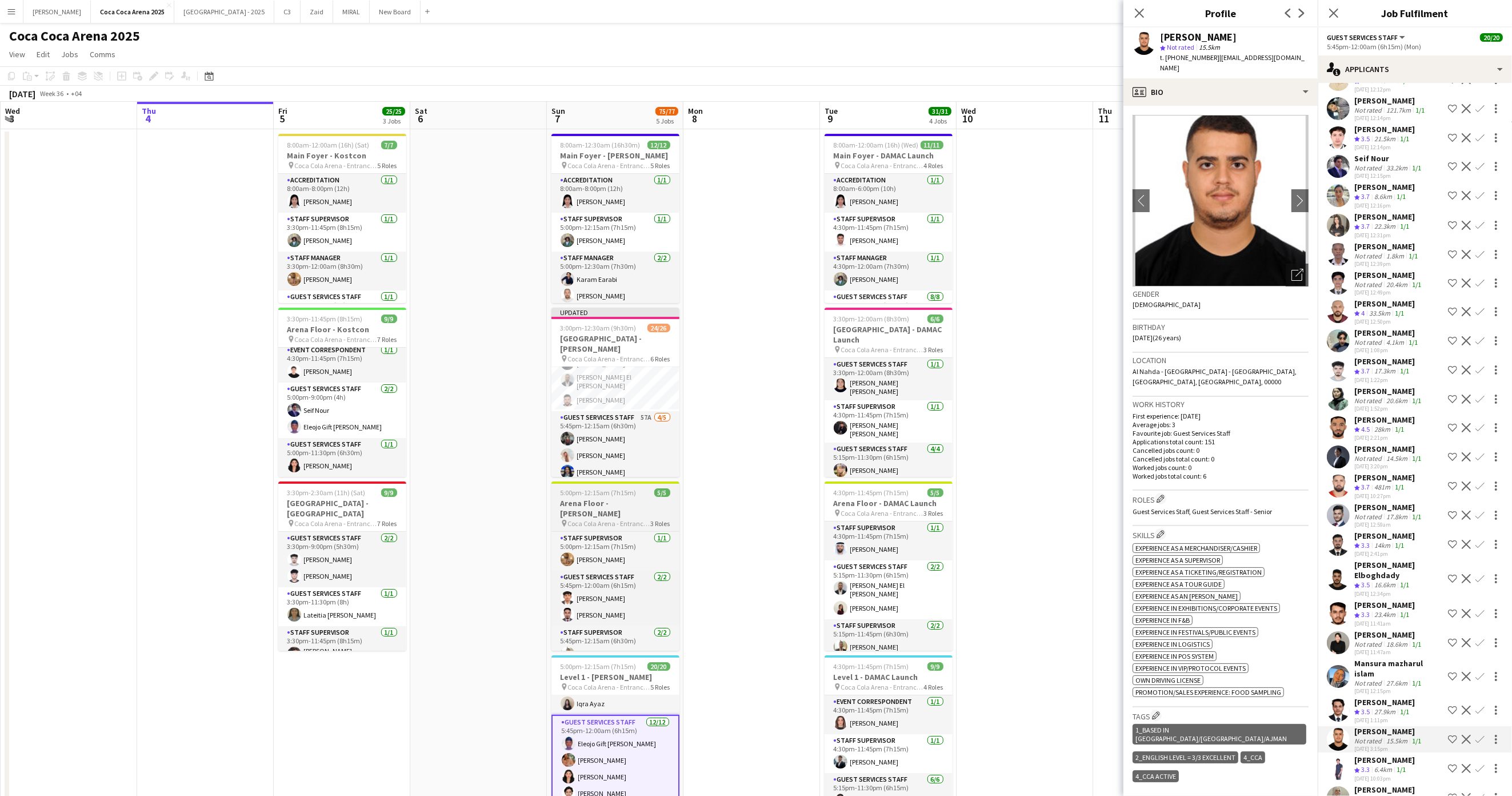
scroll to position [388, 0]
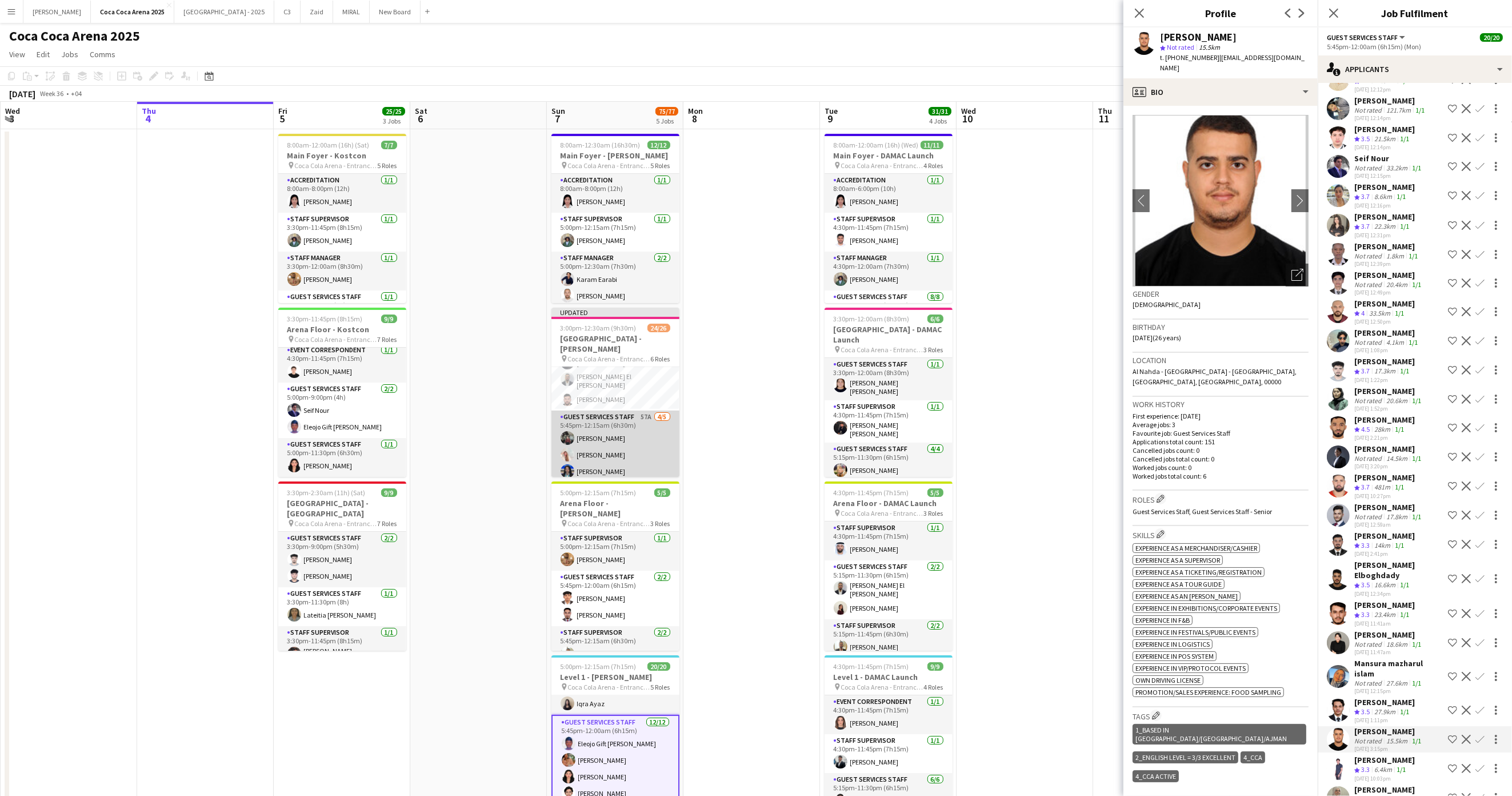
click at [618, 431] on app-card-role "Guest Services Staff 57A [DATE] 5:45pm-12:15am (6h30m) [PERSON_NAME] [PERSON_NA…" at bounding box center [615, 463] width 128 height 105
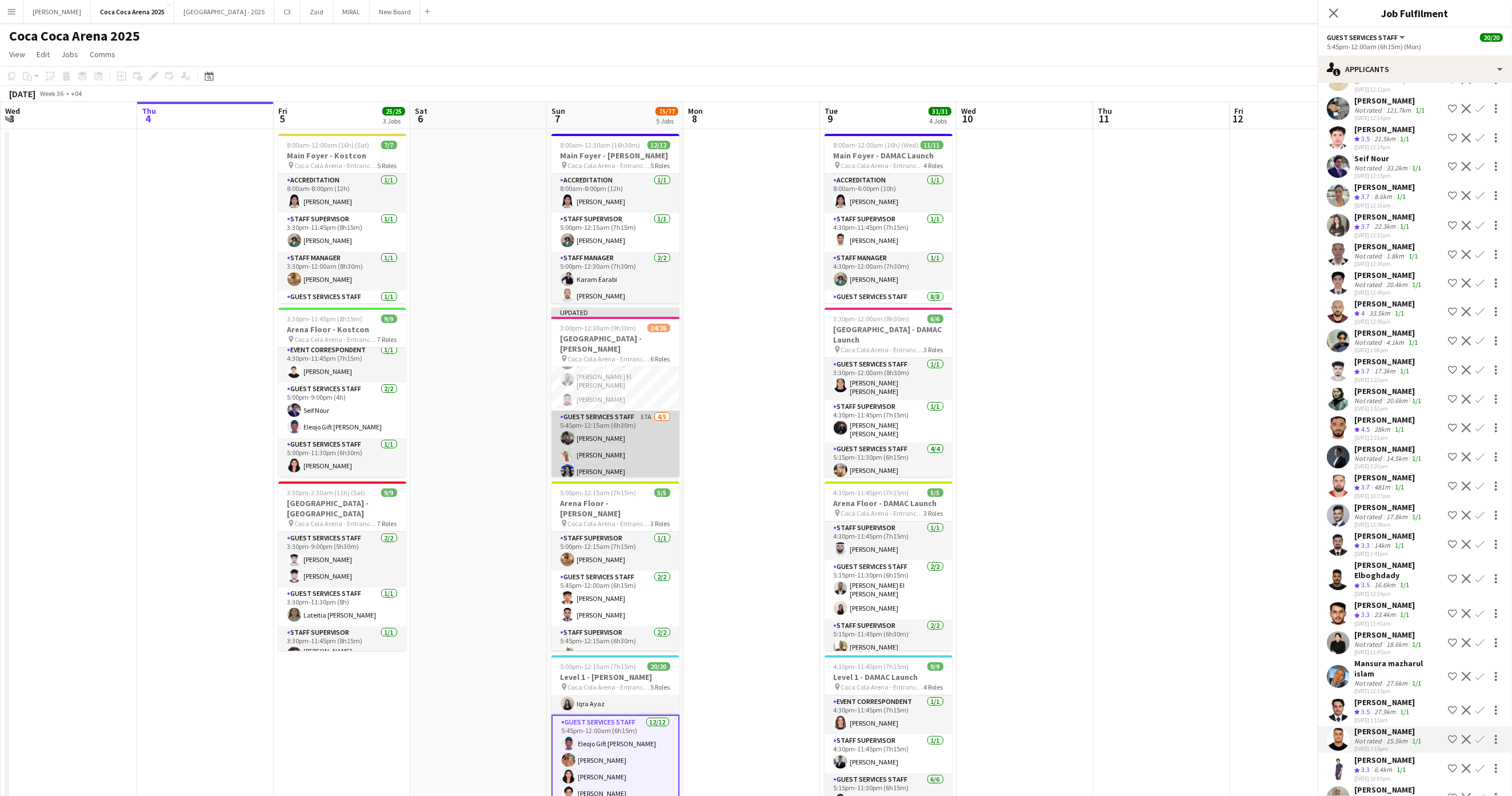
scroll to position [0, 0]
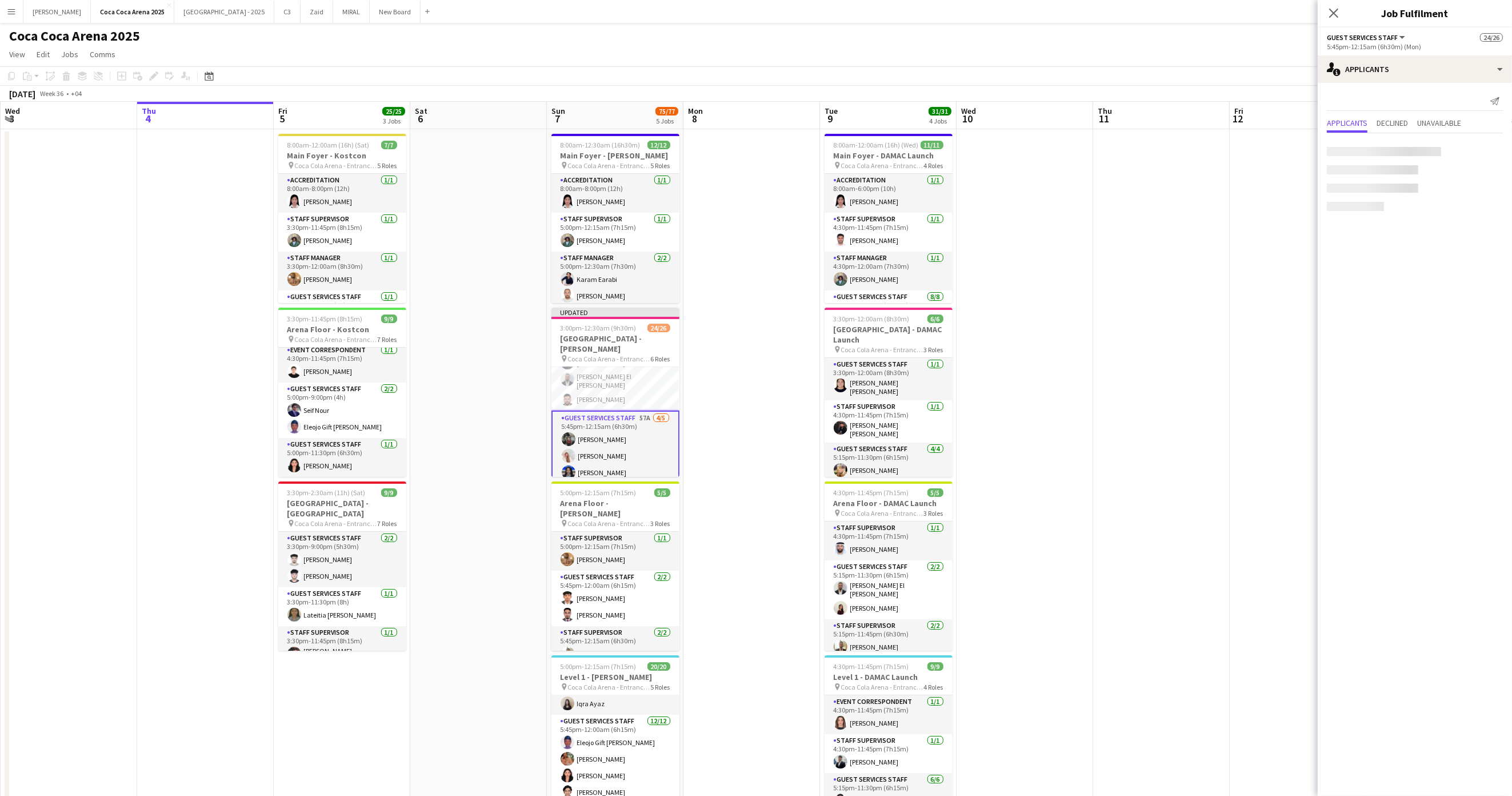
click at [648, 431] on app-card-role "Guest Services Staff 57A [DATE] 5:45pm-12:15am (6h30m) [PERSON_NAME] [PERSON_NA…" at bounding box center [615, 465] width 128 height 108
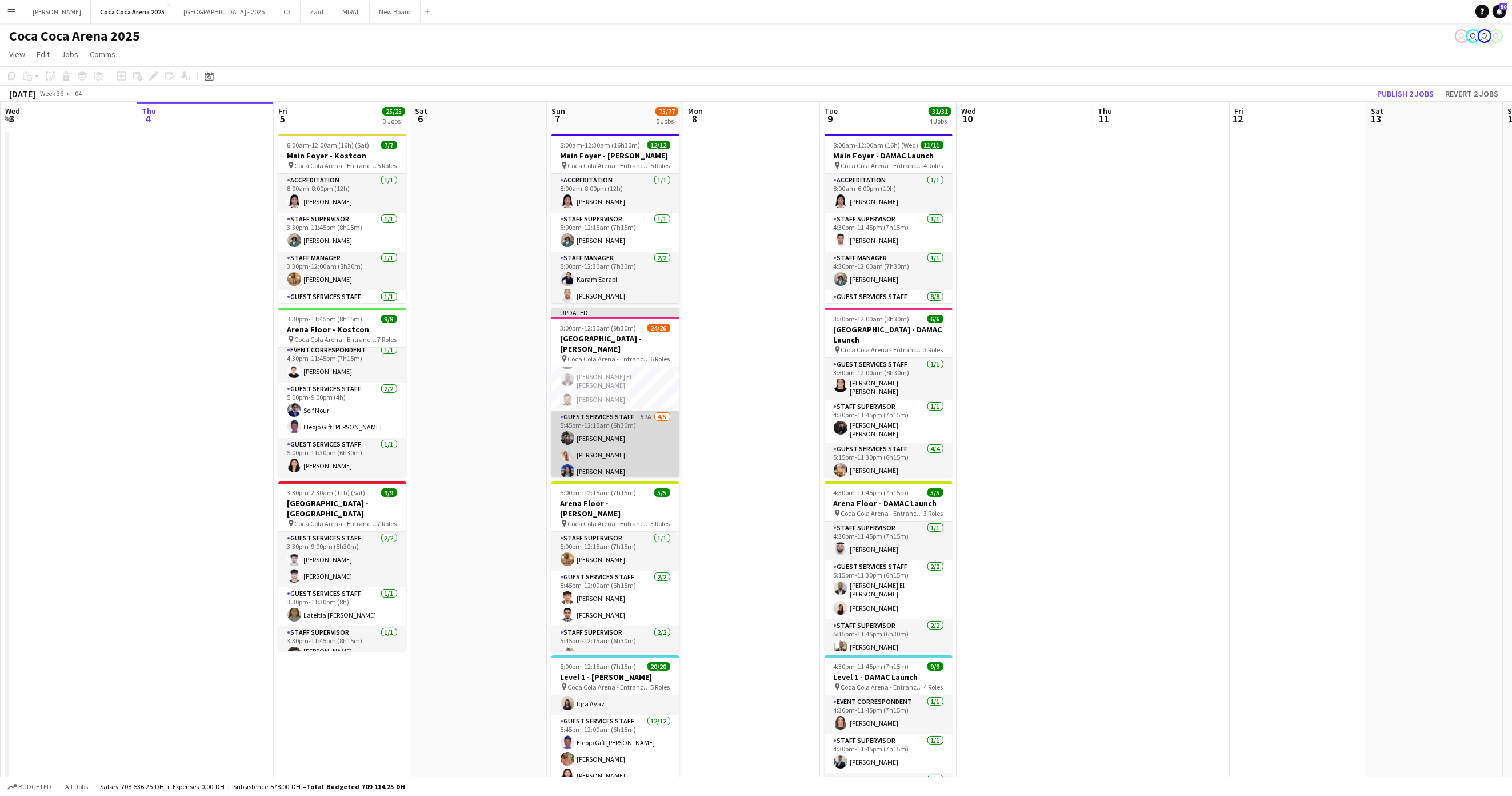
click at [587, 411] on app-card-role "Guest Services Staff 57A [DATE] 5:45pm-12:15am (6h30m) [PERSON_NAME] [PERSON_NA…" at bounding box center [615, 463] width 128 height 105
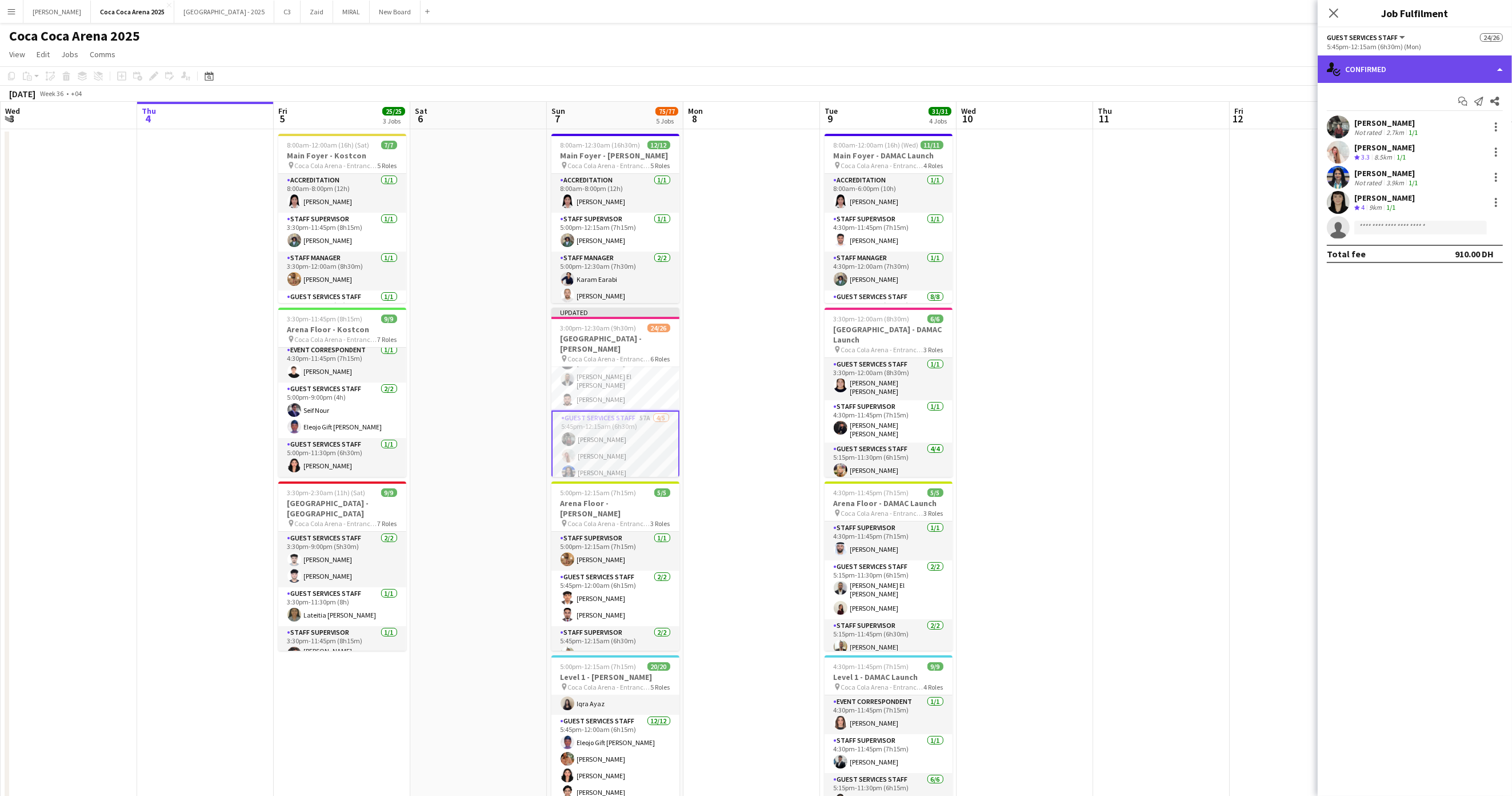
click at [1378, 63] on div "single-neutral-actions-check-2 Confirmed" at bounding box center [1415, 69] width 194 height 28
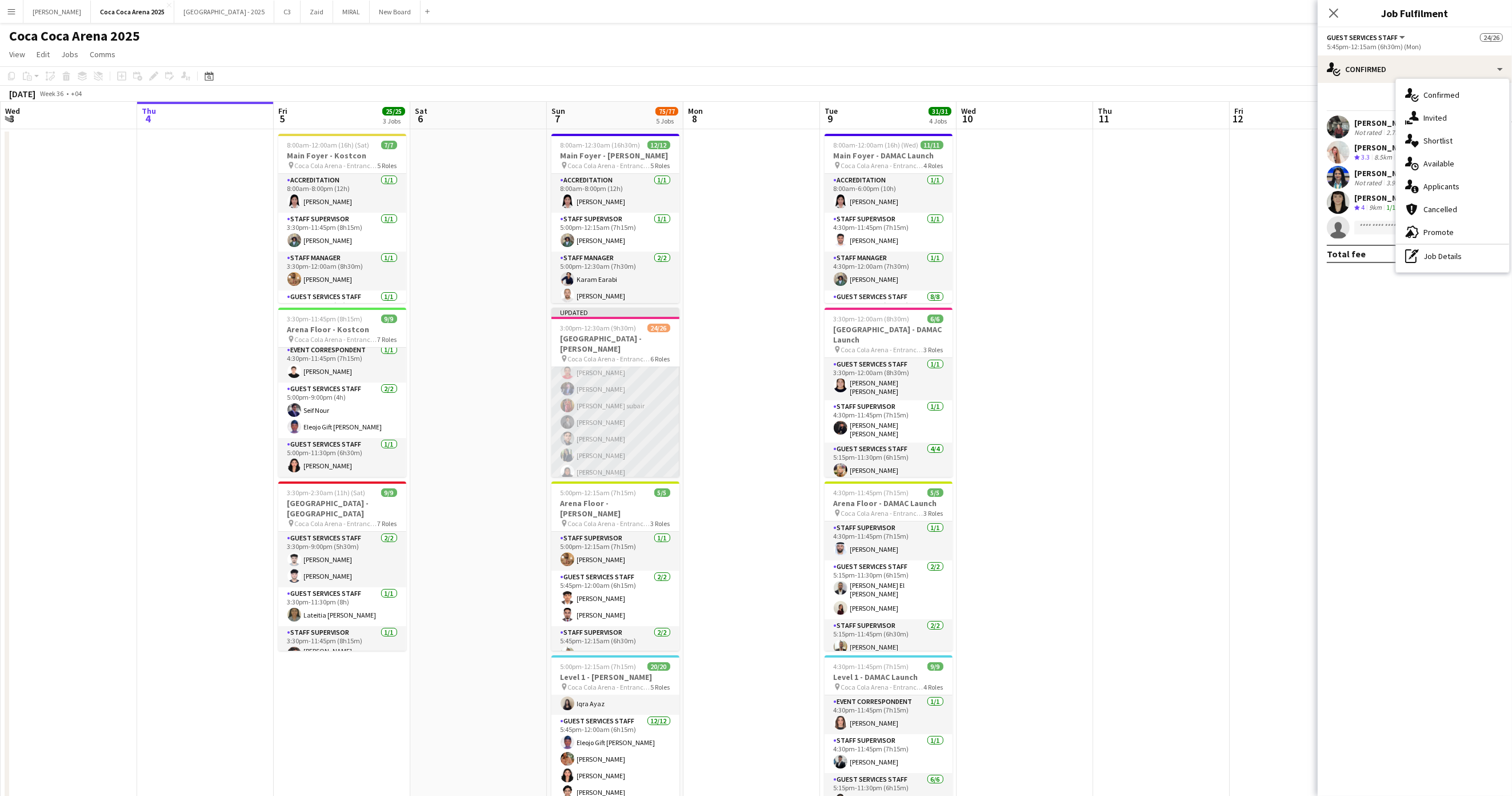
click at [604, 406] on app-card-role "Guest Services Staff [DATE] 5:45pm-12:00am (6h15m) [PERSON_NAME] [PERSON_NAME] …" at bounding box center [615, 415] width 128 height 208
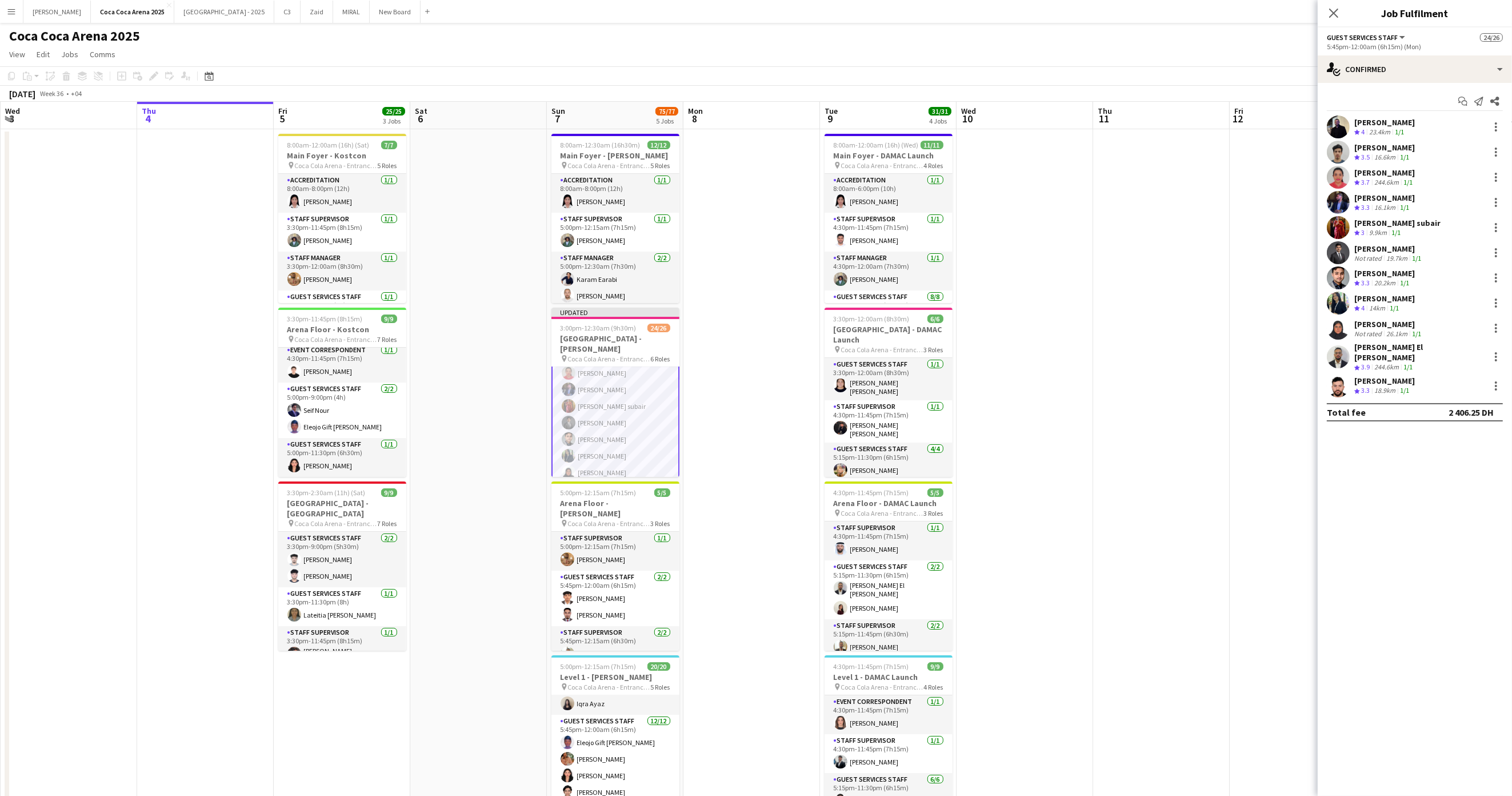
click at [1385, 301] on div "[PERSON_NAME]" at bounding box center [1384, 298] width 61 height 10
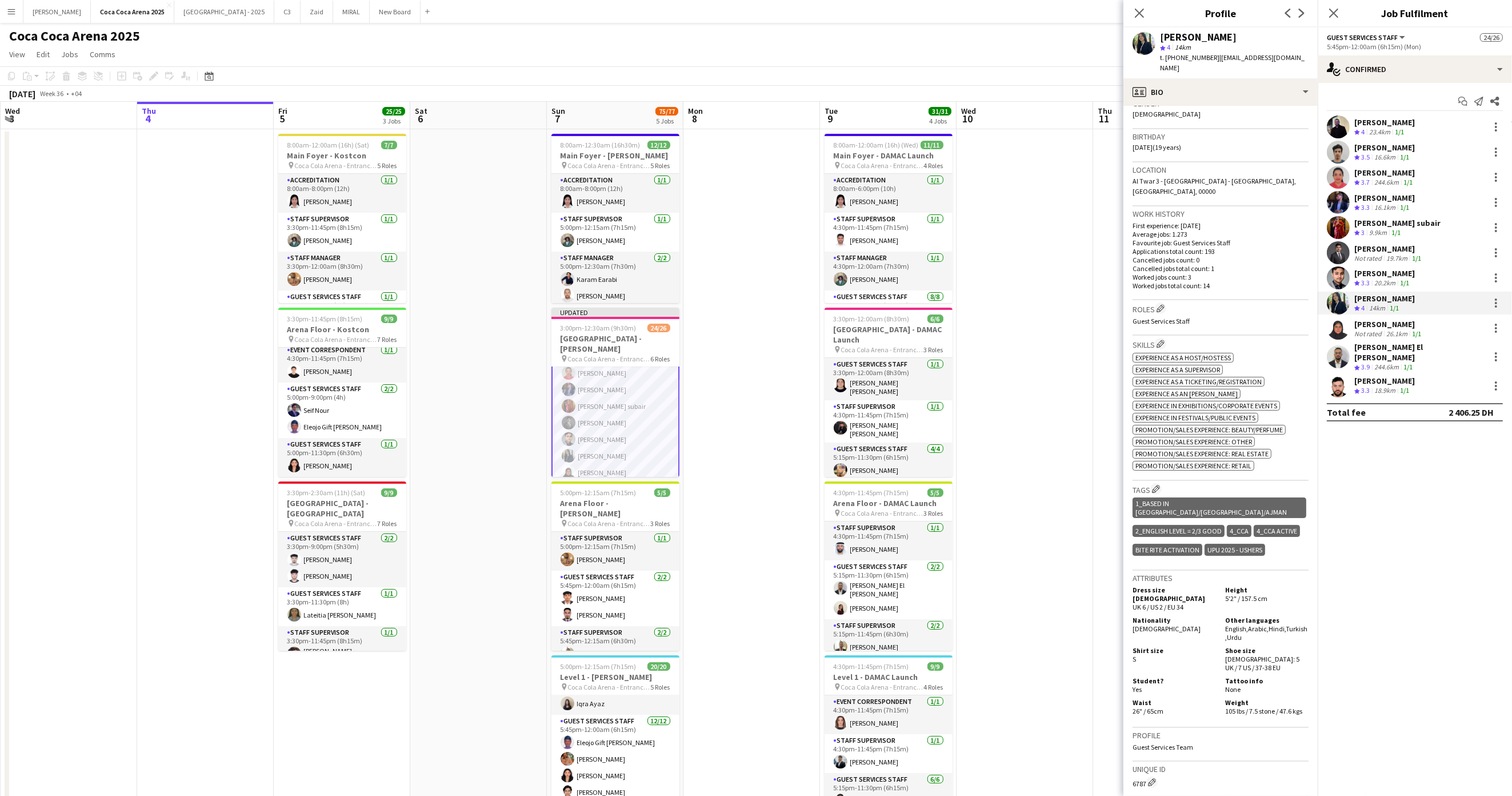
scroll to position [192, 0]
click at [1498, 303] on div at bounding box center [1496, 303] width 14 height 14
click at [1448, 350] on span "Switch crew" at bounding box center [1448, 351] width 49 height 10
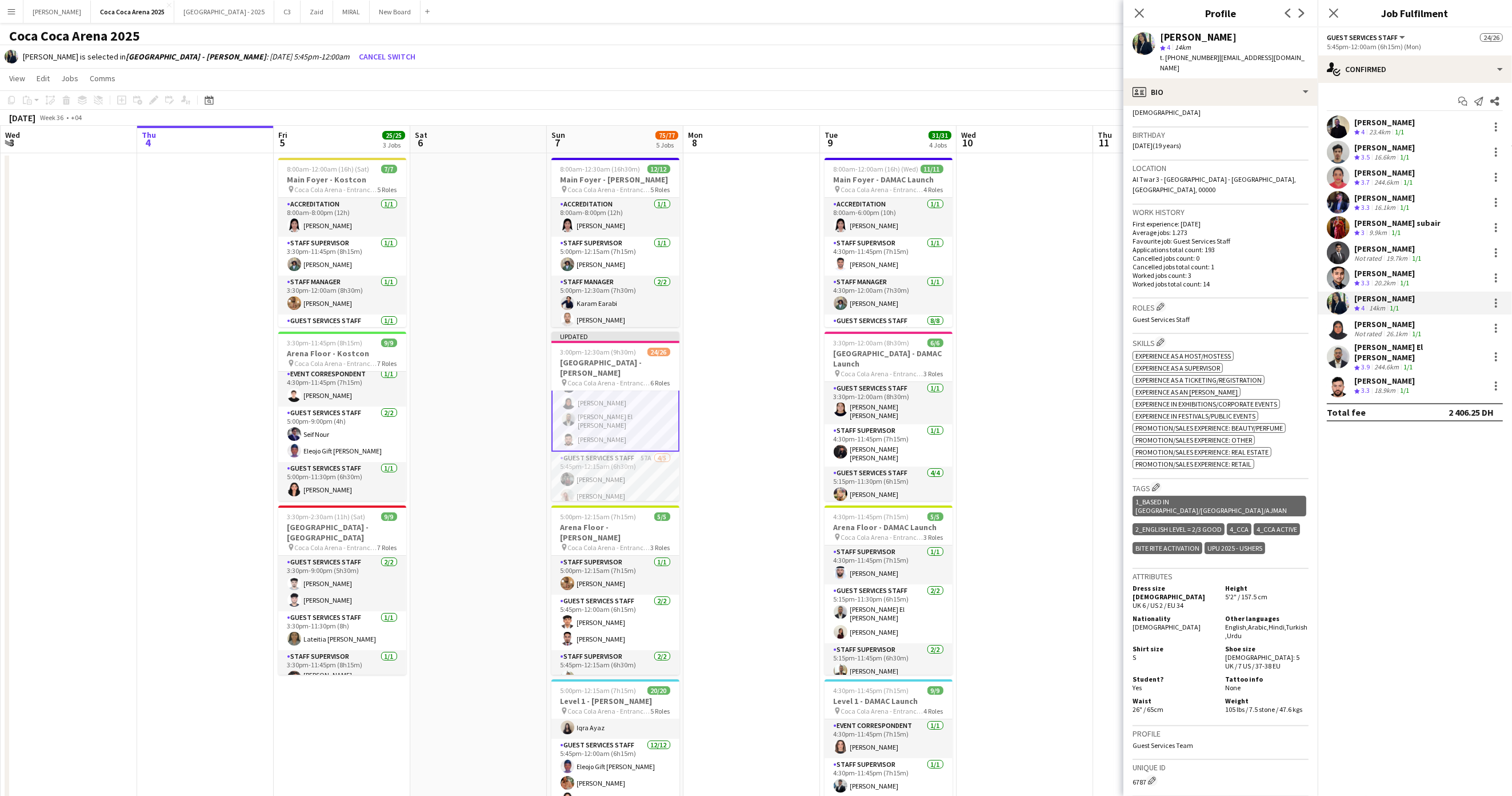
click at [620, 468] on app-card-role "Guest Services Staff 57A [DATE] 5:45pm-12:15am (6h30m) [PERSON_NAME] [PERSON_NA…" at bounding box center [615, 504] width 128 height 105
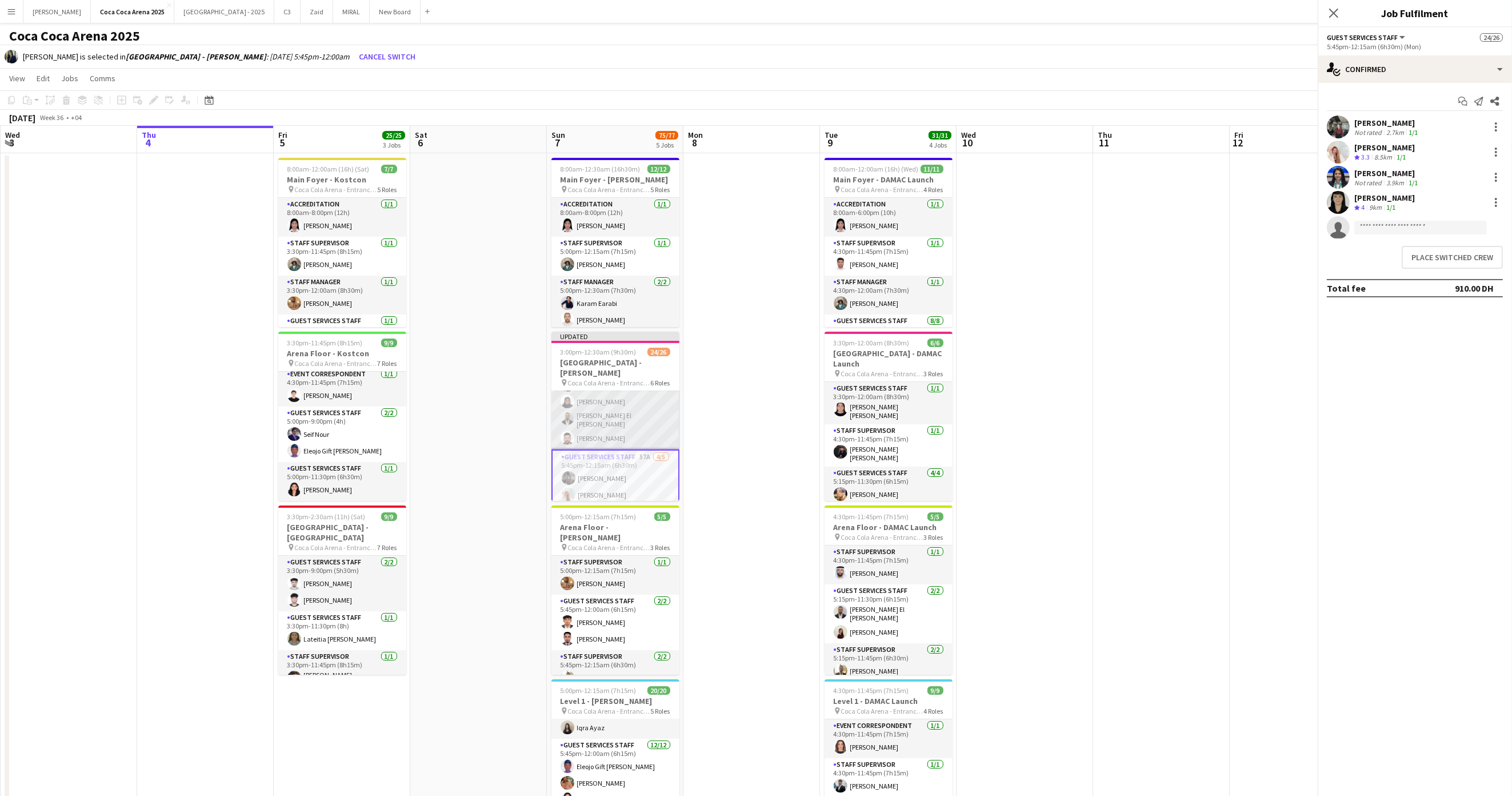
scroll to position [372, 0]
click at [1483, 257] on button "Place switched crew" at bounding box center [1453, 257] width 101 height 23
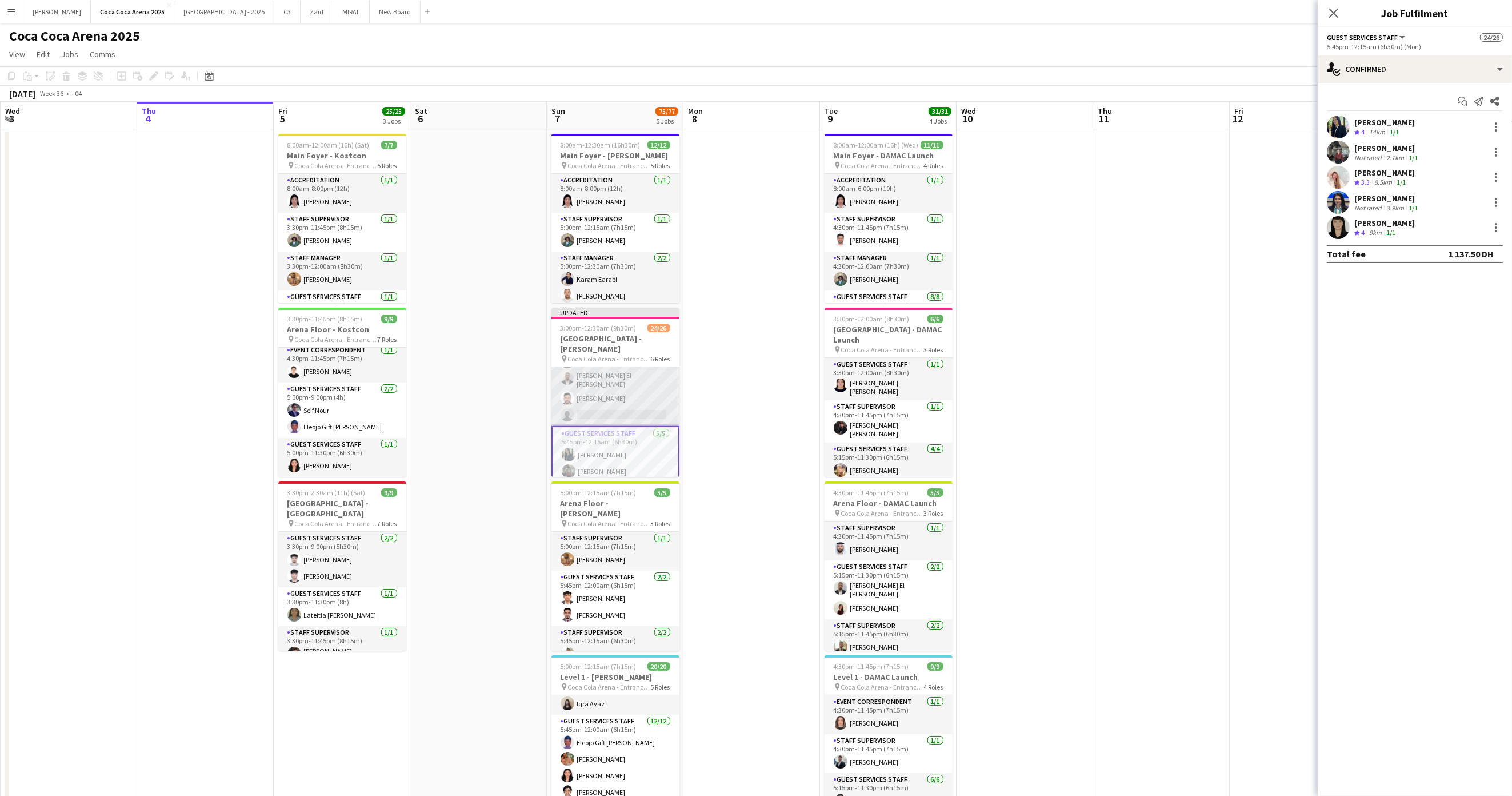
click at [629, 384] on app-card-role "Guest Services Staff 48A [DATE] 5:45pm-12:00am (6h15m) [PERSON_NAME] [PERSON_NA…" at bounding box center [615, 321] width 128 height 208
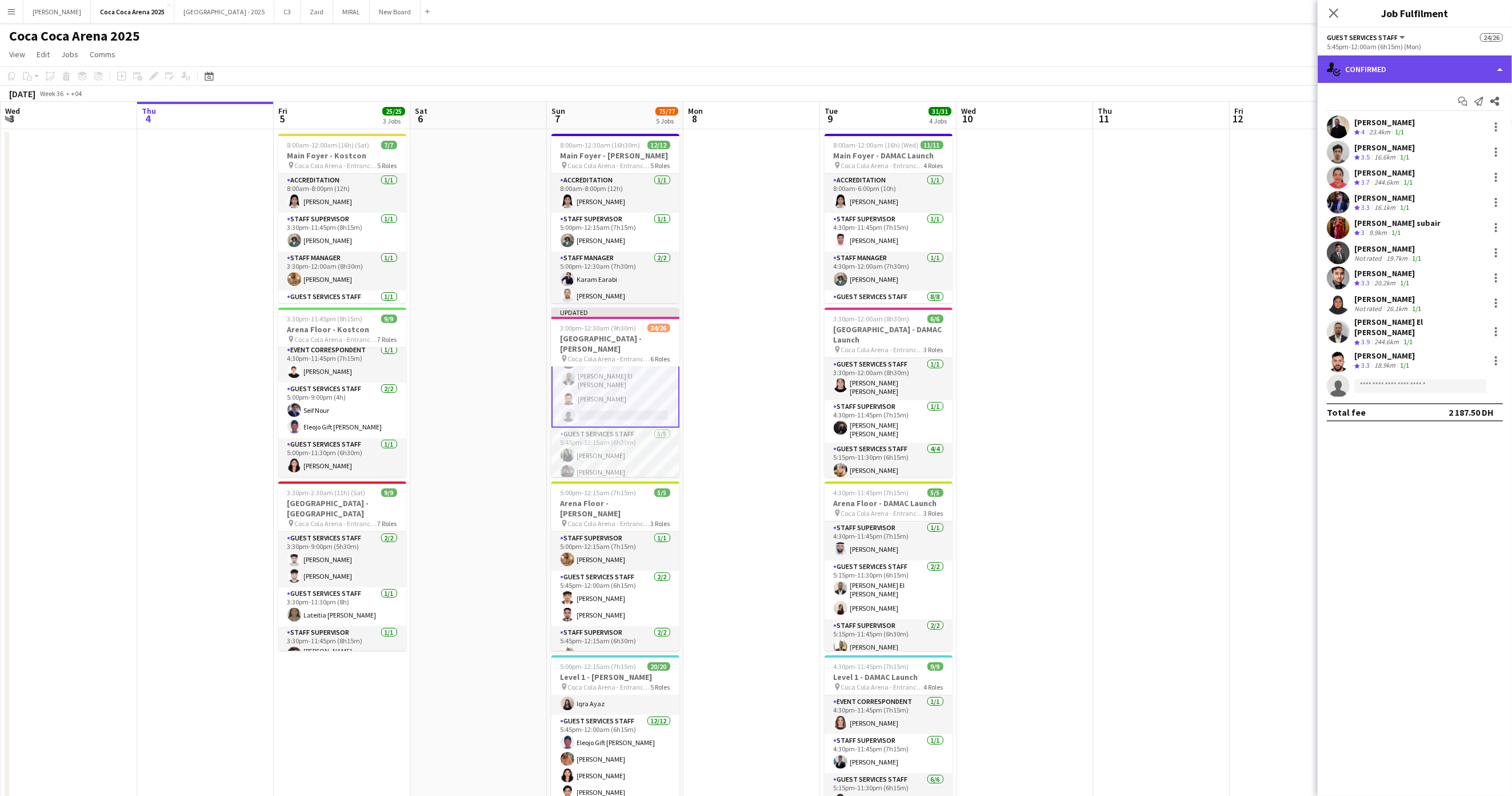
click at [1402, 71] on div "single-neutral-actions-check-2 Confirmed" at bounding box center [1415, 69] width 194 height 28
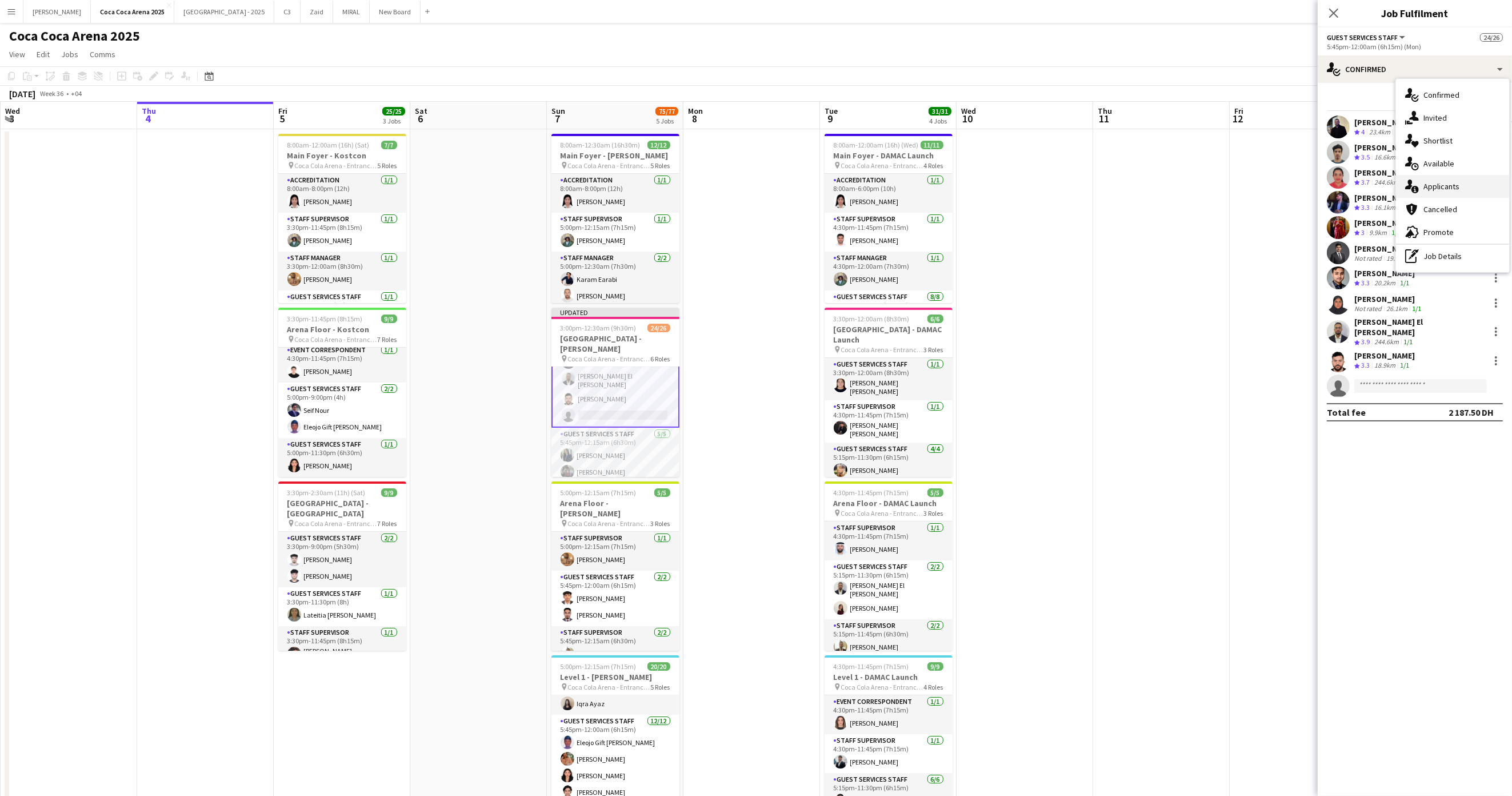
click at [1454, 185] on span "Applicants" at bounding box center [1442, 186] width 36 height 10
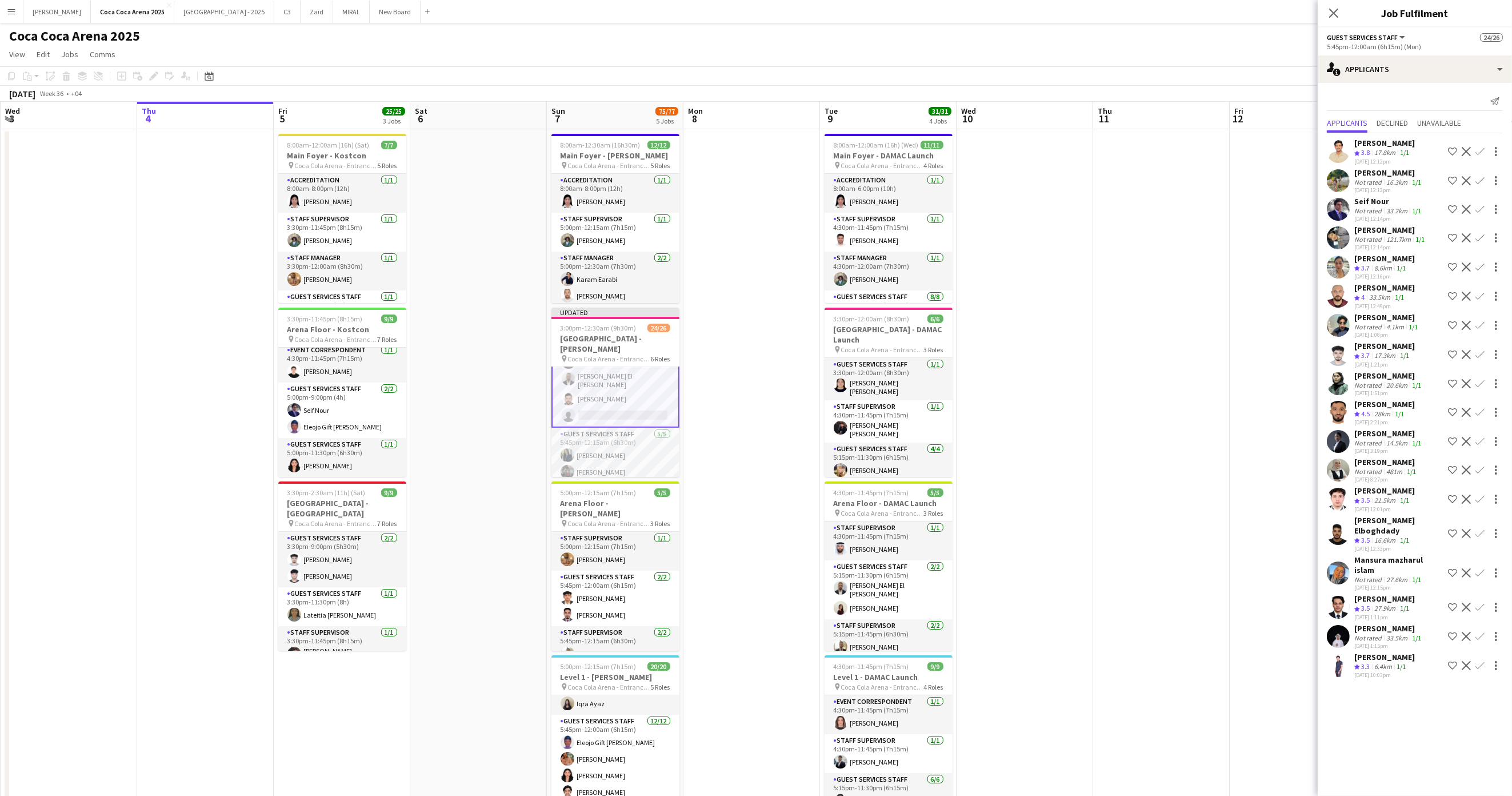
click at [1370, 381] on div "Not rated" at bounding box center [1369, 385] width 30 height 9
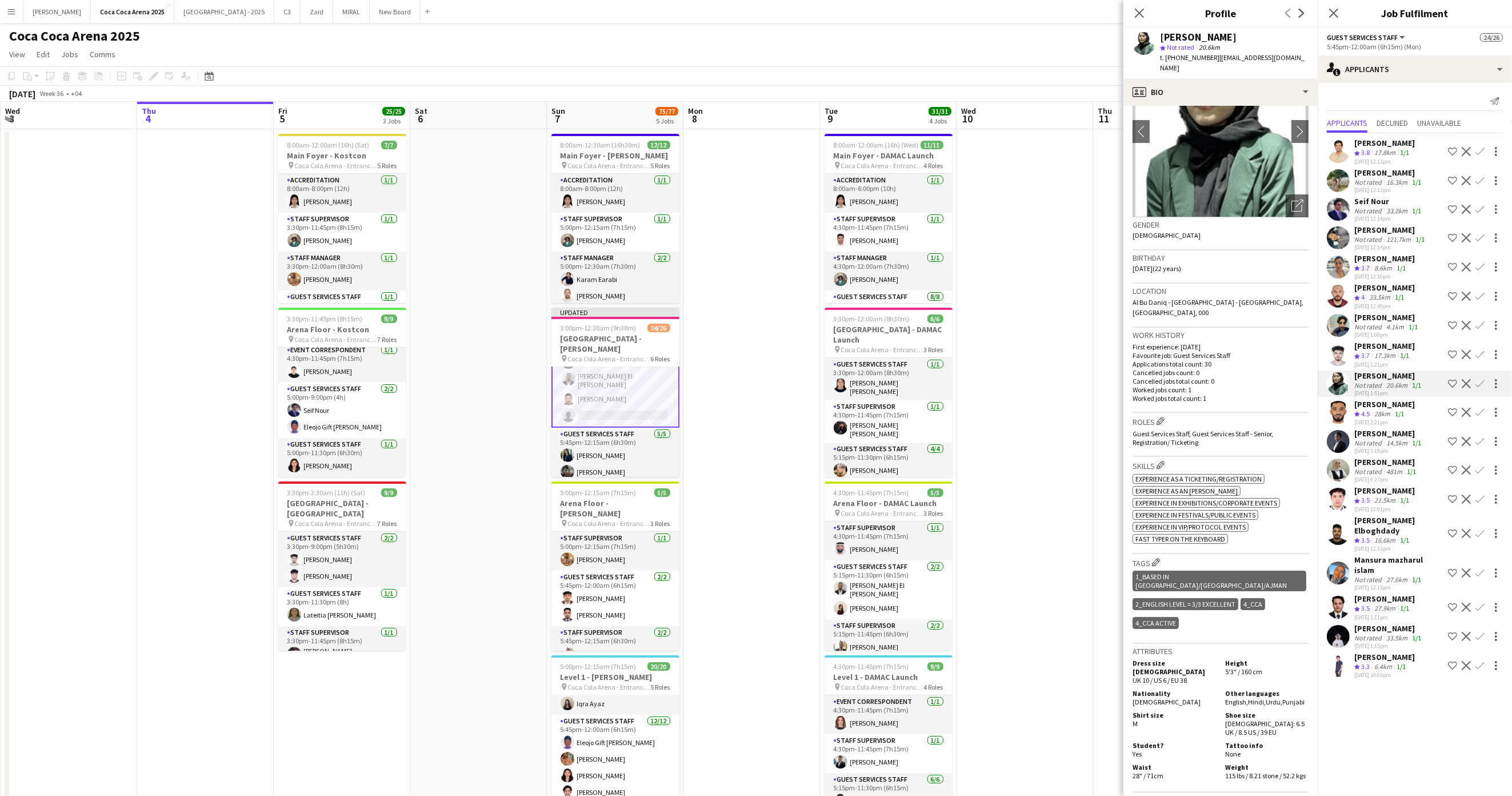
scroll to position [0, 0]
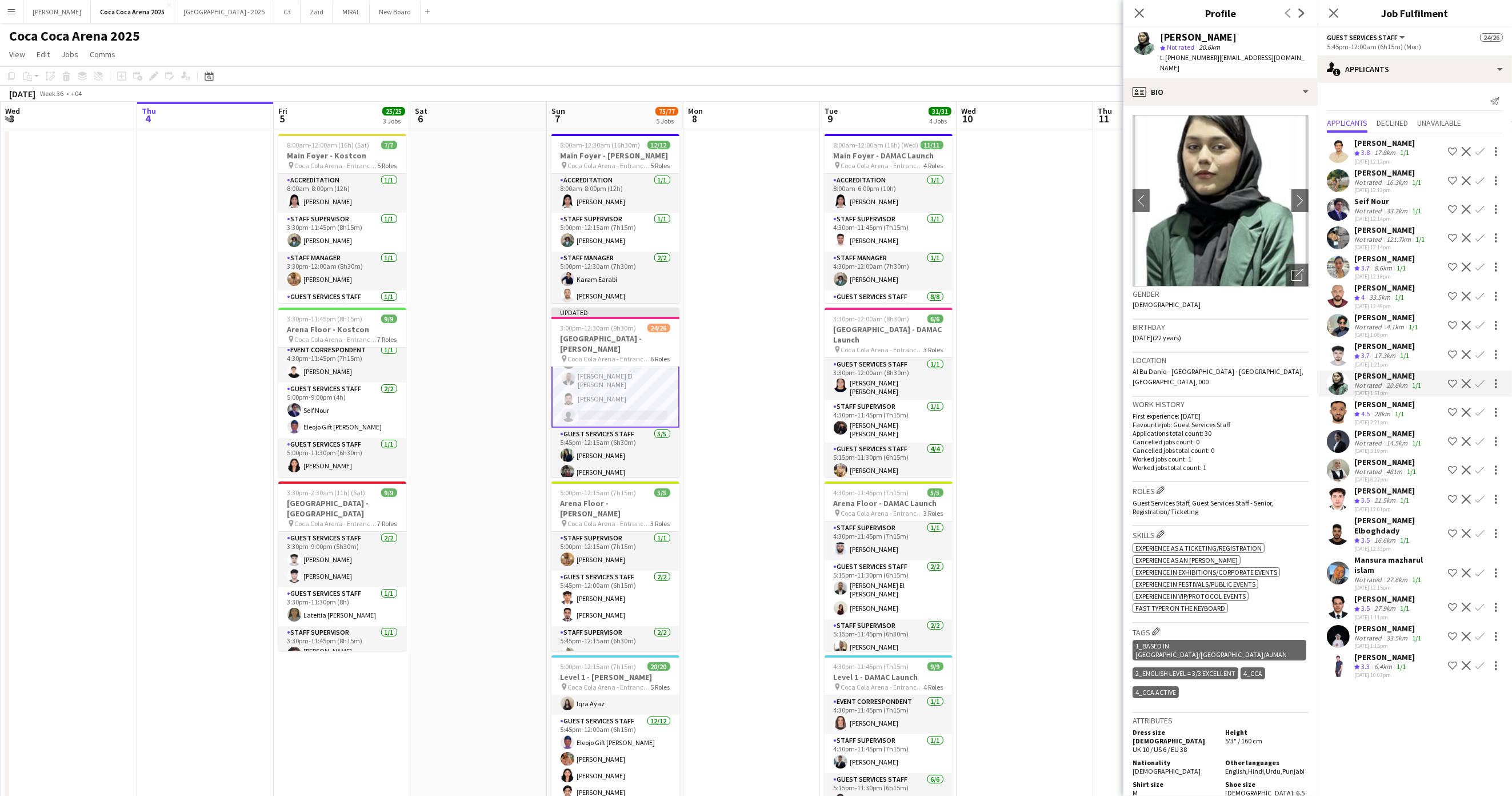
click at [1480, 379] on app-icon "Confirm" at bounding box center [1480, 383] width 9 height 9
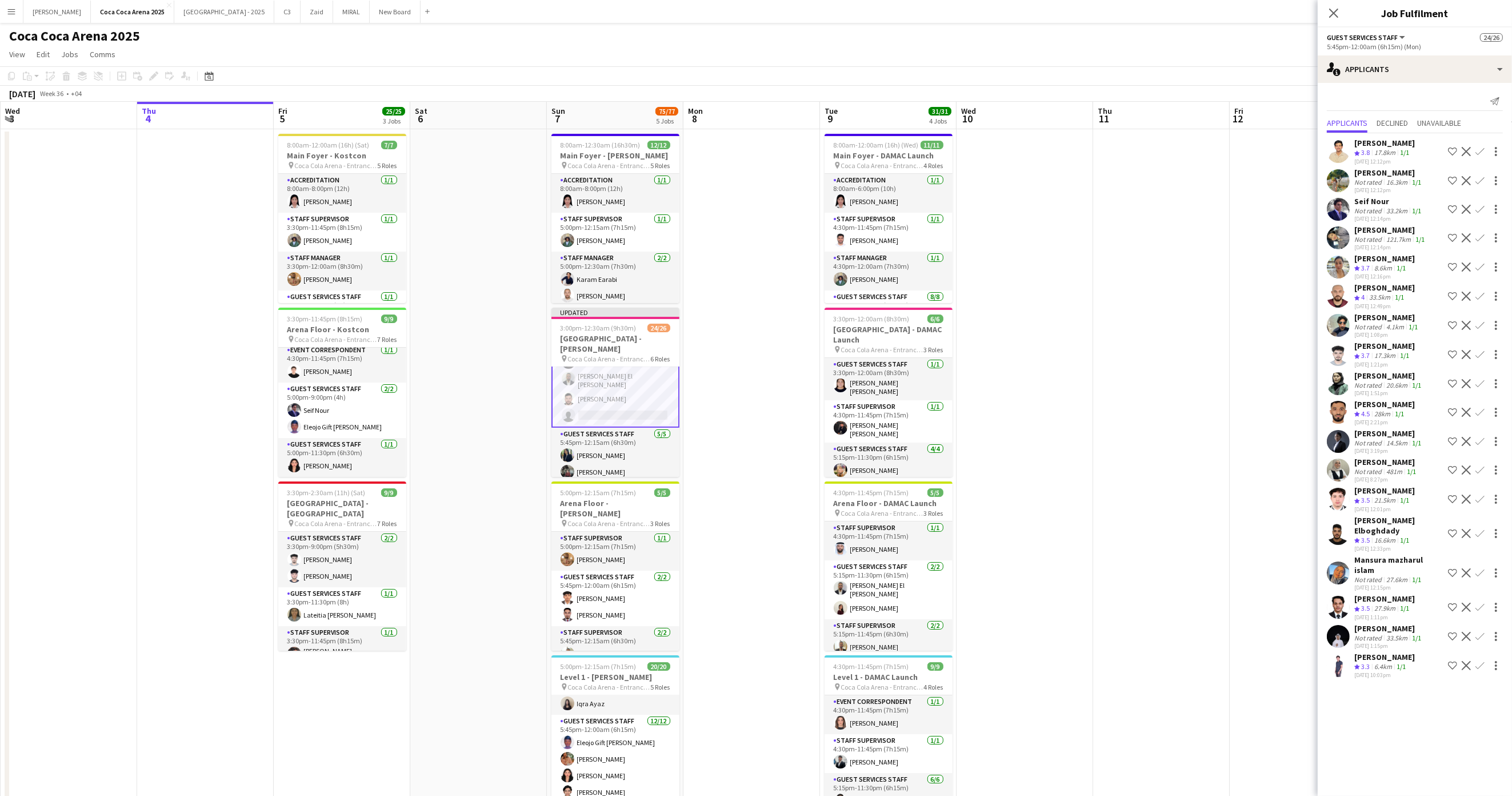
click at [1480, 379] on app-icon "Confirm" at bounding box center [1480, 383] width 9 height 9
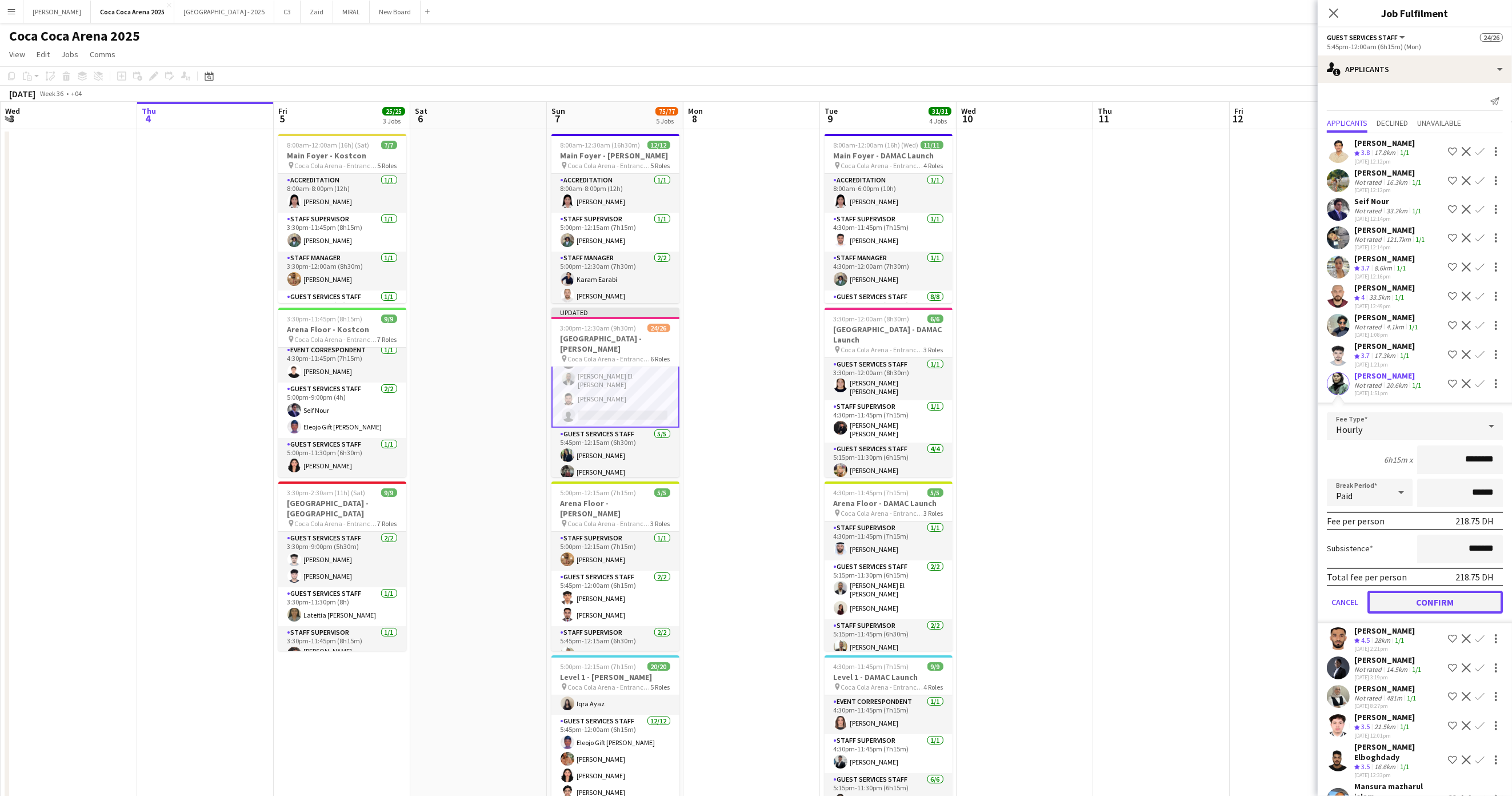
click at [1435, 597] on button "Confirm" at bounding box center [1435, 602] width 136 height 23
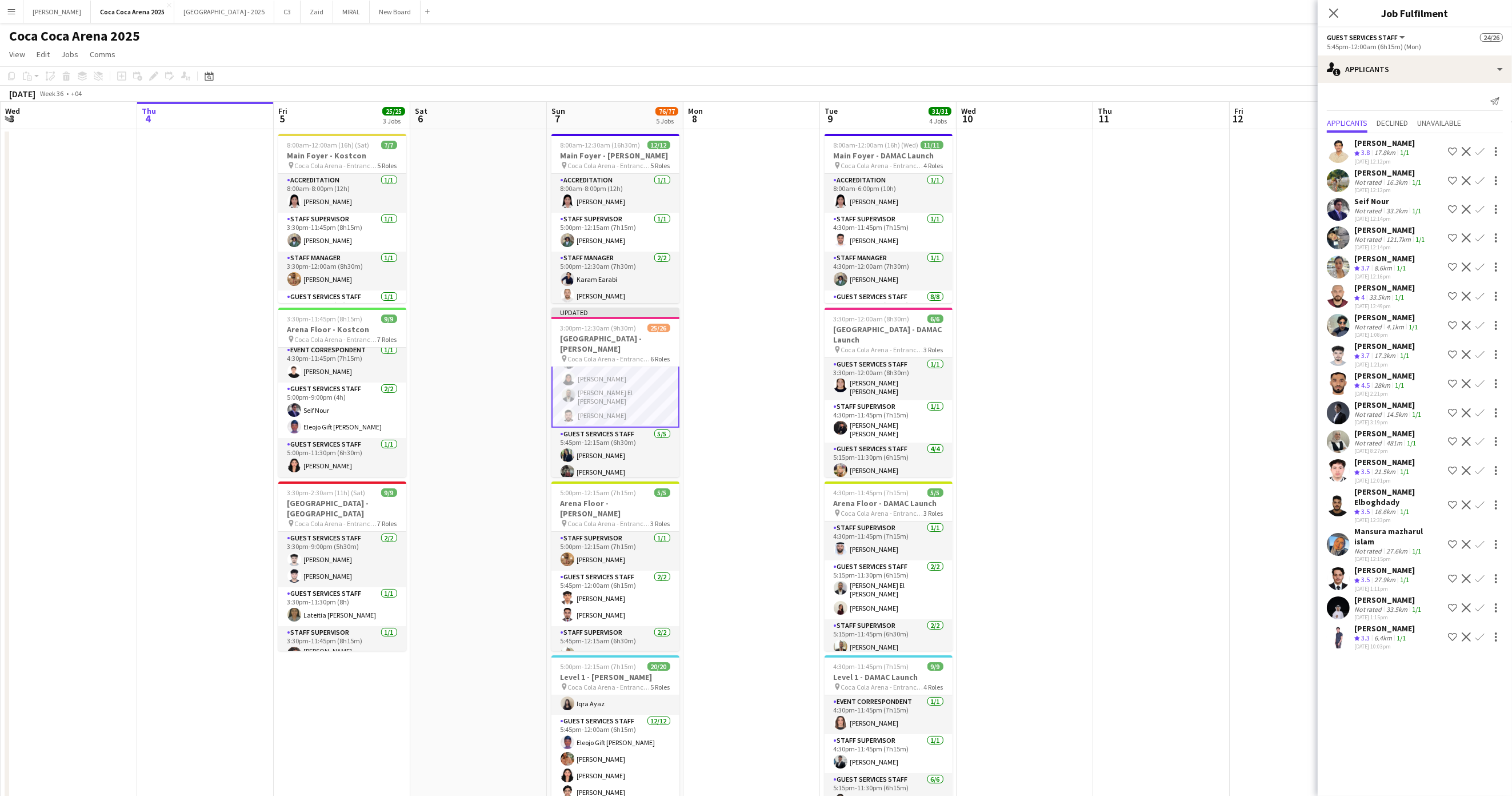
click at [624, 384] on app-card-role "Guest Services Staff [DATE] 5:45pm-12:00am (6h15m) [PERSON_NAME] [PERSON_NAME] …" at bounding box center [615, 322] width 128 height 210
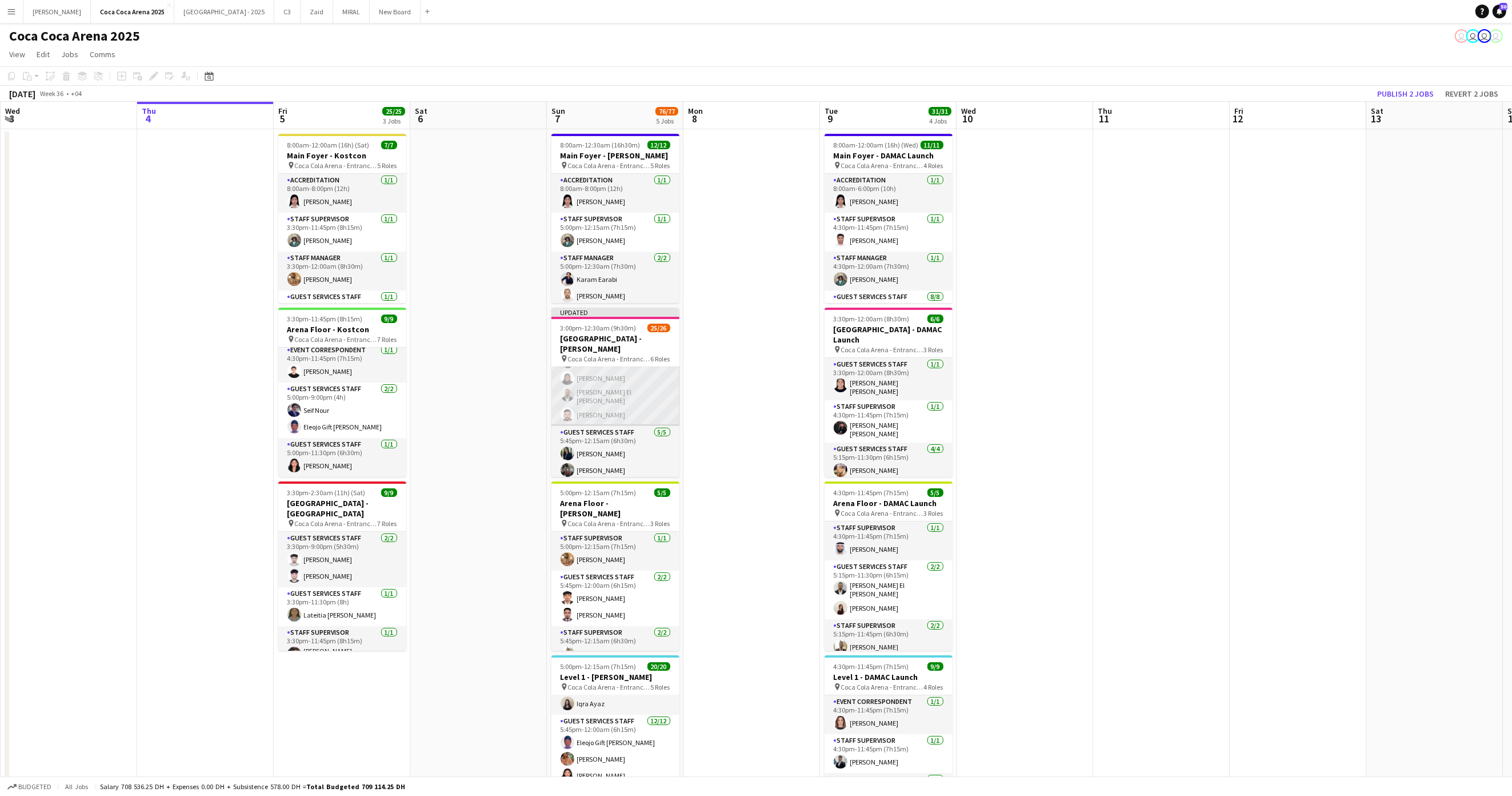
click at [624, 384] on app-card-role "Guest Services Staff [DATE] 5:45pm-12:00am (6h15m) [PERSON_NAME] [PERSON_NAME] …" at bounding box center [615, 321] width 128 height 208
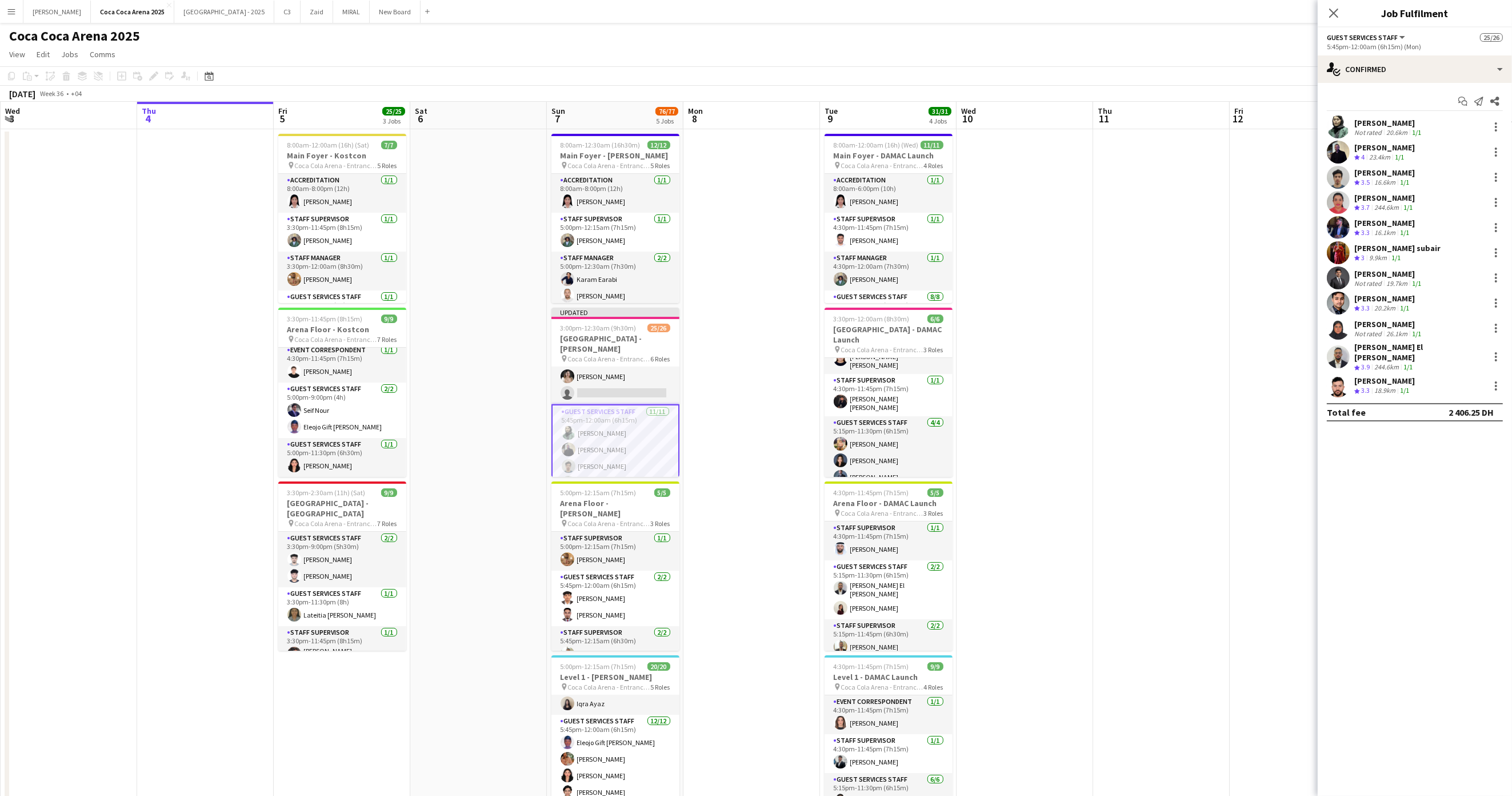
scroll to position [184, 0]
click at [1260, 280] on app-date-cell at bounding box center [1298, 575] width 137 height 892
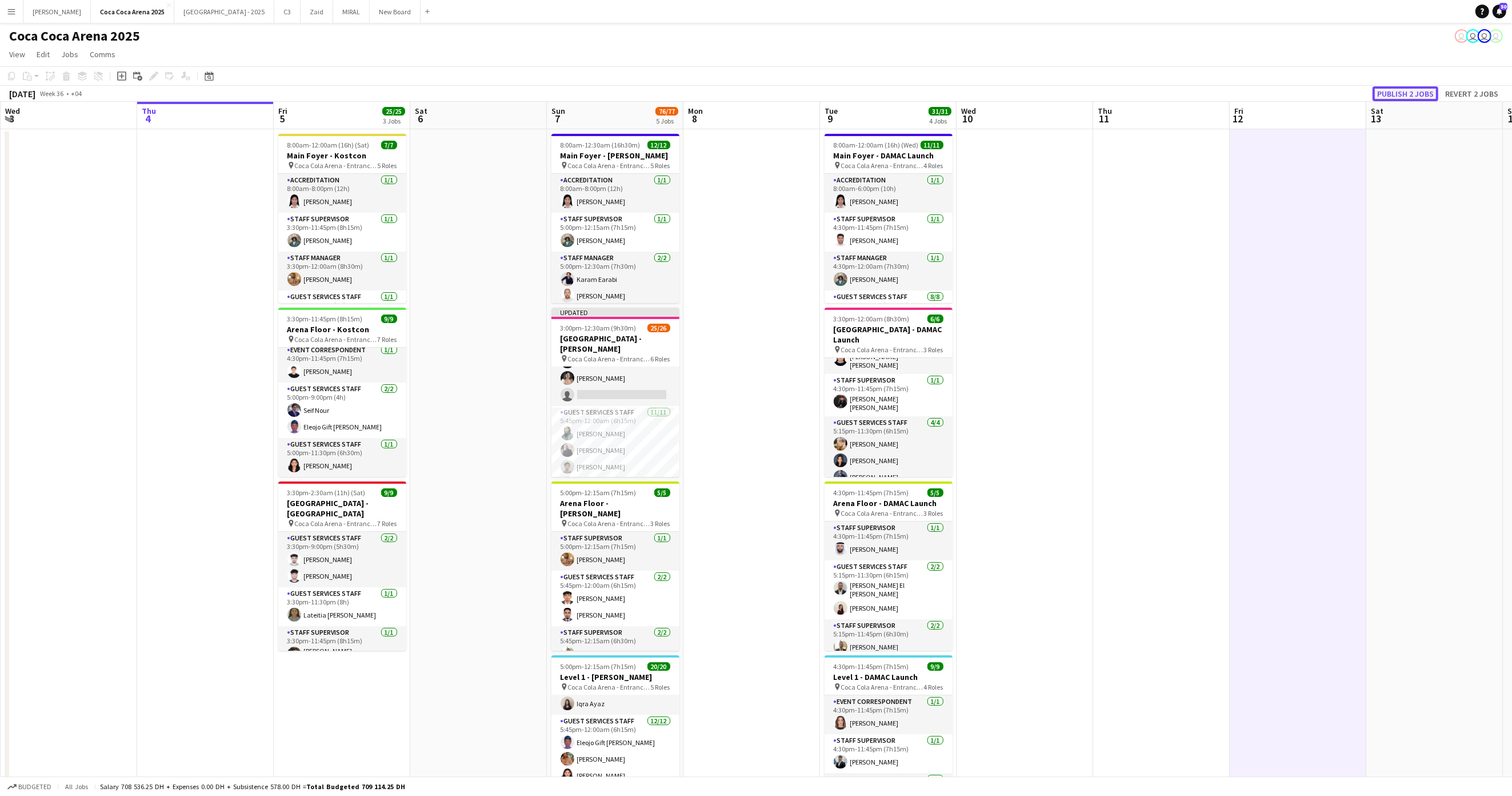
click at [1425, 91] on button "Publish 2 jobs" at bounding box center [1405, 94] width 66 height 15
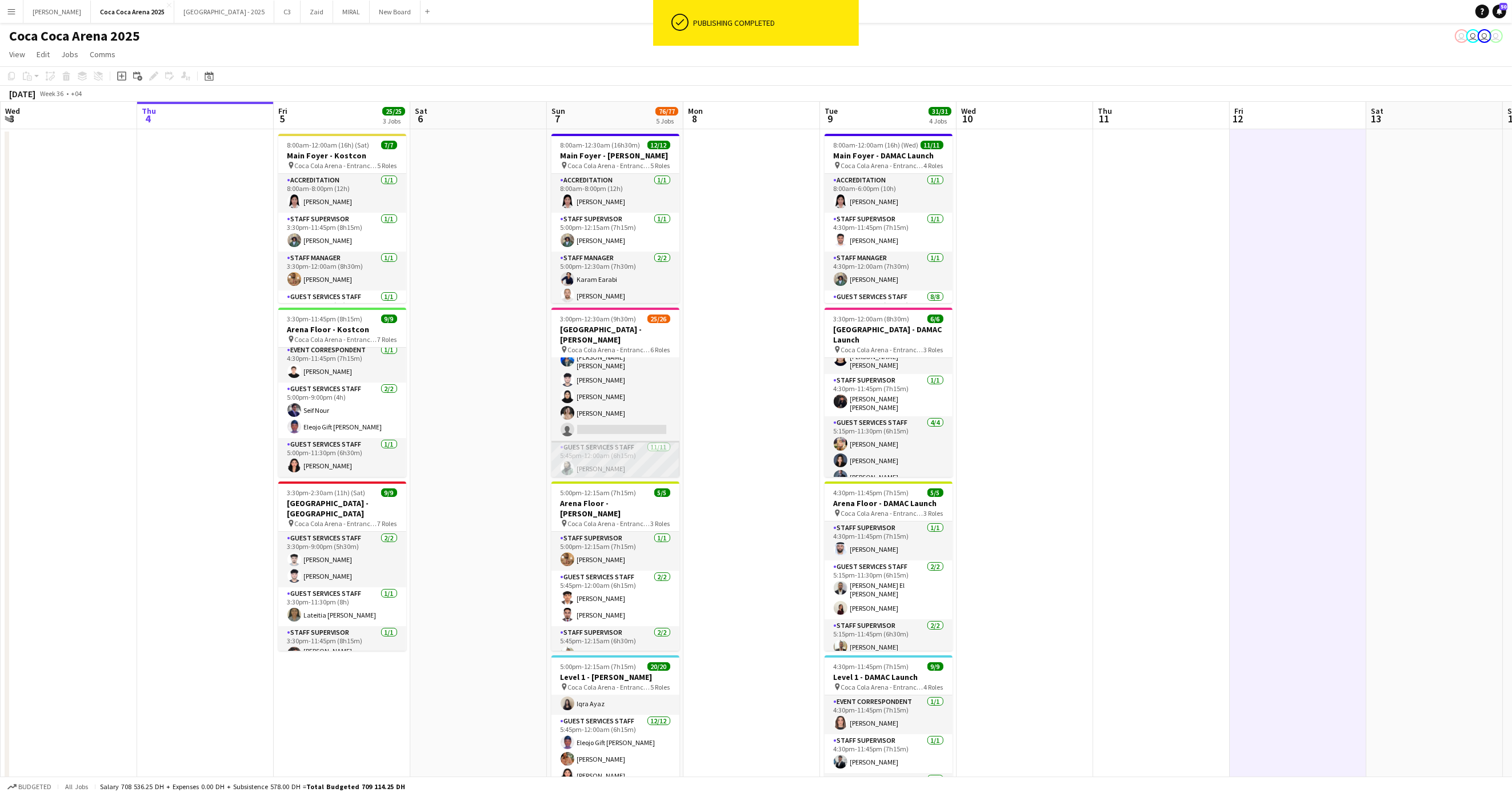
scroll to position [138, 0]
click at [621, 409] on app-card-role "Guest Services Staff 46A [DATE] 5:45pm-9:45pm (4h) [PERSON_NAME] [PERSON_NAME] …" at bounding box center [615, 371] width 128 height 142
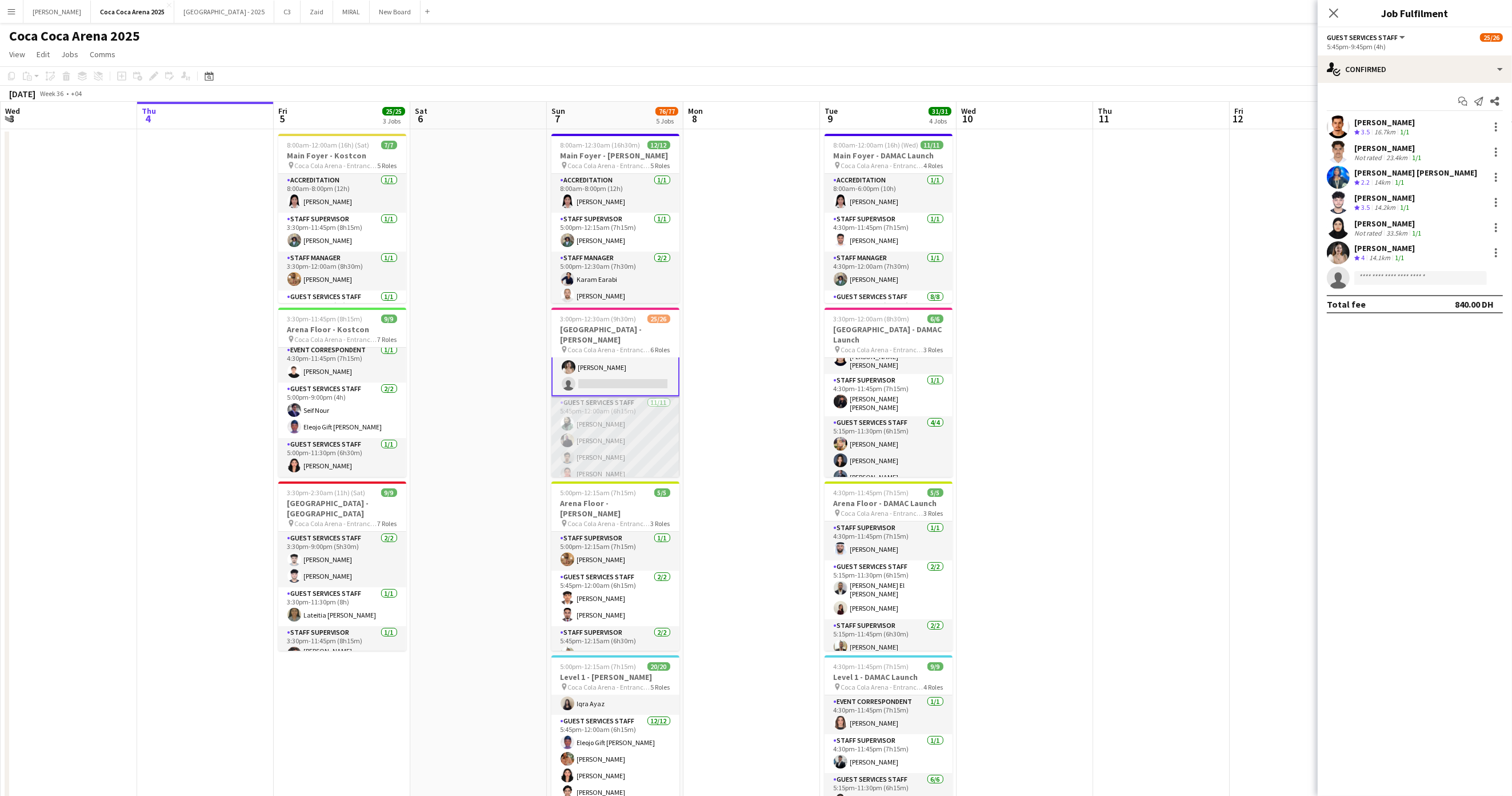
click at [618, 414] on app-card-role "Guest Services Staff [DATE] 5:45pm-12:00am (6h15m) [PERSON_NAME] [PERSON_NAME] …" at bounding box center [615, 500] width 128 height 208
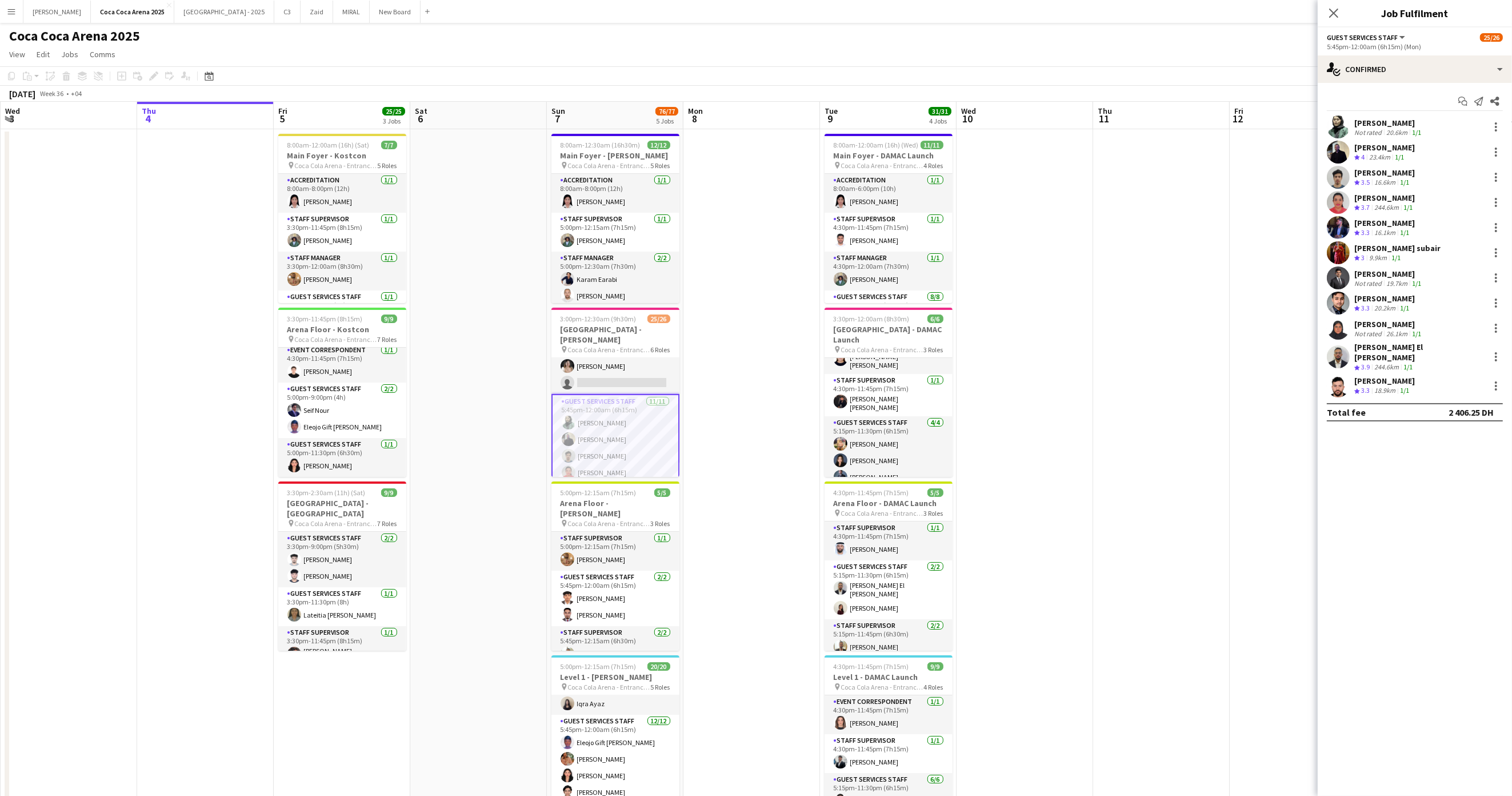
scroll to position [186, 0]
click at [609, 425] on app-card-role "Guest Services Staff [DATE] 5:45pm-12:00am (6h15m) [PERSON_NAME] [PERSON_NAME] …" at bounding box center [615, 500] width 128 height 210
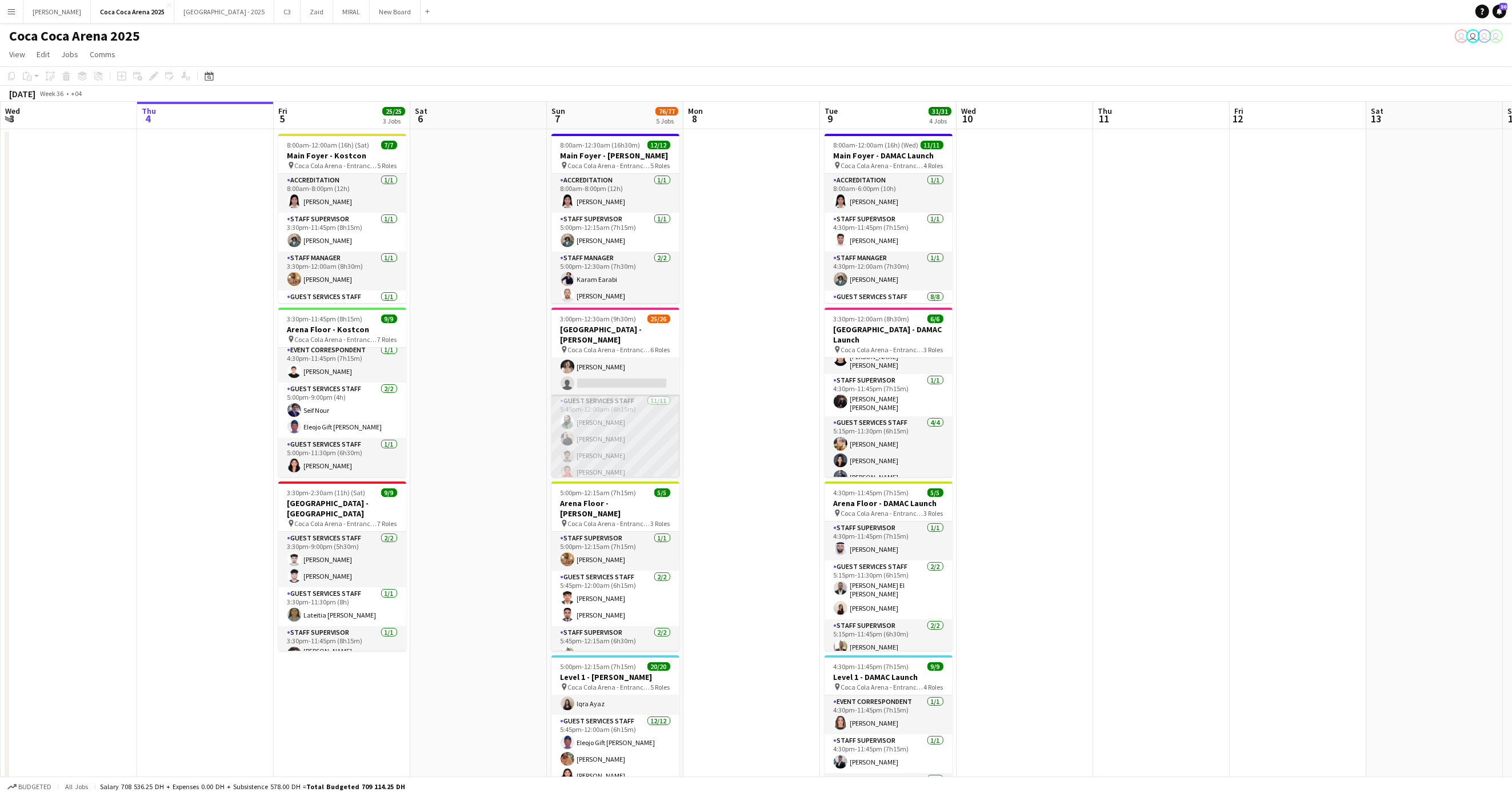
click at [651, 430] on app-card-role "Guest Services Staff [DATE] 5:45pm-12:00am (6h15m) [PERSON_NAME] [PERSON_NAME] …" at bounding box center [615, 498] width 128 height 208
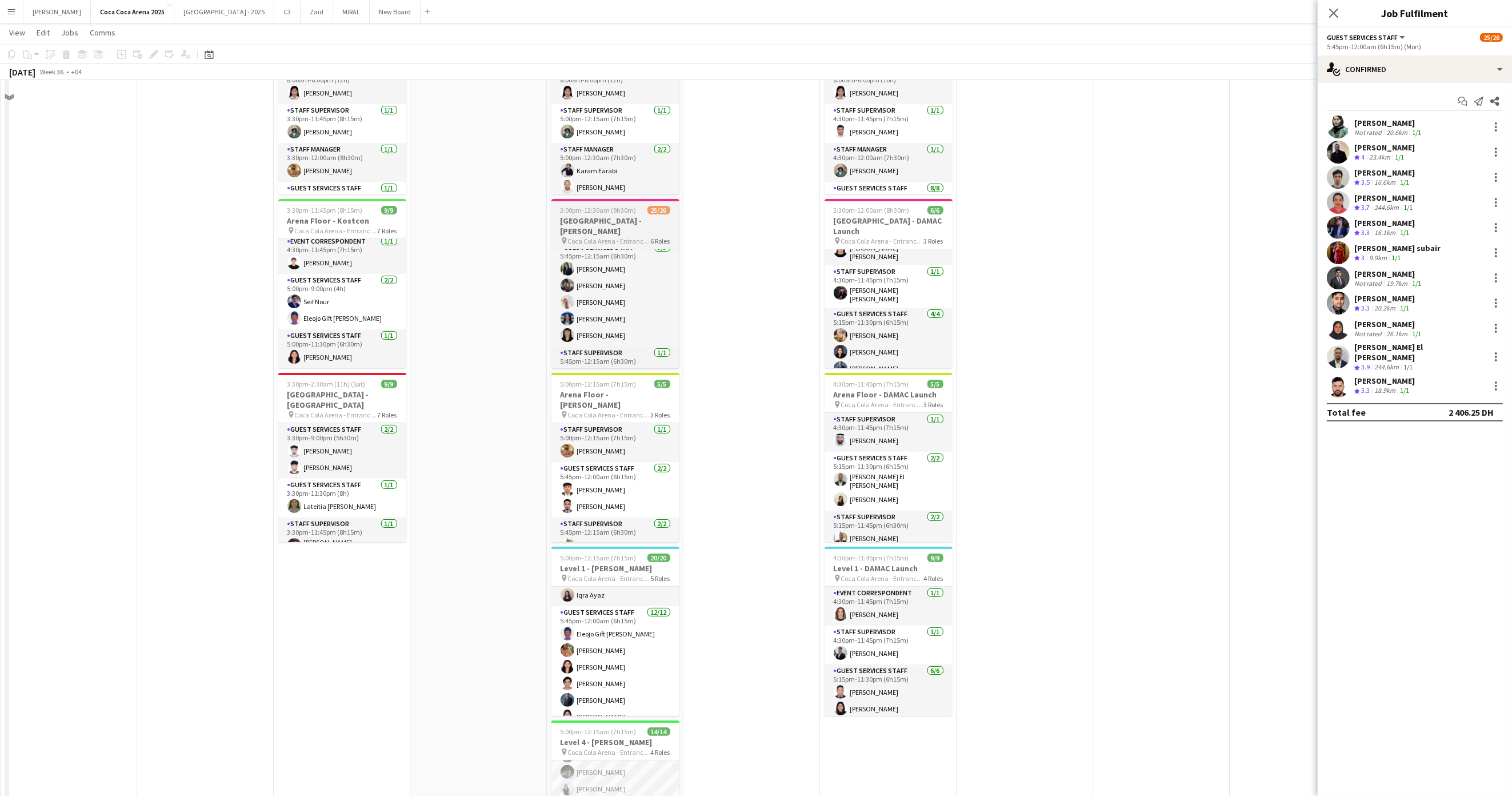
scroll to position [0, 0]
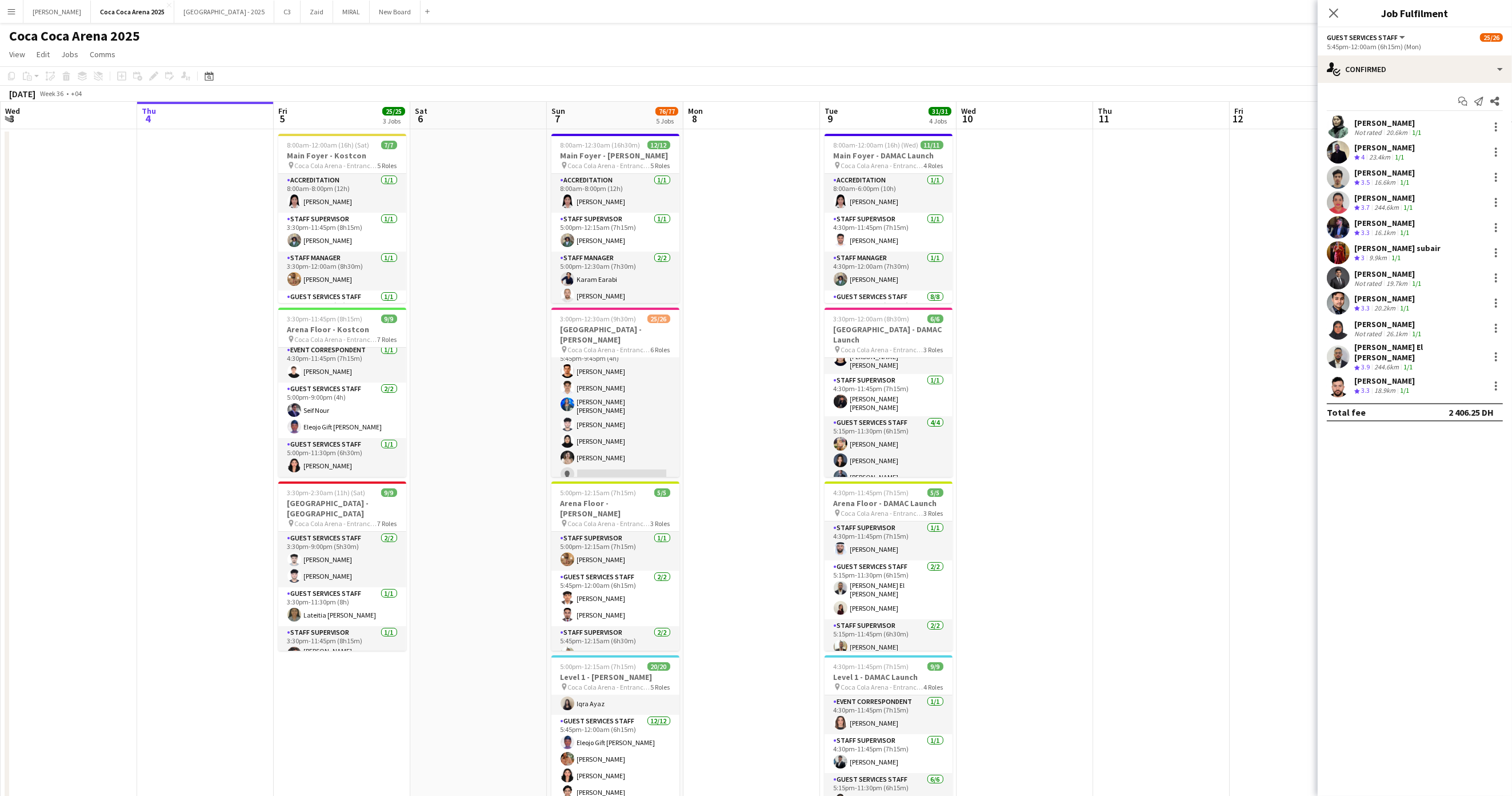
click at [651, 430] on app-card-role "Guest Services Staff 46A [DATE] 5:45pm-9:45pm (4h) [PERSON_NAME] [PERSON_NAME] …" at bounding box center [615, 415] width 128 height 142
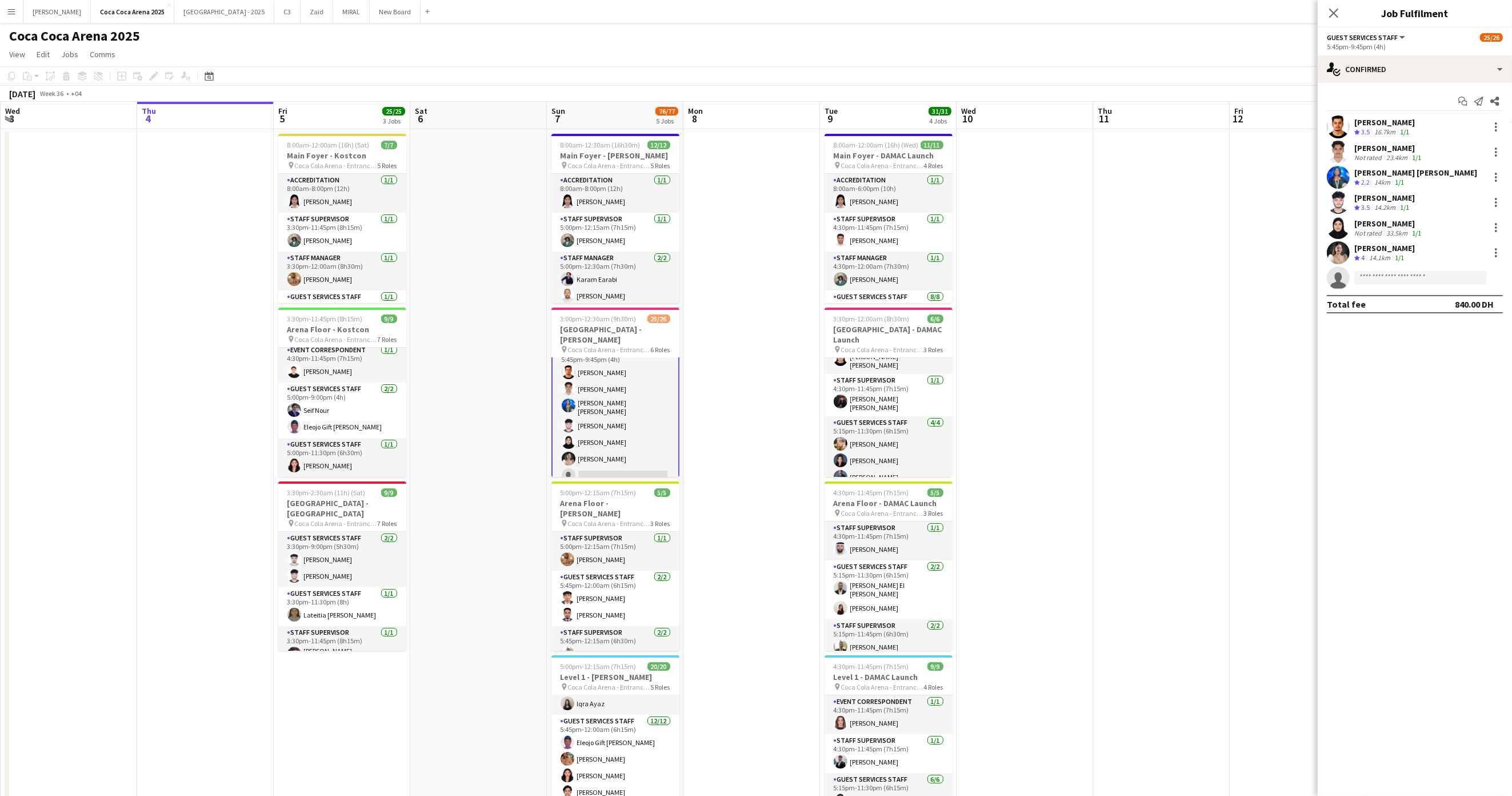
scroll to position [96, 0]
click at [1445, 64] on div "single-neutral-actions-check-2 Confirmed" at bounding box center [1415, 69] width 194 height 28
click at [1441, 161] on span "Available" at bounding box center [1439, 163] width 31 height 10
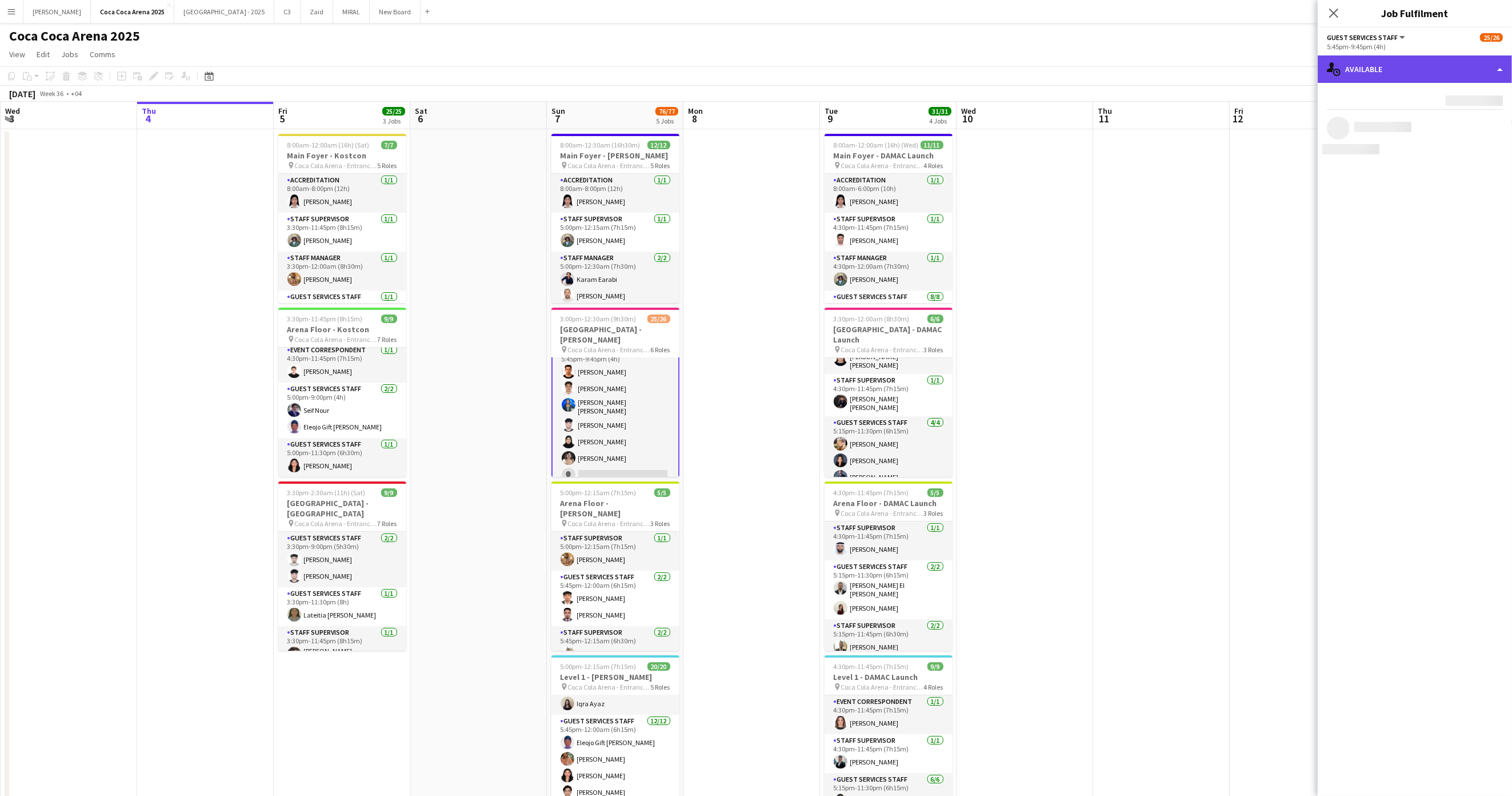
click at [1415, 70] on div "single-neutral-actions-upload Available" at bounding box center [1415, 69] width 194 height 28
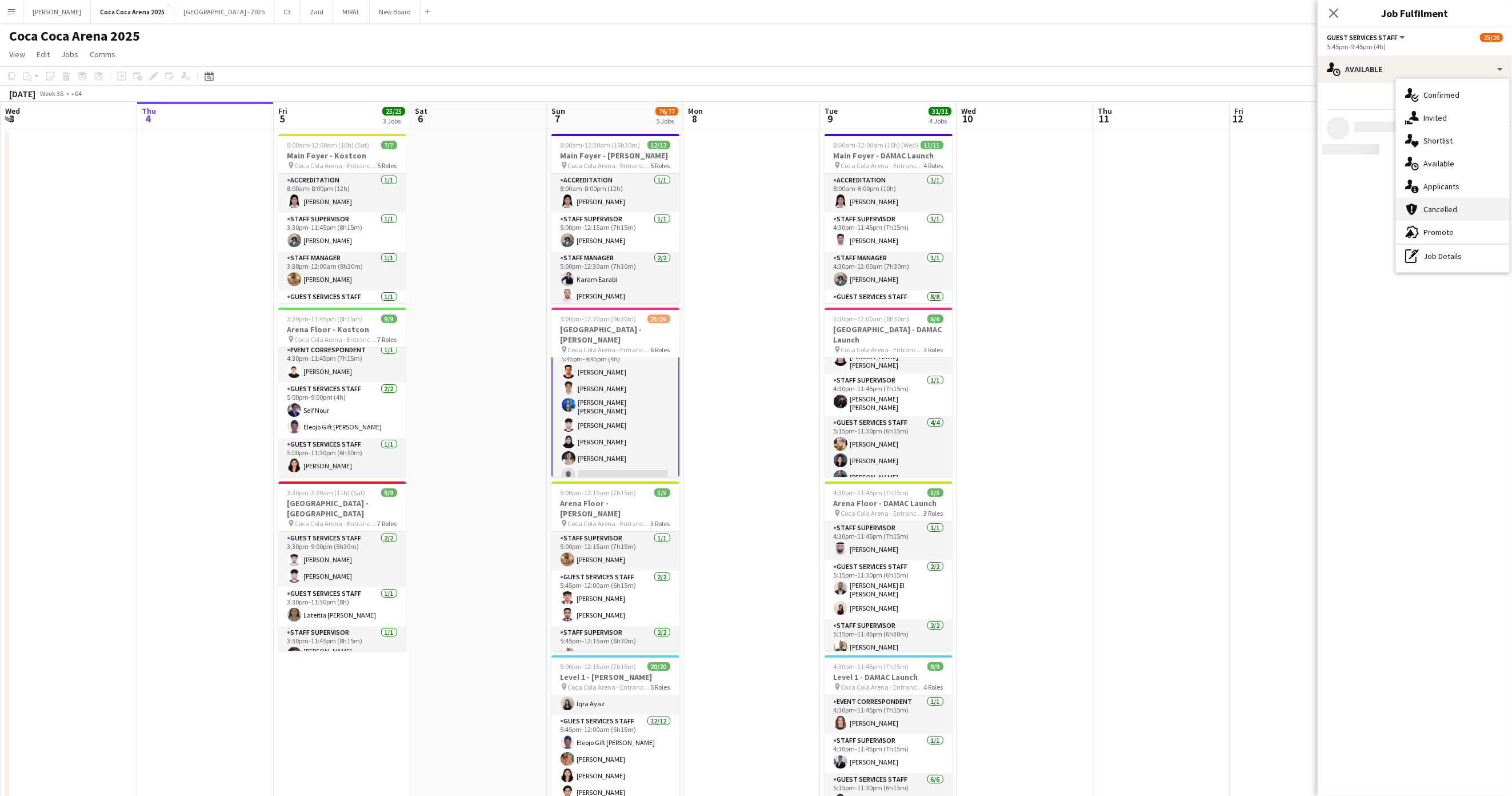
click at [1441, 216] on div "cancellation Cancelled" at bounding box center [1453, 209] width 113 height 23
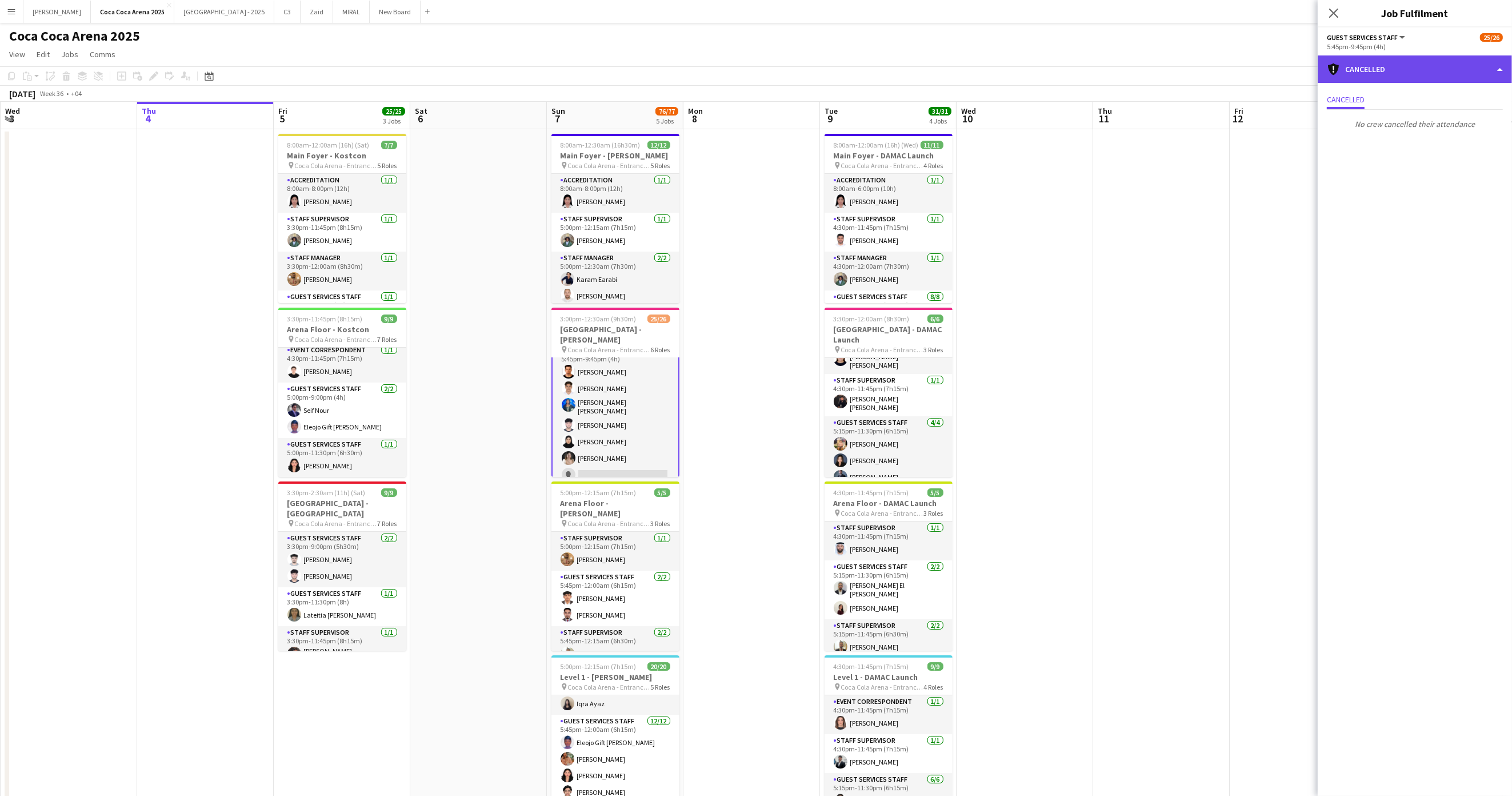
click at [1392, 67] on div "cancellation Cancelled" at bounding box center [1415, 69] width 194 height 28
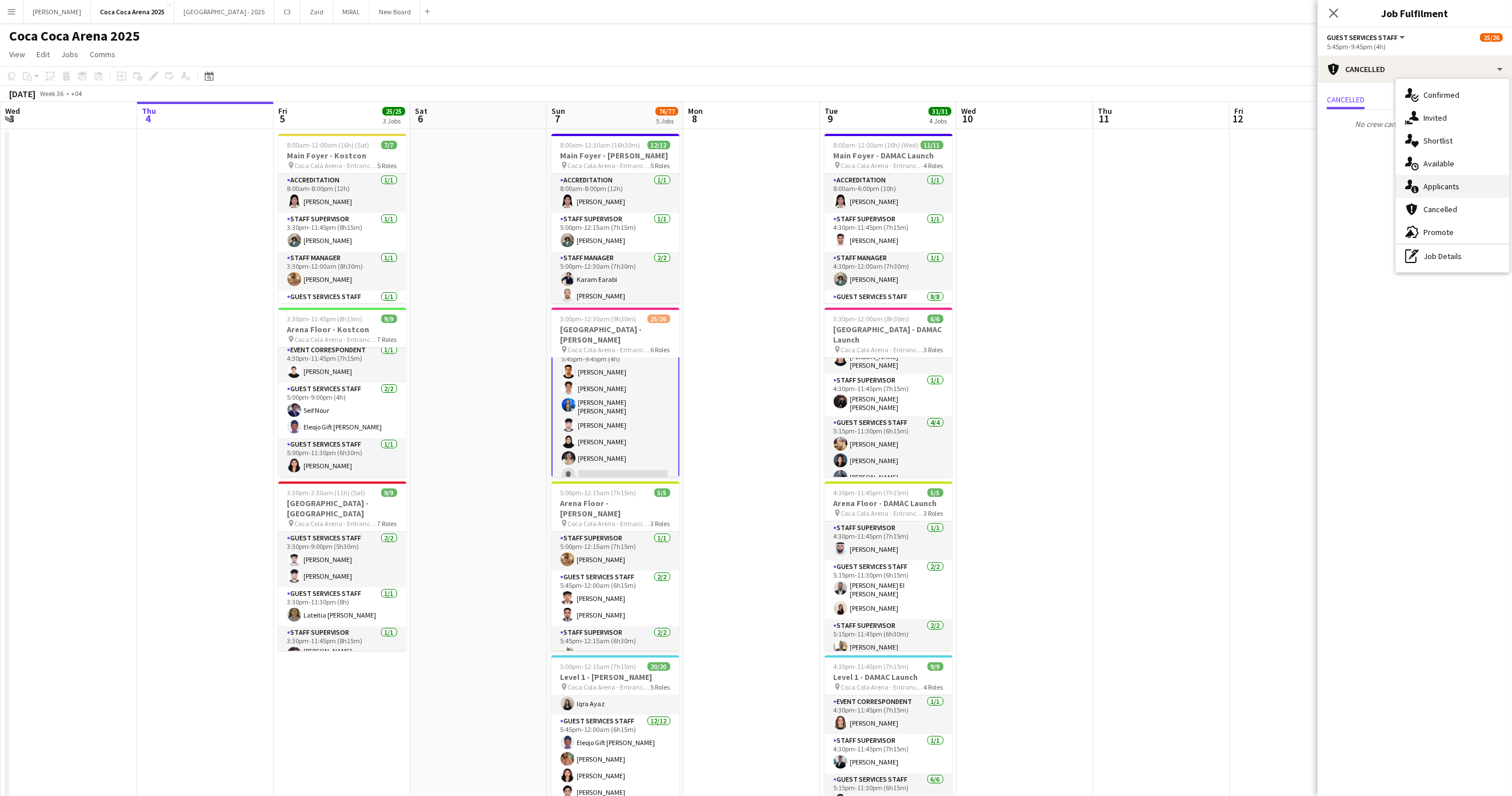
click at [1428, 184] on span "Applicants" at bounding box center [1442, 186] width 36 height 10
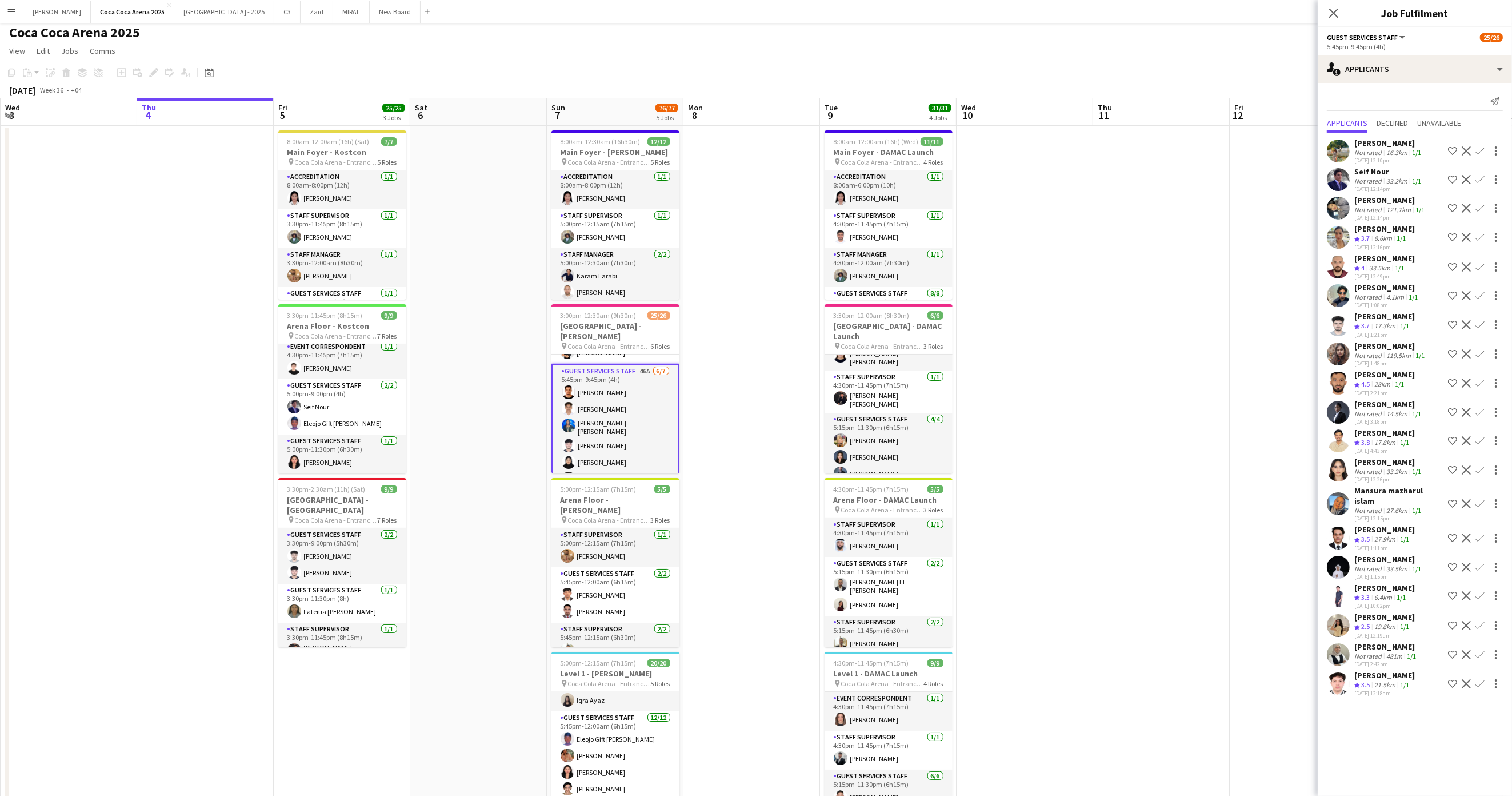
scroll to position [0, 0]
click at [1389, 234] on div "8.6km" at bounding box center [1383, 239] width 23 height 10
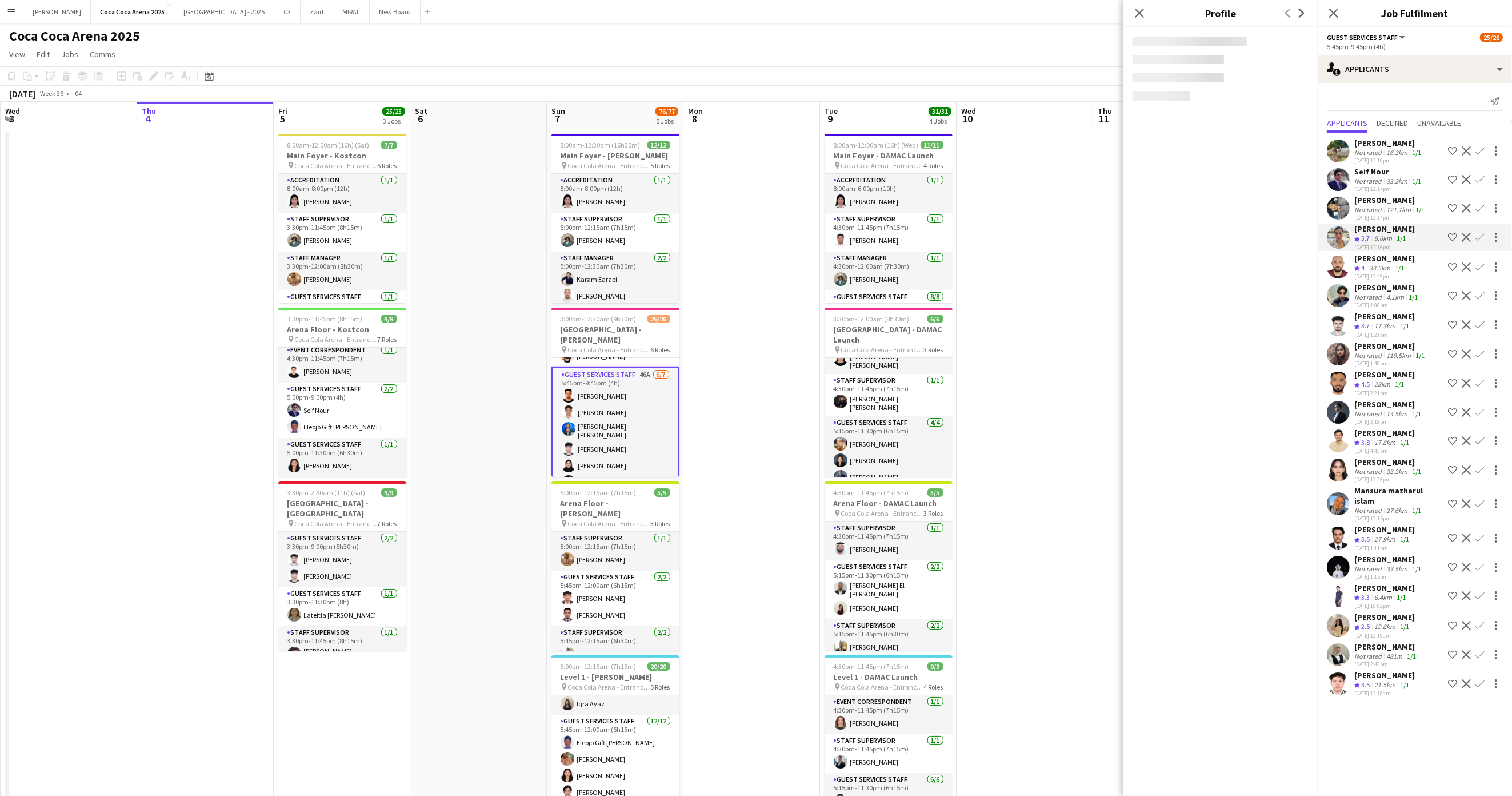
click at [1483, 233] on app-icon "Confirm" at bounding box center [1480, 237] width 9 height 9
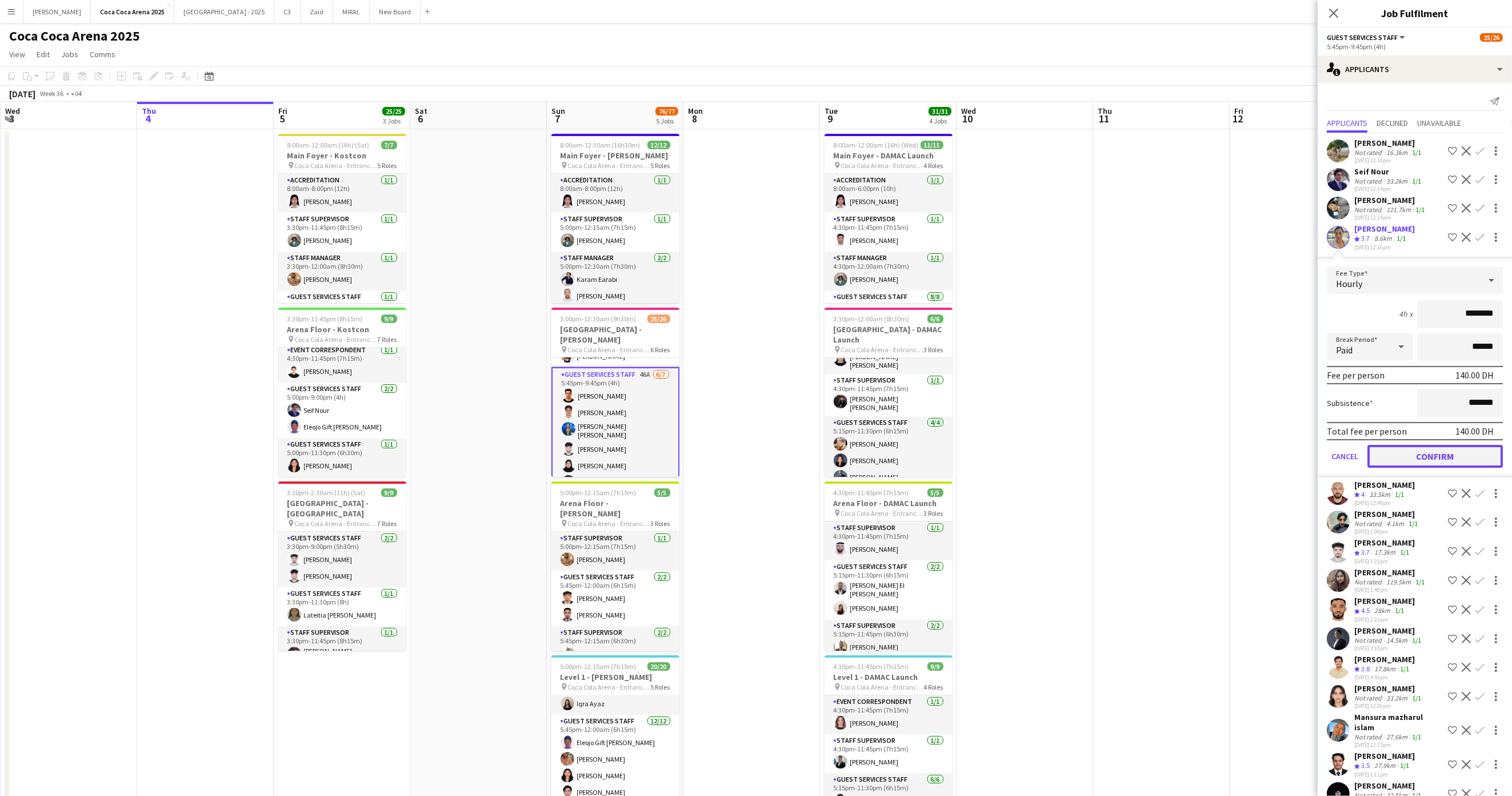
click at [1485, 446] on button "Confirm" at bounding box center [1435, 456] width 136 height 23
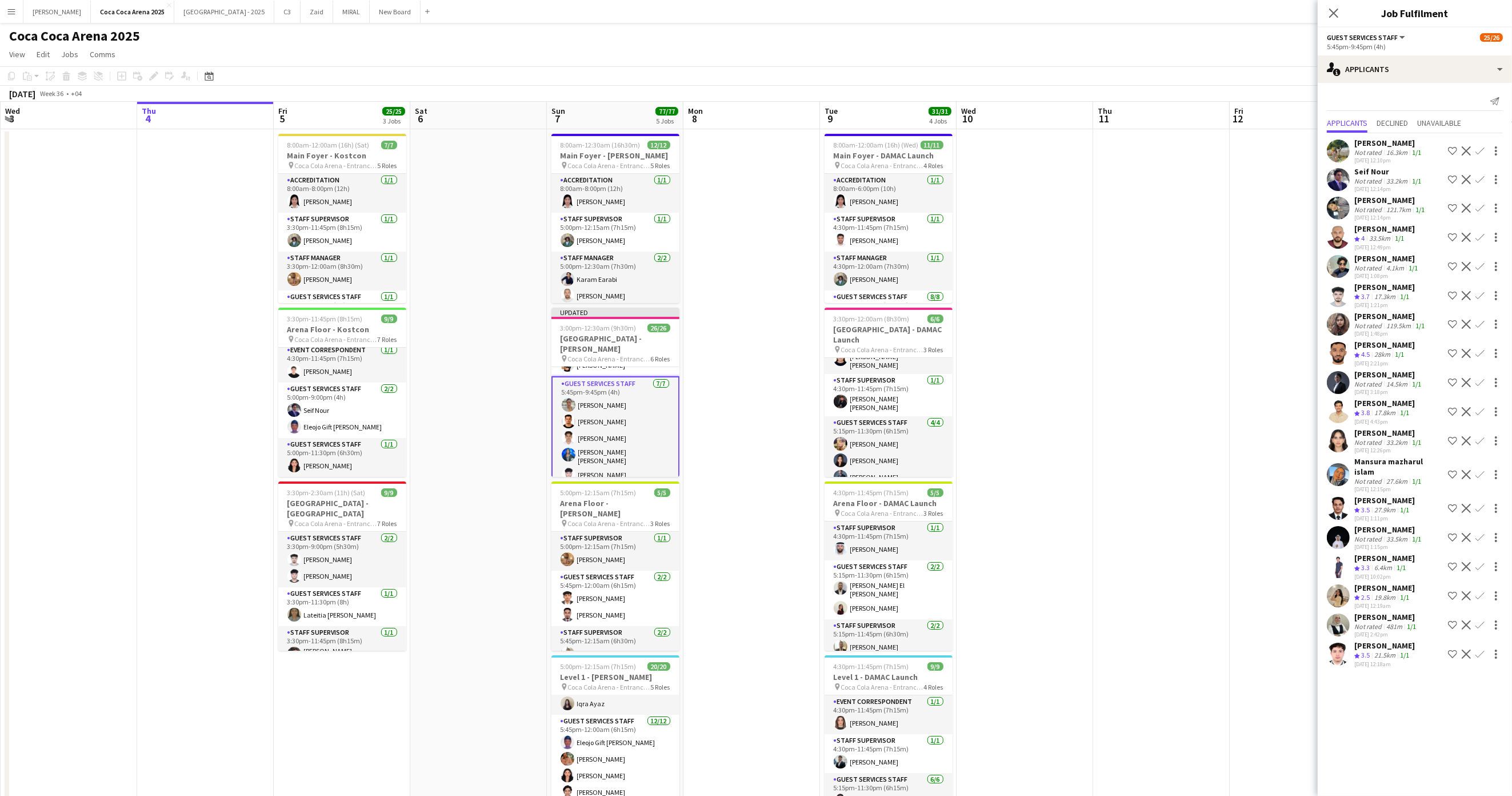
click at [1223, 442] on app-date-cell at bounding box center [1161, 575] width 137 height 892
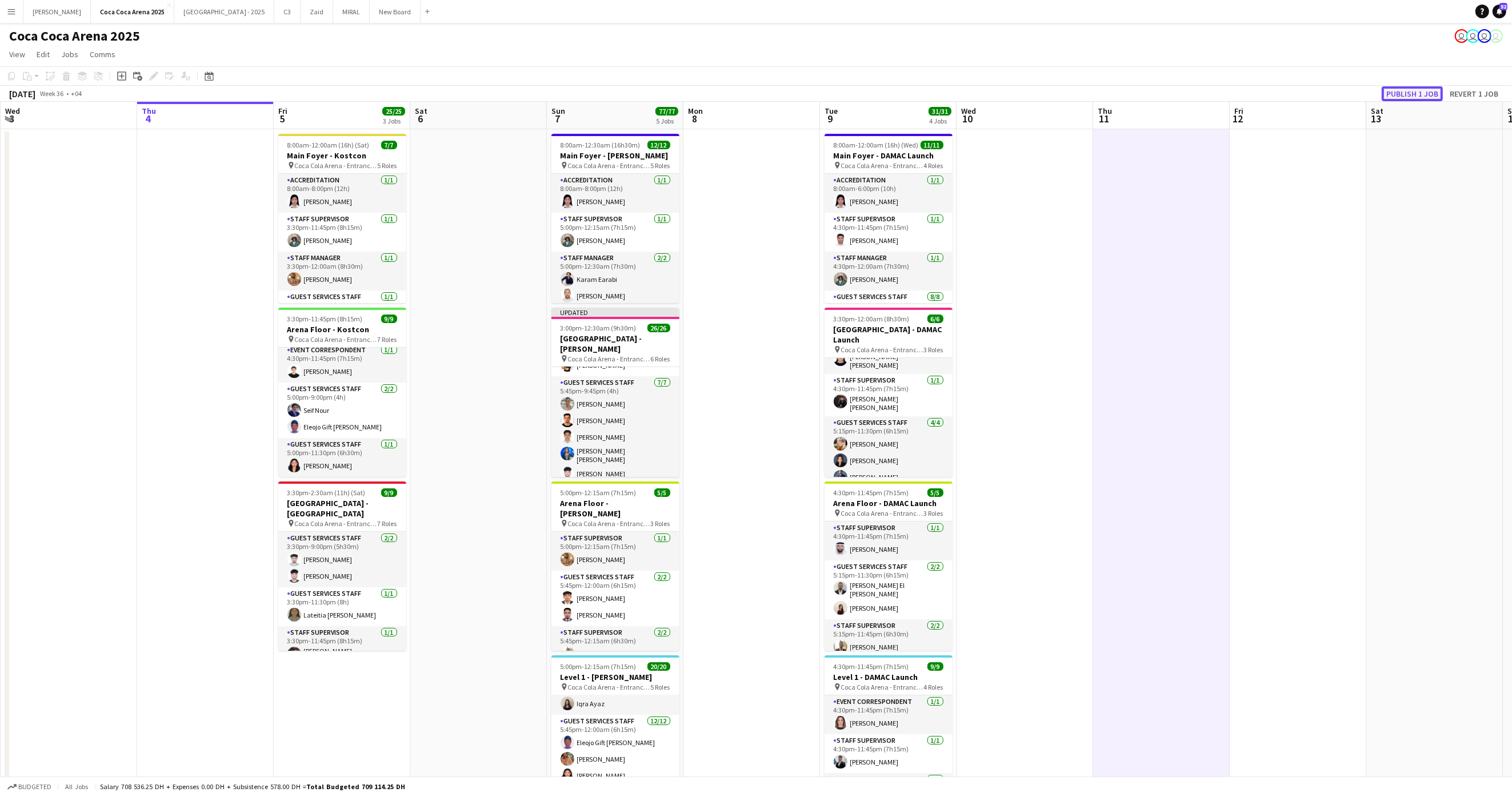
click at [1412, 90] on button "Publish 1 job" at bounding box center [1413, 94] width 61 height 15
